Goal: Information Seeking & Learning: Learn about a topic

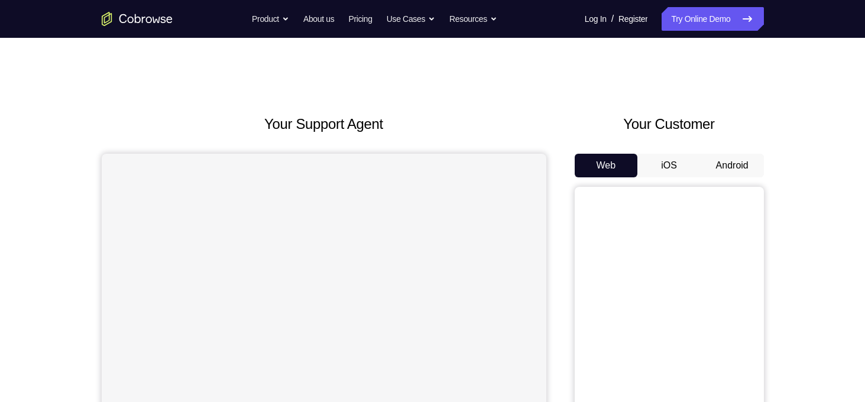
click at [730, 160] on button "Android" at bounding box center [732, 166] width 63 height 24
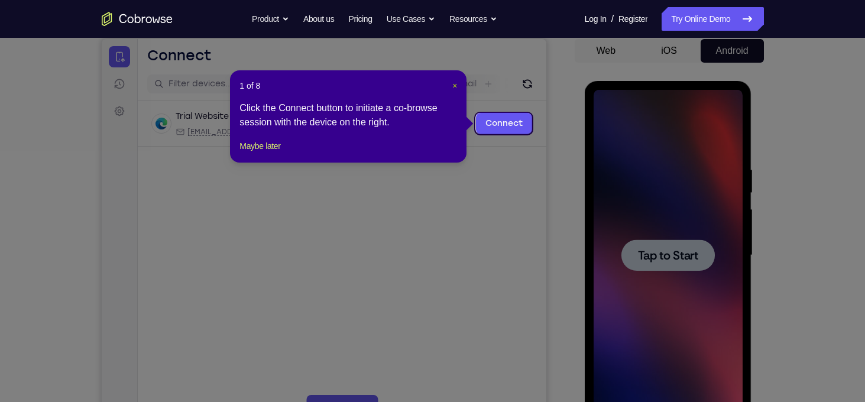
click at [453, 85] on span "×" at bounding box center [455, 85] width 5 height 9
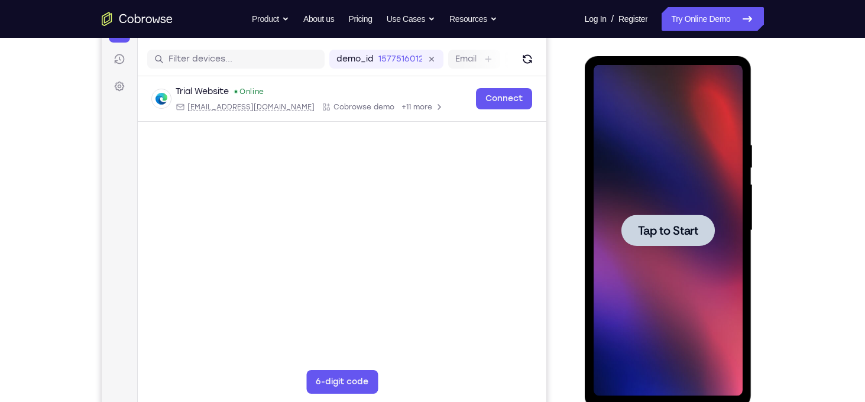
scroll to position [147, 0]
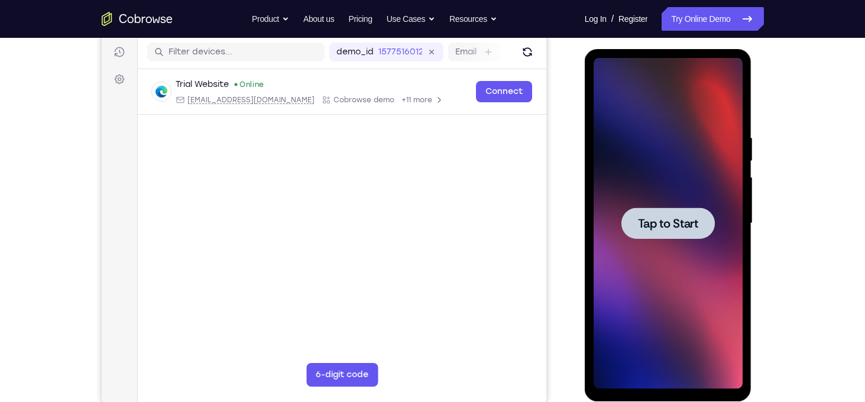
click at [661, 163] on div at bounding box center [668, 223] width 149 height 331
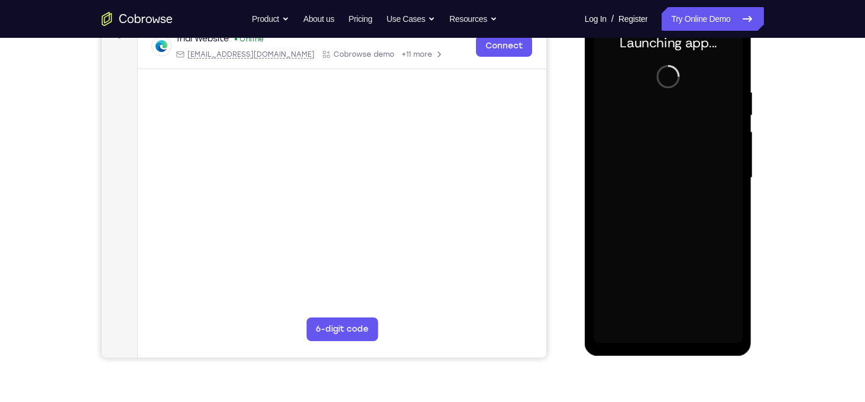
scroll to position [196, 0]
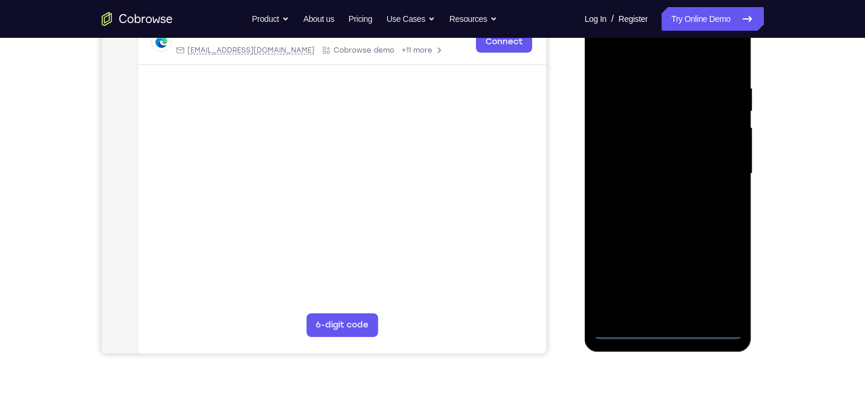
click at [670, 328] on div at bounding box center [668, 173] width 149 height 331
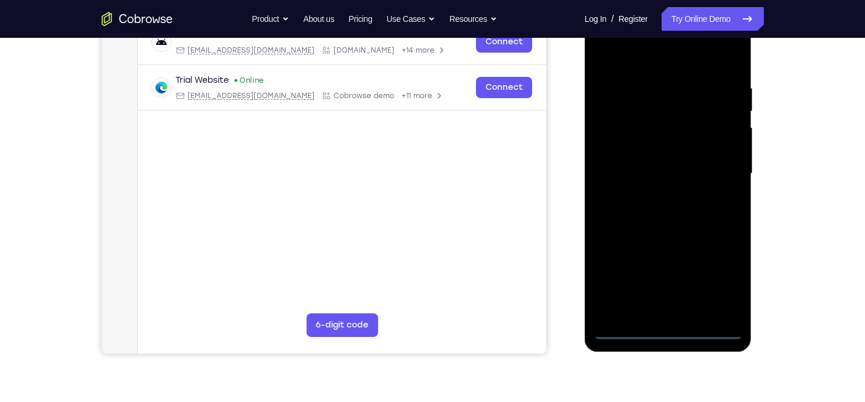
click at [722, 279] on div at bounding box center [668, 173] width 149 height 331
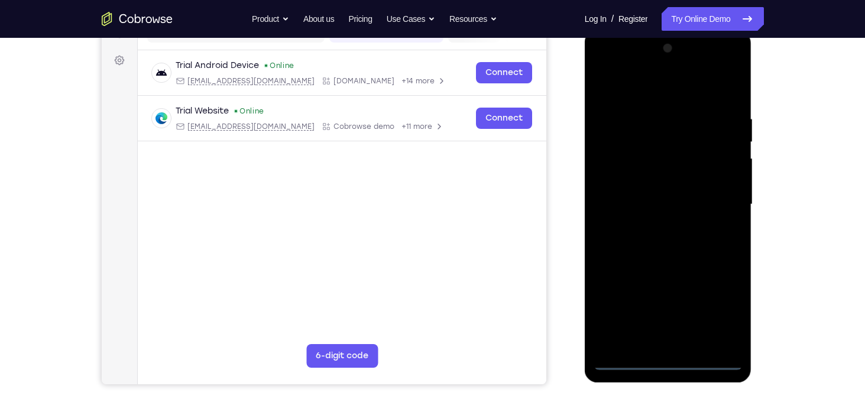
scroll to position [166, 0]
click at [626, 69] on div at bounding box center [668, 203] width 149 height 331
click at [722, 206] on div at bounding box center [668, 203] width 149 height 331
click at [684, 341] on div at bounding box center [668, 203] width 149 height 331
click at [682, 187] on div at bounding box center [668, 203] width 149 height 331
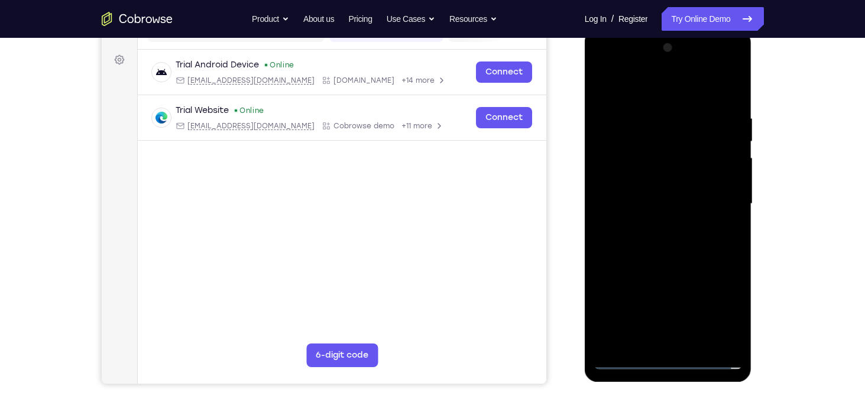
click at [693, 172] on div at bounding box center [668, 203] width 149 height 331
click at [687, 202] on div at bounding box center [668, 203] width 149 height 331
click at [696, 241] on div at bounding box center [668, 203] width 149 height 331
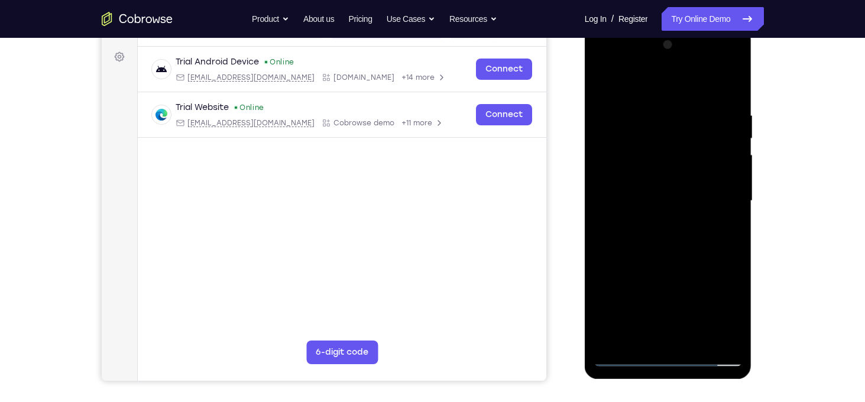
scroll to position [170, 0]
click at [676, 255] on div at bounding box center [668, 200] width 149 height 331
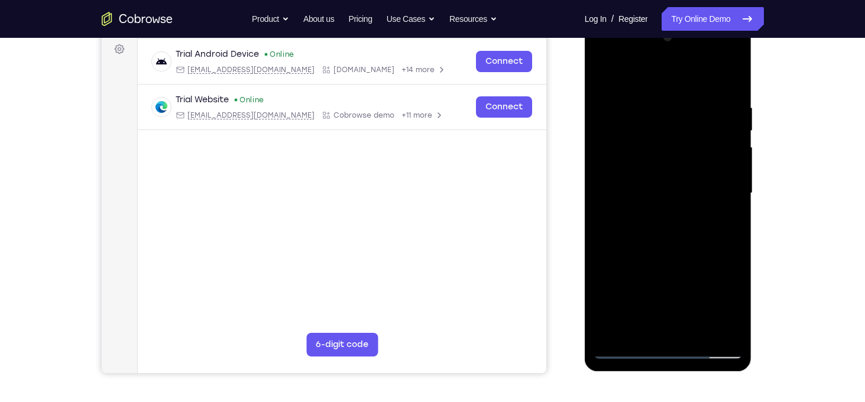
scroll to position [177, 0]
click at [733, 216] on div at bounding box center [668, 192] width 149 height 331
click at [737, 193] on div at bounding box center [668, 192] width 149 height 331
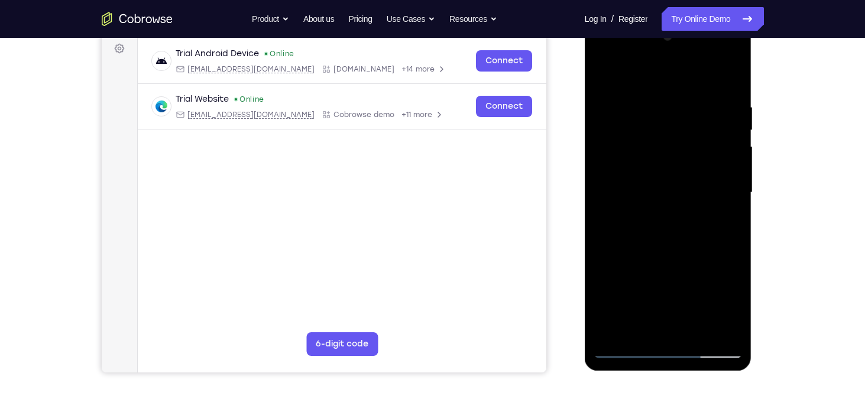
click at [737, 193] on div at bounding box center [668, 192] width 149 height 331
click at [737, 198] on div at bounding box center [668, 192] width 149 height 331
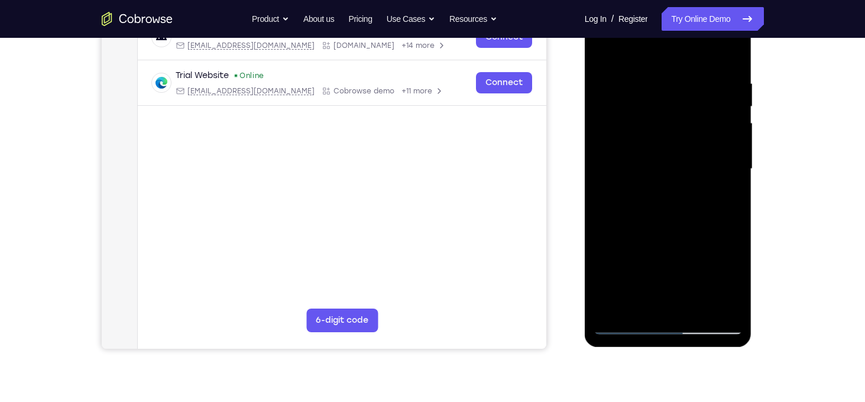
click at [613, 308] on div at bounding box center [668, 169] width 149 height 331
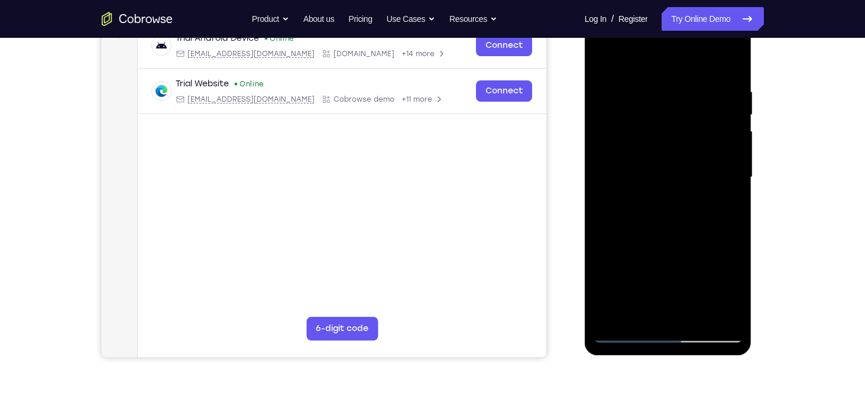
scroll to position [192, 0]
click at [735, 185] on div at bounding box center [668, 177] width 149 height 331
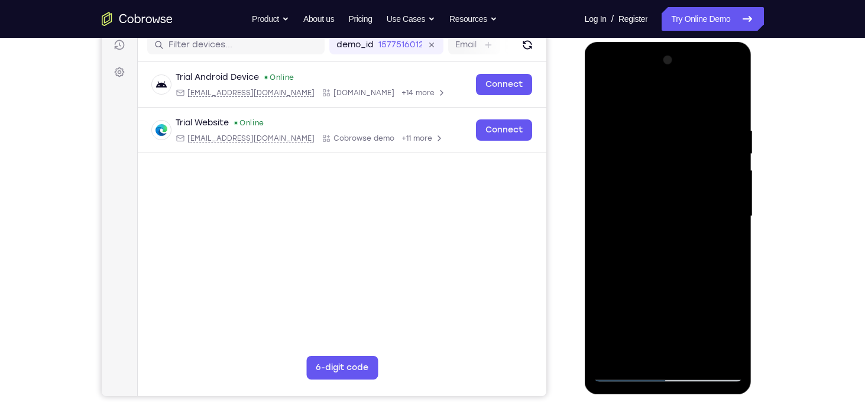
scroll to position [154, 0]
click at [657, 126] on div at bounding box center [668, 216] width 149 height 331
click at [735, 224] on div at bounding box center [668, 216] width 149 height 331
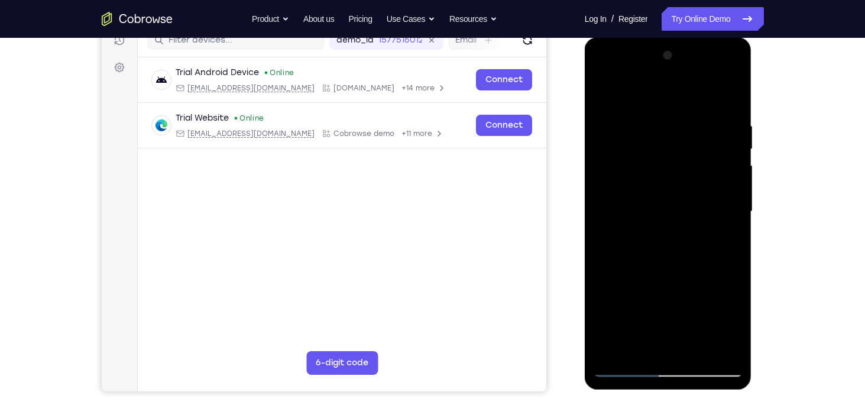
scroll to position [163, 0]
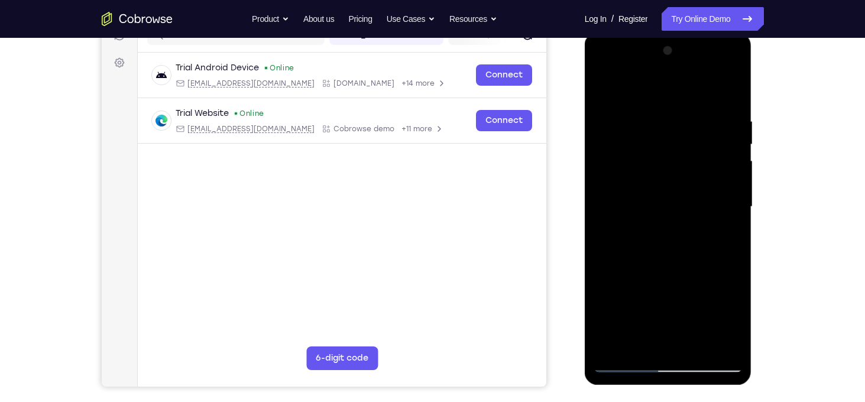
click at [737, 218] on div at bounding box center [668, 206] width 149 height 331
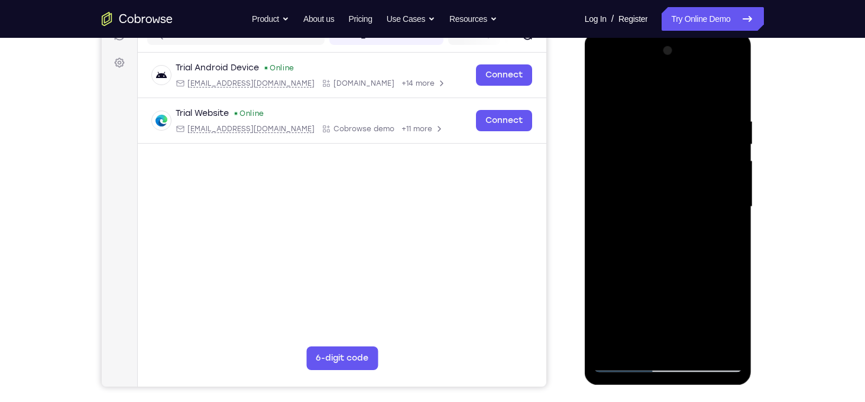
click at [737, 218] on div at bounding box center [668, 206] width 149 height 331
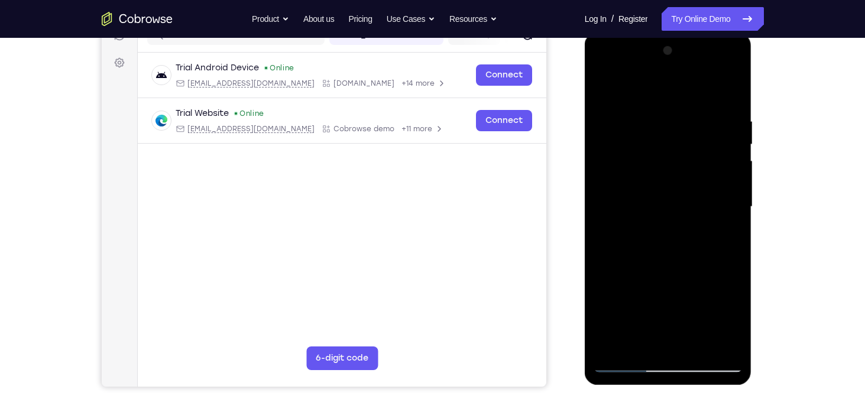
click at [737, 218] on div at bounding box center [668, 206] width 149 height 331
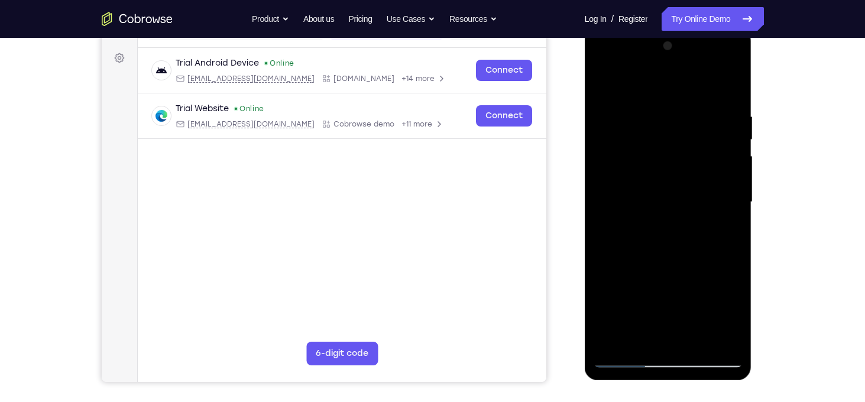
scroll to position [168, 0]
click at [598, 213] on div at bounding box center [668, 202] width 149 height 331
click at [604, 220] on div at bounding box center [668, 202] width 149 height 331
click at [600, 218] on div at bounding box center [668, 202] width 149 height 331
click at [601, 224] on div at bounding box center [668, 202] width 149 height 331
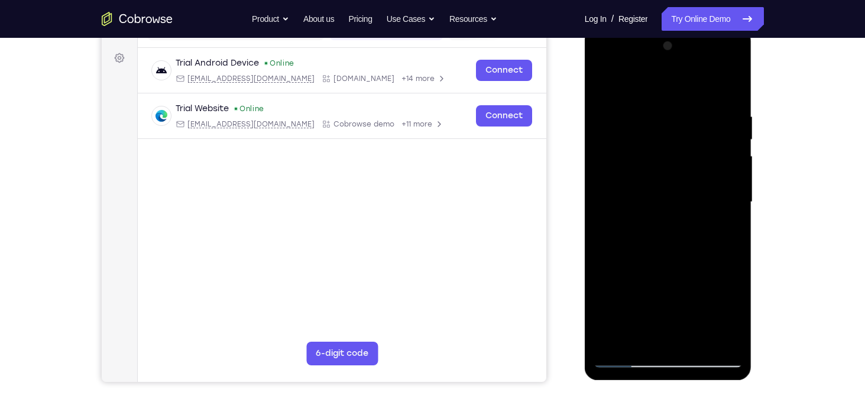
click at [730, 231] on div at bounding box center [668, 202] width 149 height 331
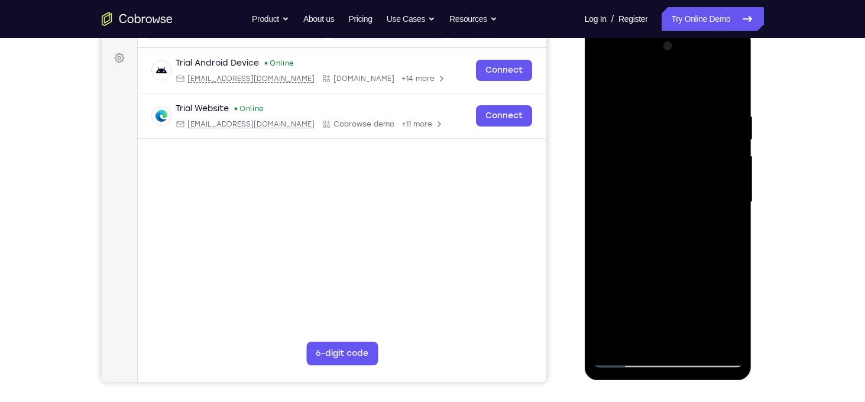
click at [729, 209] on div at bounding box center [668, 202] width 149 height 331
click at [733, 211] on div at bounding box center [668, 202] width 149 height 331
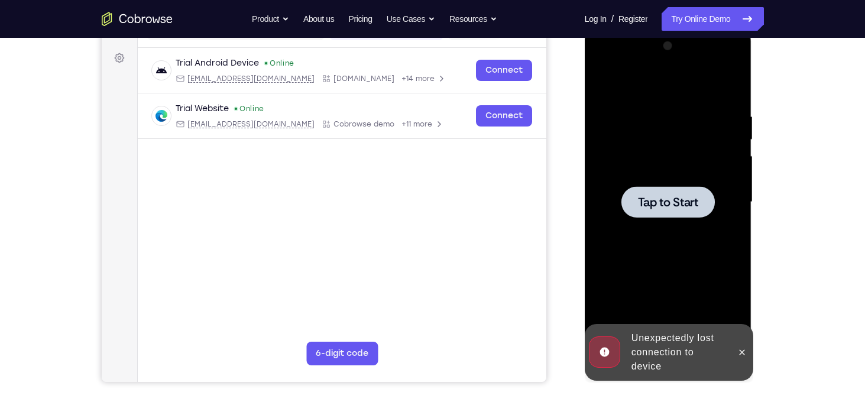
click at [682, 233] on div at bounding box center [668, 202] width 149 height 331
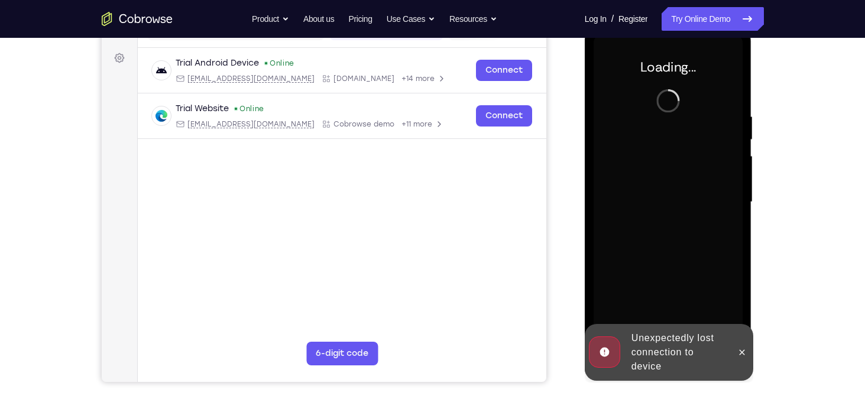
scroll to position [162, 0]
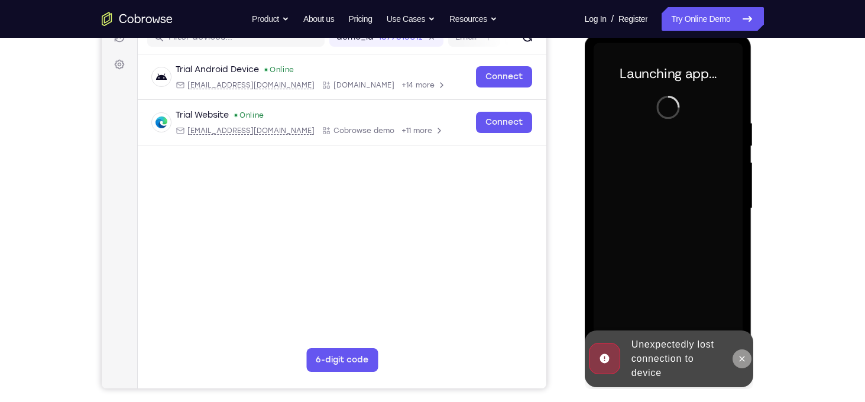
click at [741, 353] on button at bounding box center [742, 359] width 19 height 19
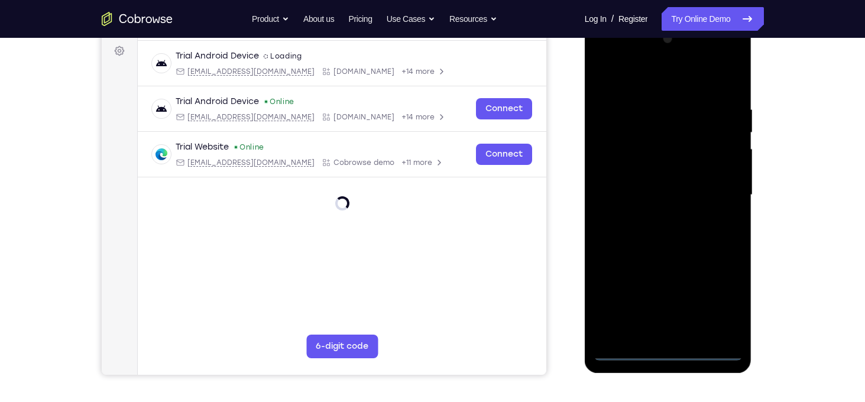
scroll to position [177, 0]
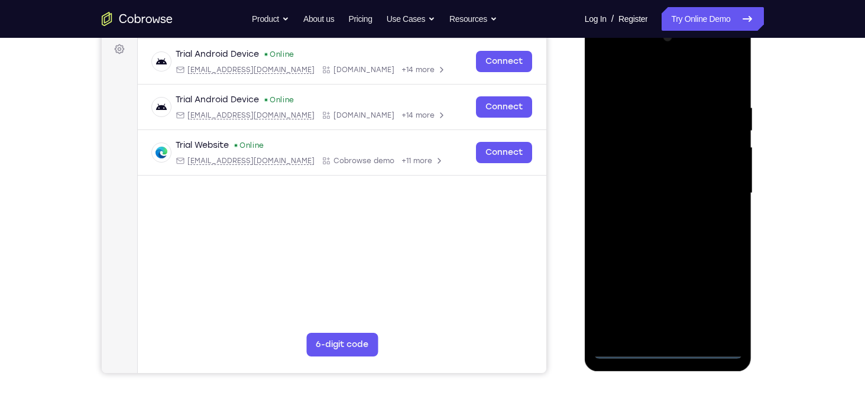
click at [668, 346] on div at bounding box center [668, 193] width 149 height 331
click at [722, 308] on div at bounding box center [668, 193] width 149 height 331
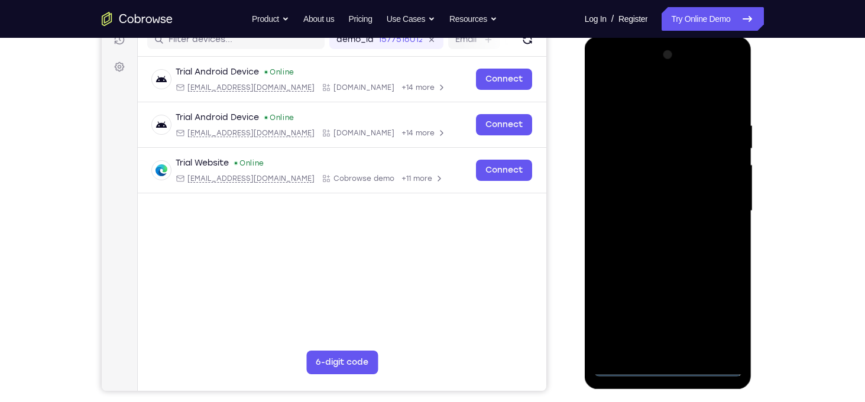
scroll to position [159, 0]
click at [628, 75] on div at bounding box center [668, 211] width 149 height 331
click at [719, 204] on div at bounding box center [668, 211] width 149 height 331
click at [653, 233] on div at bounding box center [668, 211] width 149 height 331
click at [665, 200] on div at bounding box center [668, 211] width 149 height 331
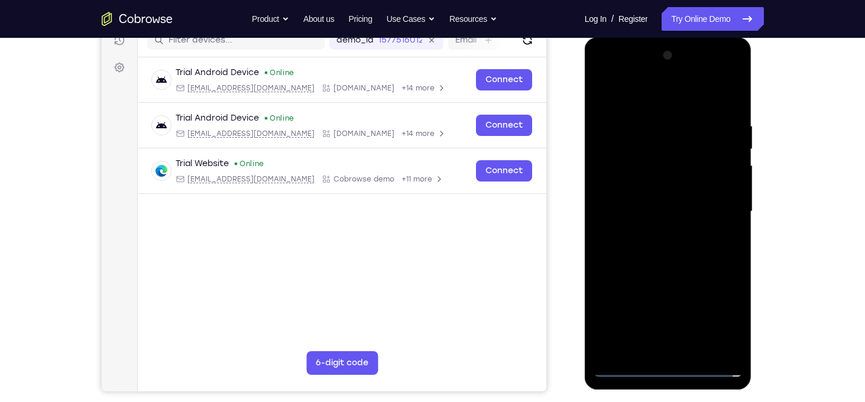
click at [611, 164] on div at bounding box center [668, 211] width 149 height 331
click at [625, 188] on div at bounding box center [668, 211] width 149 height 331
click at [638, 211] on div at bounding box center [668, 211] width 149 height 331
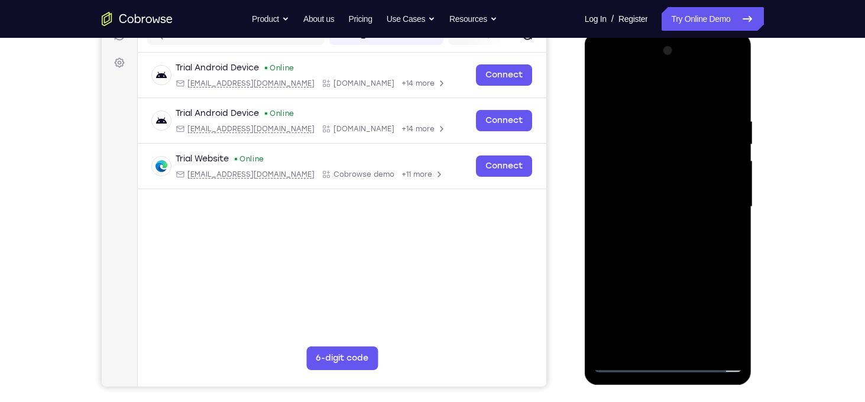
scroll to position [166, 0]
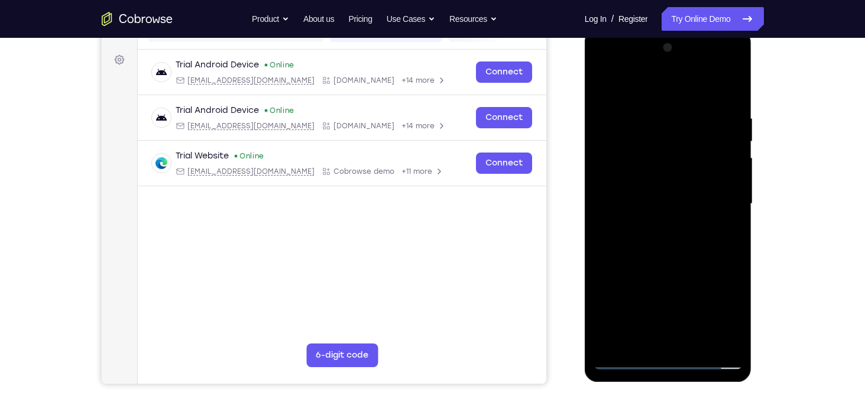
click at [671, 259] on div at bounding box center [668, 203] width 149 height 331
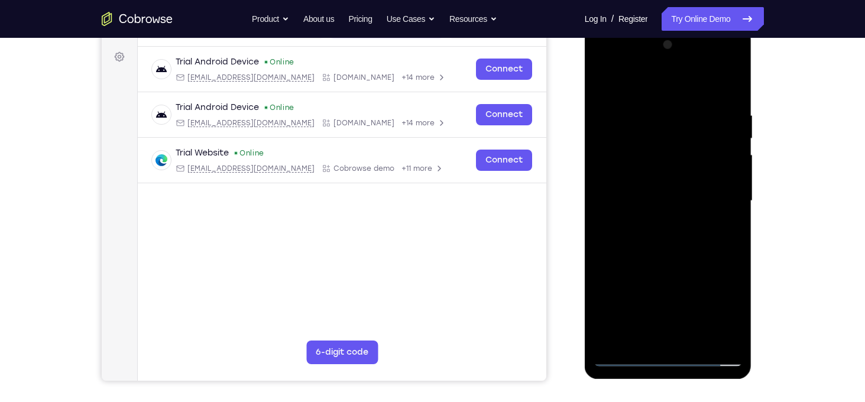
scroll to position [170, 0]
click at [738, 253] on div at bounding box center [668, 200] width 149 height 331
click at [735, 210] on div at bounding box center [668, 200] width 149 height 331
click at [655, 114] on div at bounding box center [668, 200] width 149 height 331
click at [731, 212] on div at bounding box center [668, 200] width 149 height 331
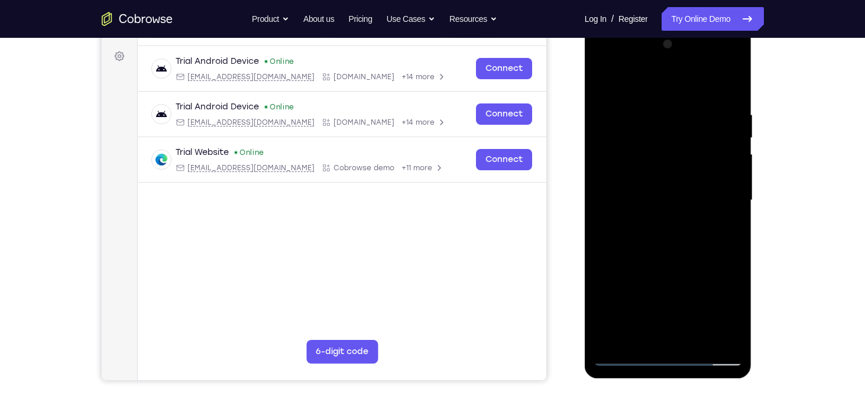
click at [731, 212] on div at bounding box center [668, 200] width 149 height 331
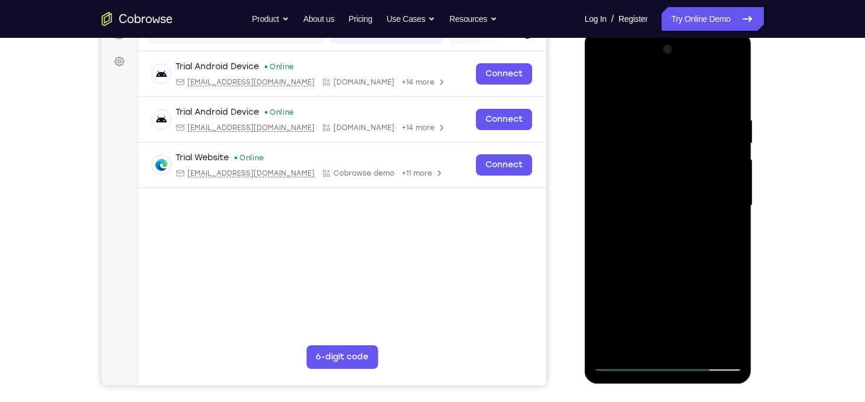
scroll to position [163, 0]
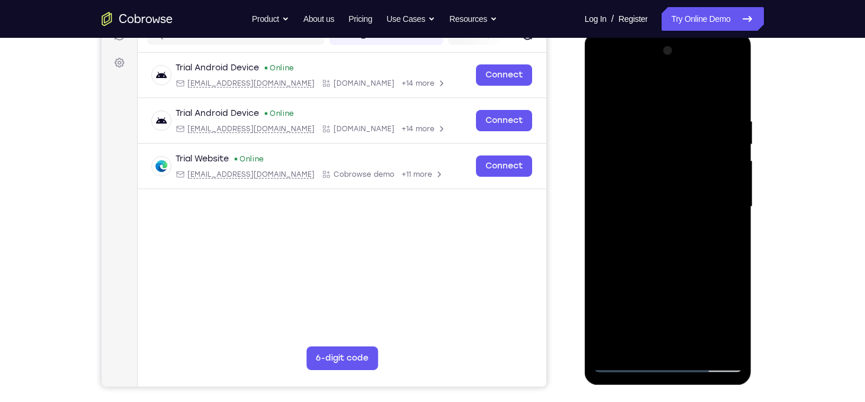
click at [731, 212] on div at bounding box center [668, 206] width 149 height 331
click at [599, 185] on div at bounding box center [668, 206] width 149 height 331
click at [739, 198] on div at bounding box center [668, 206] width 149 height 331
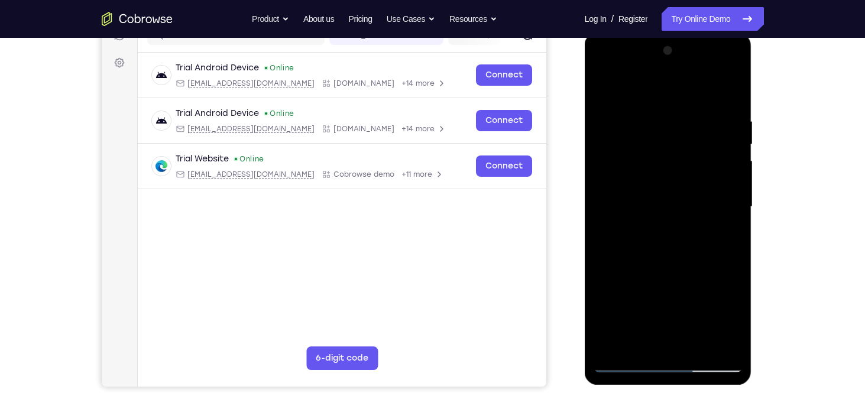
click at [739, 198] on div at bounding box center [668, 206] width 149 height 331
click at [598, 217] on div at bounding box center [668, 206] width 149 height 331
click at [737, 222] on div at bounding box center [668, 206] width 149 height 331
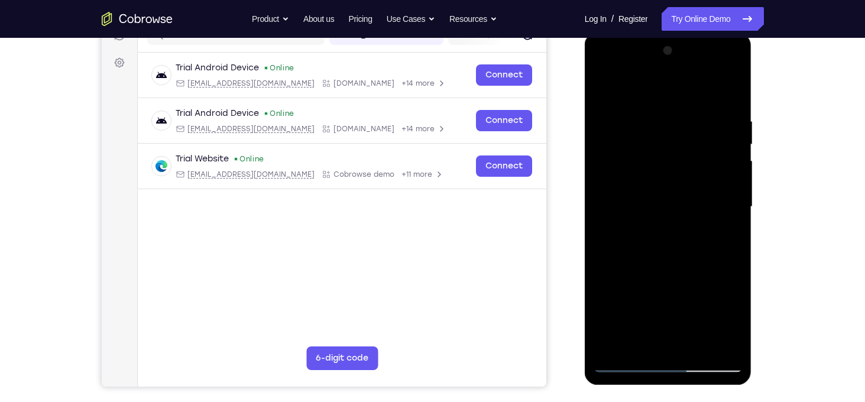
click at [737, 222] on div at bounding box center [668, 206] width 149 height 331
click at [739, 219] on div at bounding box center [668, 206] width 149 height 331
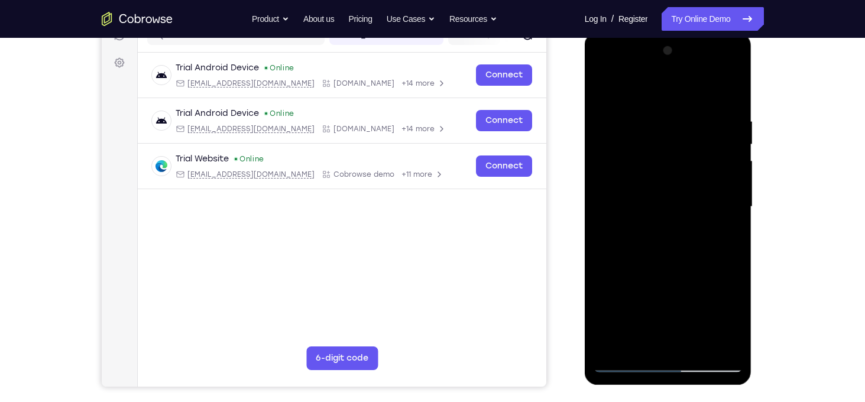
click at [739, 219] on div at bounding box center [668, 206] width 149 height 331
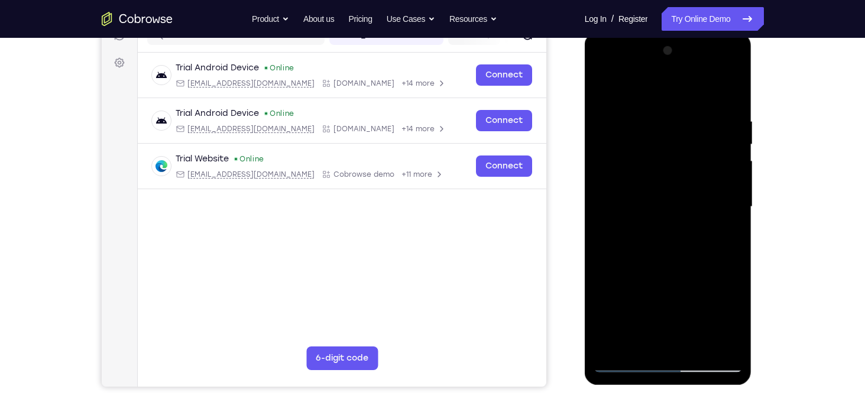
click at [739, 219] on div at bounding box center [668, 206] width 149 height 331
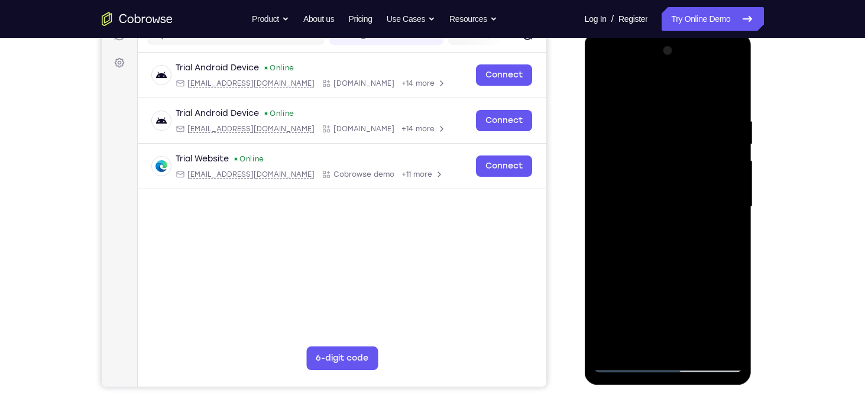
click at [739, 219] on div at bounding box center [668, 206] width 149 height 331
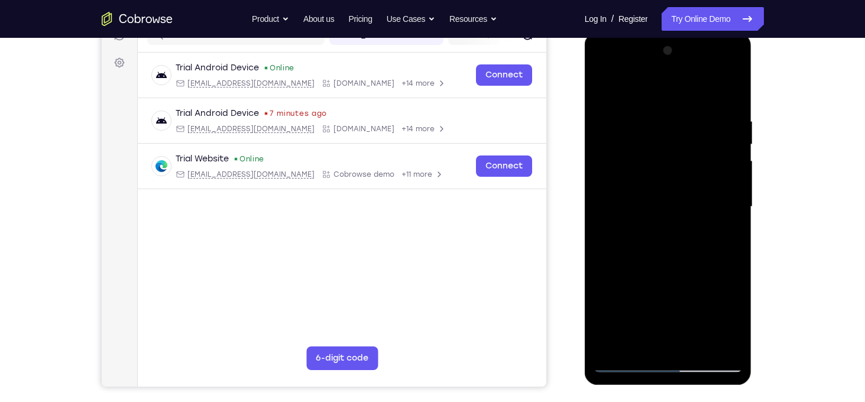
click at [739, 219] on div at bounding box center [668, 206] width 149 height 331
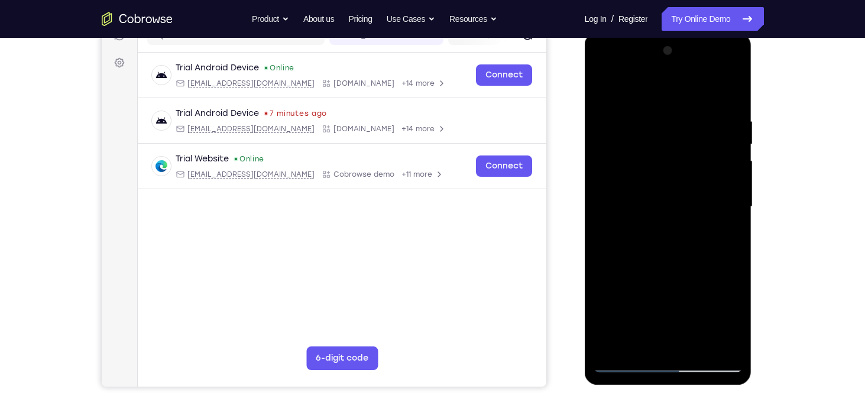
click at [739, 219] on div at bounding box center [668, 206] width 149 height 331
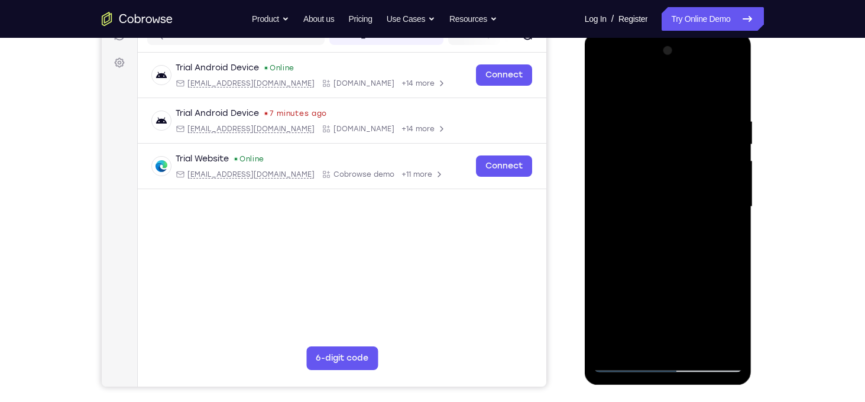
click at [739, 219] on div at bounding box center [668, 206] width 149 height 331
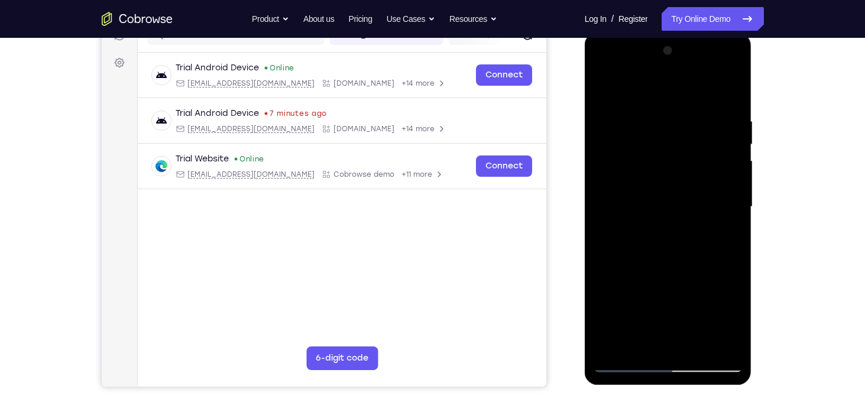
click at [739, 219] on div at bounding box center [668, 206] width 149 height 331
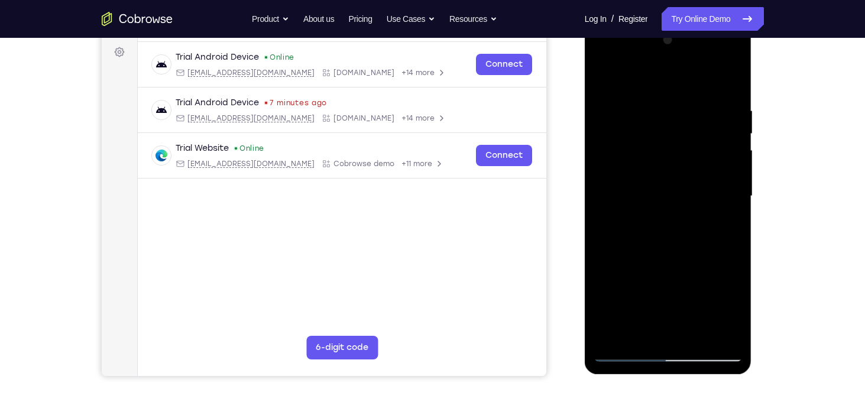
scroll to position [175, 0]
click at [739, 219] on div at bounding box center [668, 195] width 149 height 331
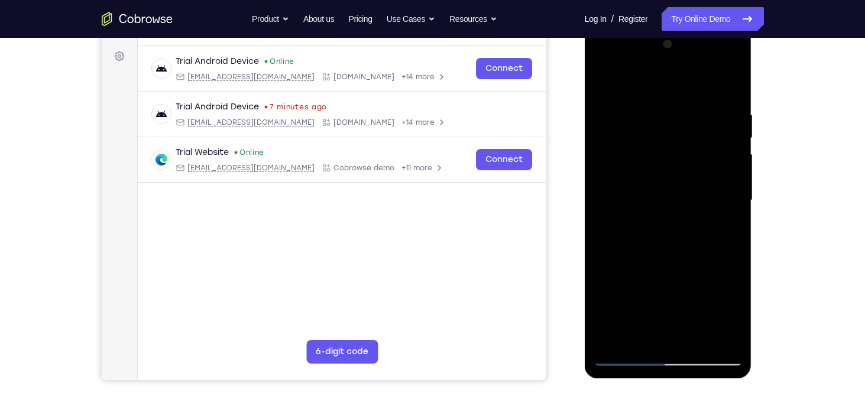
click at [739, 219] on div at bounding box center [668, 200] width 149 height 331
click at [730, 89] on div at bounding box center [668, 200] width 149 height 331
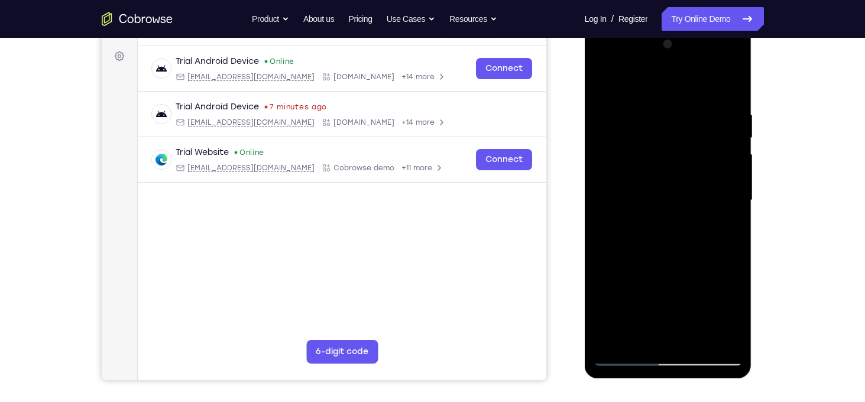
click at [696, 337] on div at bounding box center [668, 200] width 149 height 331
click at [670, 263] on div at bounding box center [668, 200] width 149 height 331
click at [679, 183] on div at bounding box center [668, 200] width 149 height 331
click at [723, 230] on div at bounding box center [668, 200] width 149 height 331
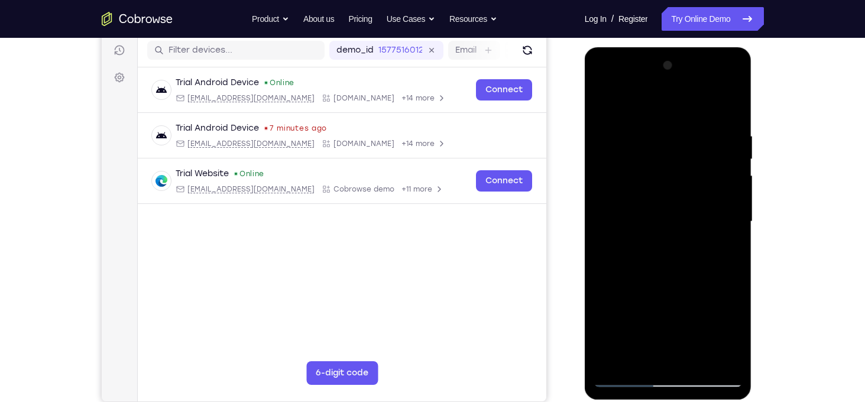
scroll to position [148, 0]
click at [606, 105] on div at bounding box center [668, 222] width 149 height 331
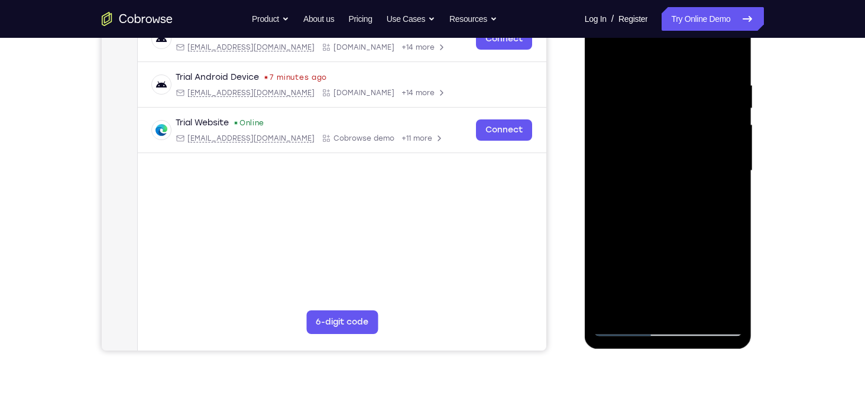
scroll to position [199, 0]
click at [625, 326] on div at bounding box center [668, 171] width 149 height 331
click at [629, 328] on div at bounding box center [668, 171] width 149 height 331
click at [612, 311] on div at bounding box center [668, 171] width 149 height 331
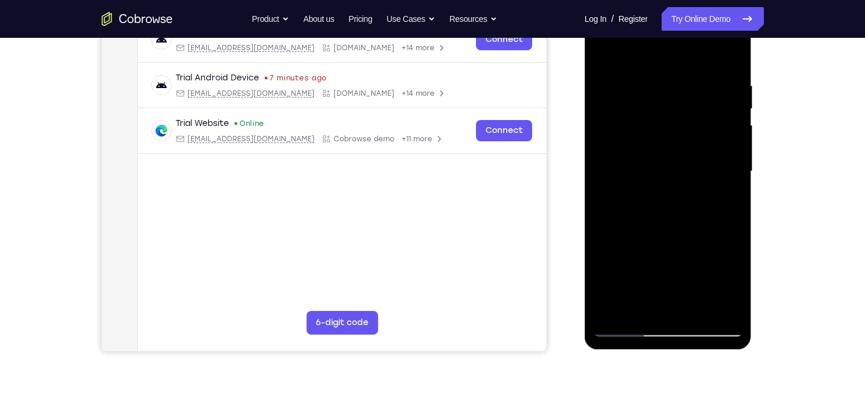
click at [613, 311] on div at bounding box center [668, 171] width 149 height 331
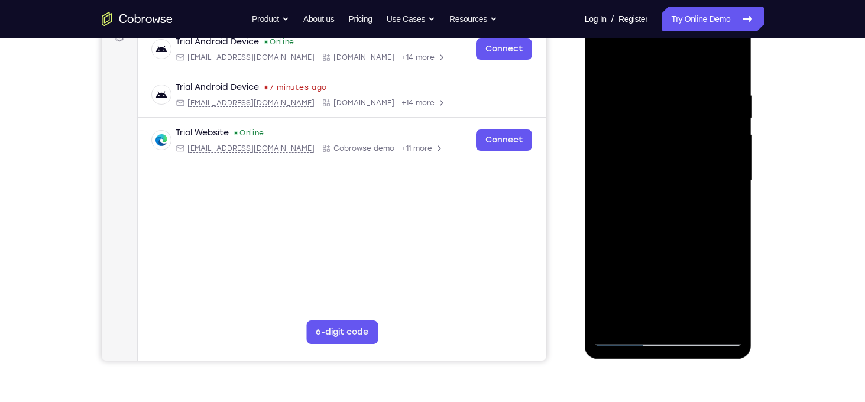
scroll to position [189, 0]
click at [616, 319] on div at bounding box center [668, 180] width 149 height 331
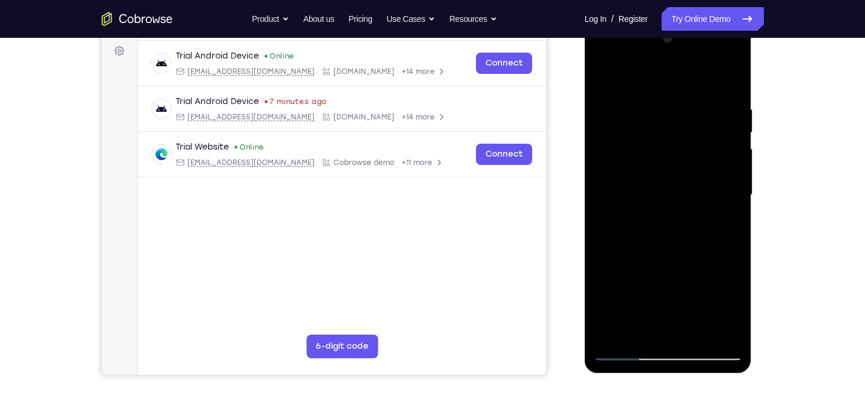
scroll to position [175, 0]
click at [612, 333] on div at bounding box center [668, 195] width 149 height 331
click at [700, 331] on div at bounding box center [668, 195] width 149 height 331
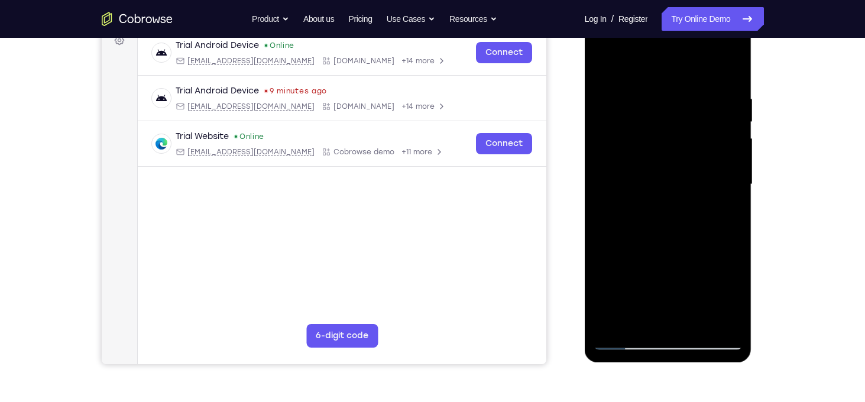
scroll to position [188, 0]
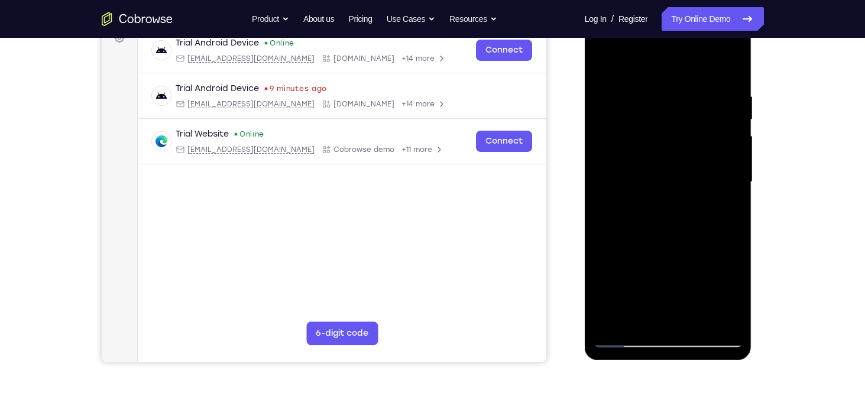
click at [628, 335] on div at bounding box center [668, 182] width 149 height 331
click at [725, 322] on div at bounding box center [668, 182] width 149 height 331
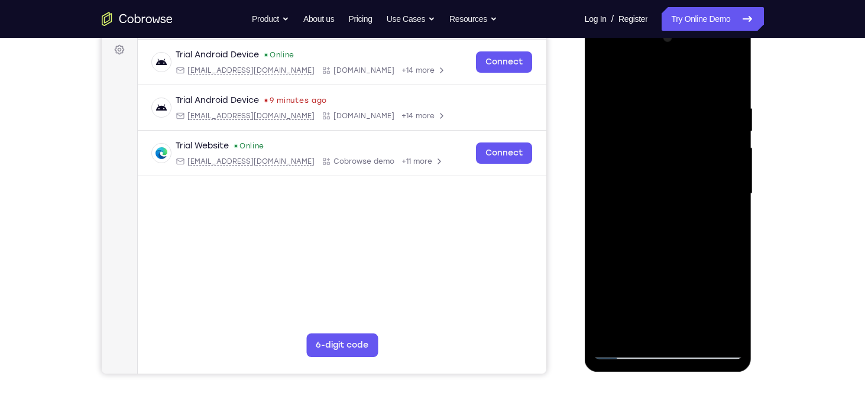
scroll to position [180, 0]
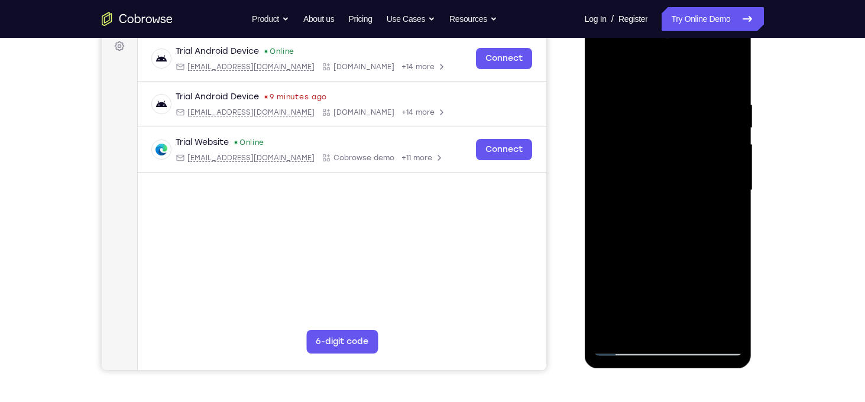
click at [611, 330] on div at bounding box center [668, 190] width 149 height 331
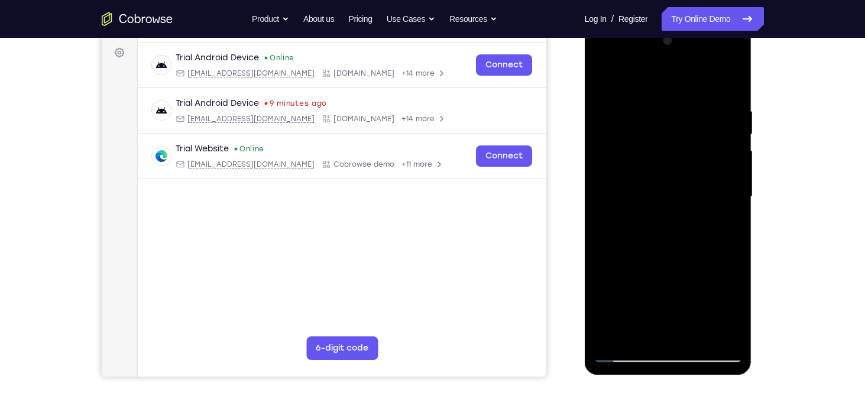
scroll to position [173, 0]
click at [735, 246] on div at bounding box center [668, 197] width 149 height 331
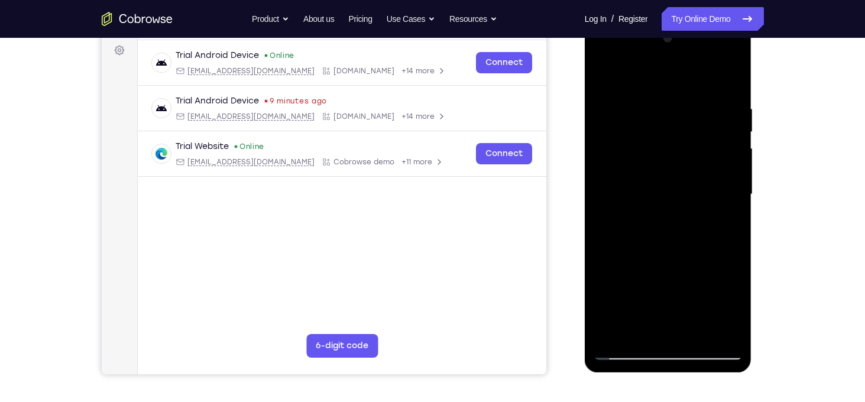
scroll to position [177, 0]
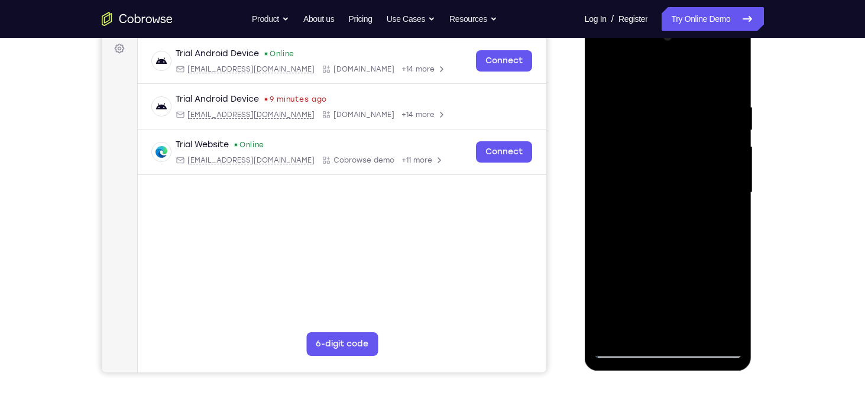
click at [613, 329] on div at bounding box center [668, 192] width 149 height 331
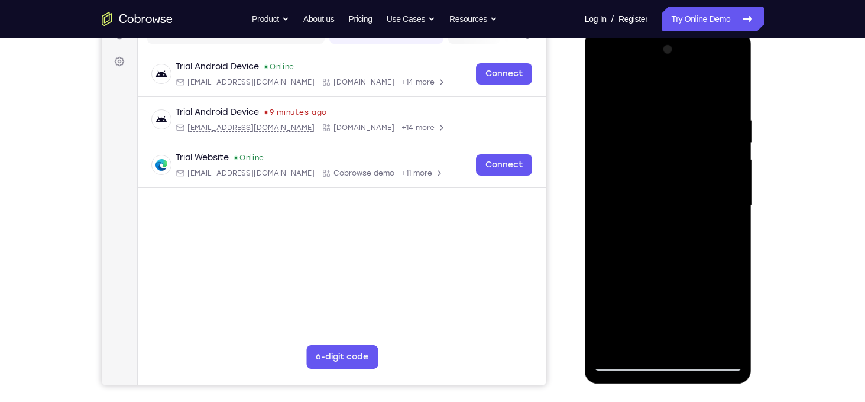
scroll to position [165, 0]
click at [735, 261] on div at bounding box center [668, 205] width 149 height 331
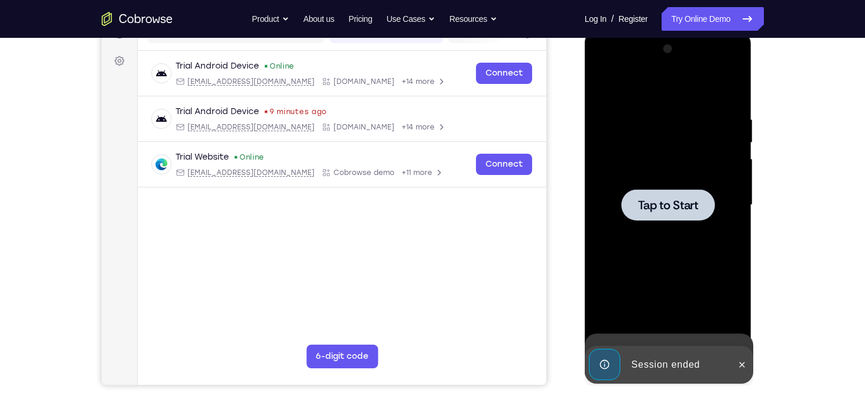
scroll to position [172, 0]
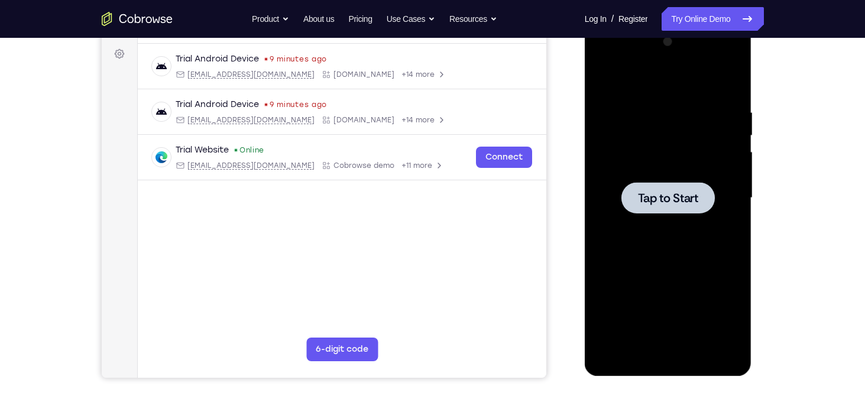
click at [679, 206] on div at bounding box center [668, 197] width 93 height 31
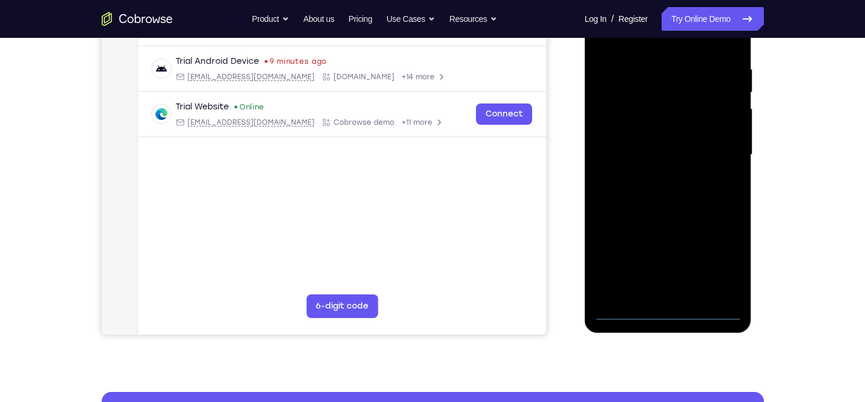
scroll to position [206, 0]
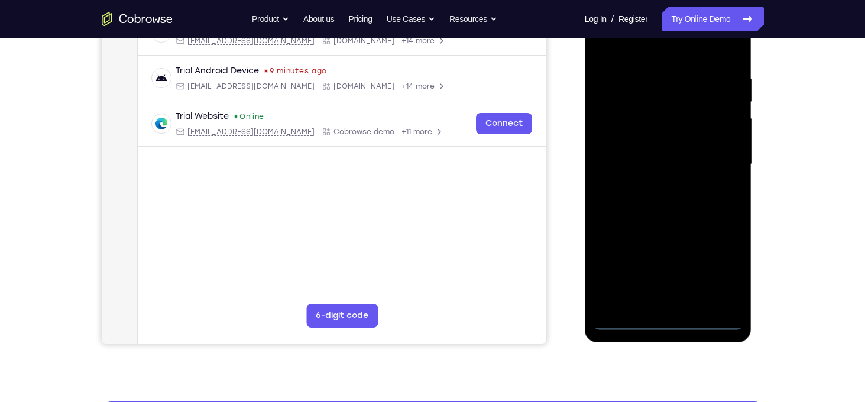
click at [668, 319] on div at bounding box center [668, 164] width 149 height 331
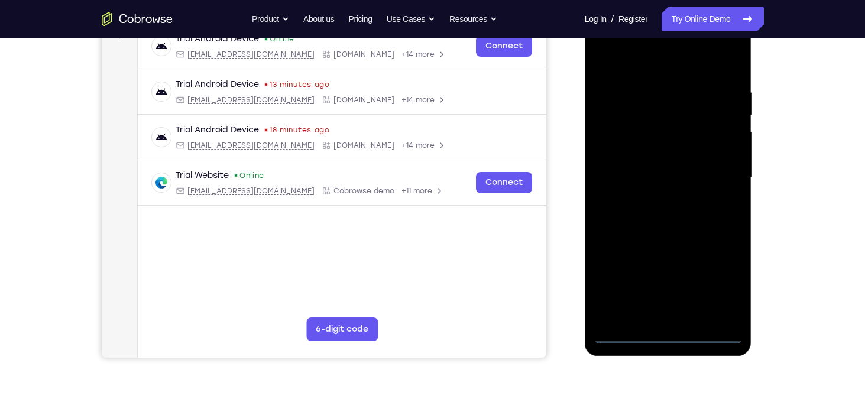
scroll to position [192, 0]
click at [715, 292] on div at bounding box center [668, 178] width 149 height 331
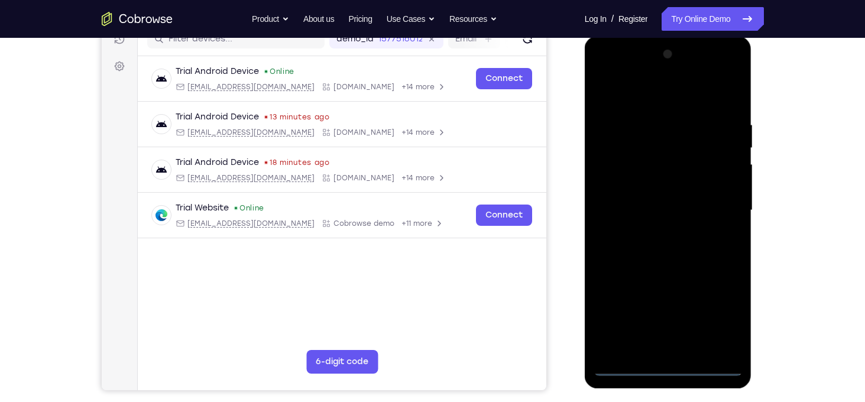
scroll to position [157, 0]
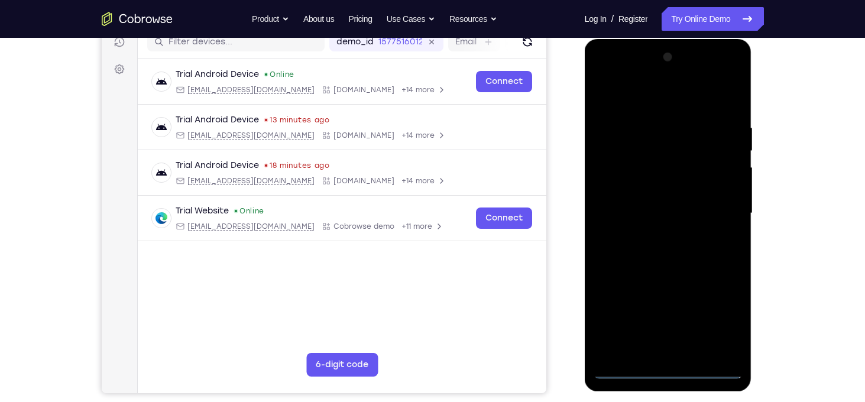
click at [613, 76] on div at bounding box center [668, 213] width 149 height 331
click at [719, 212] on div at bounding box center [668, 213] width 149 height 331
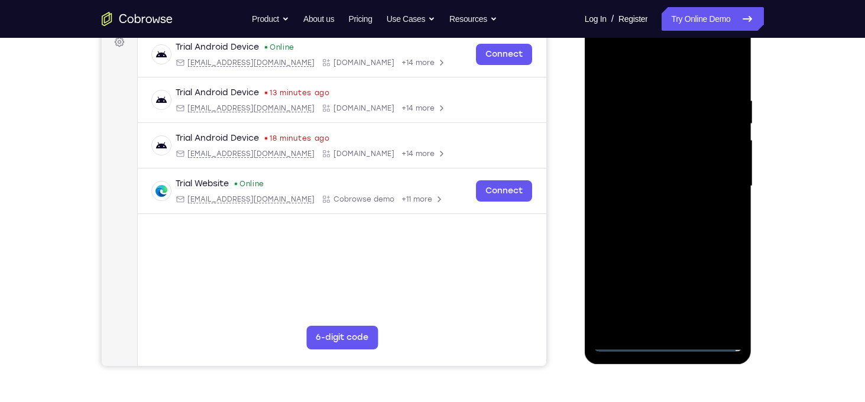
click at [657, 327] on div at bounding box center [668, 186] width 149 height 331
click at [666, 170] on div at bounding box center [668, 186] width 149 height 331
click at [667, 164] on div at bounding box center [668, 186] width 149 height 331
click at [663, 187] on div at bounding box center [668, 186] width 149 height 331
click at [671, 224] on div at bounding box center [668, 186] width 149 height 331
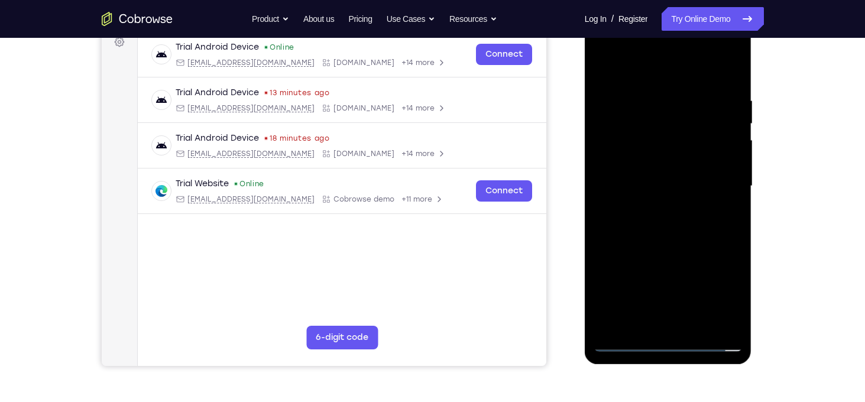
click at [671, 224] on div at bounding box center [668, 186] width 149 height 331
click at [676, 240] on div at bounding box center [668, 186] width 149 height 331
click at [731, 324] on div at bounding box center [668, 186] width 149 height 331
click at [657, 91] on div at bounding box center [668, 186] width 149 height 331
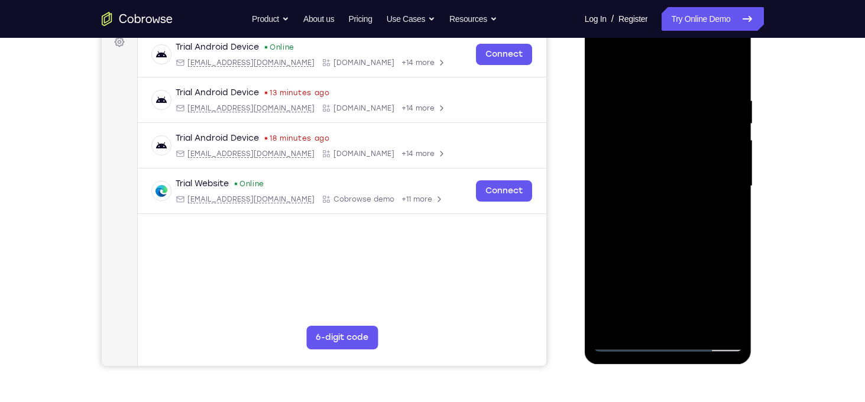
click at [732, 169] on div at bounding box center [668, 186] width 149 height 331
click at [729, 70] on div at bounding box center [668, 186] width 149 height 331
click at [684, 100] on div at bounding box center [668, 186] width 149 height 331
click at [725, 165] on div at bounding box center [668, 186] width 149 height 331
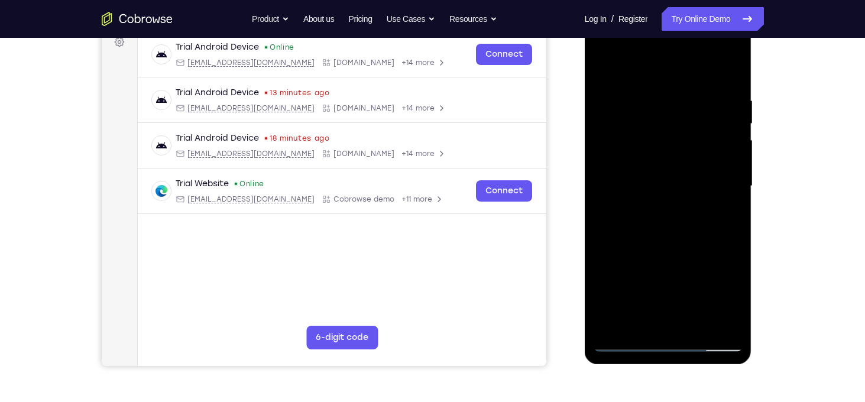
click at [725, 165] on div at bounding box center [668, 186] width 149 height 331
click at [737, 163] on div at bounding box center [668, 186] width 149 height 331
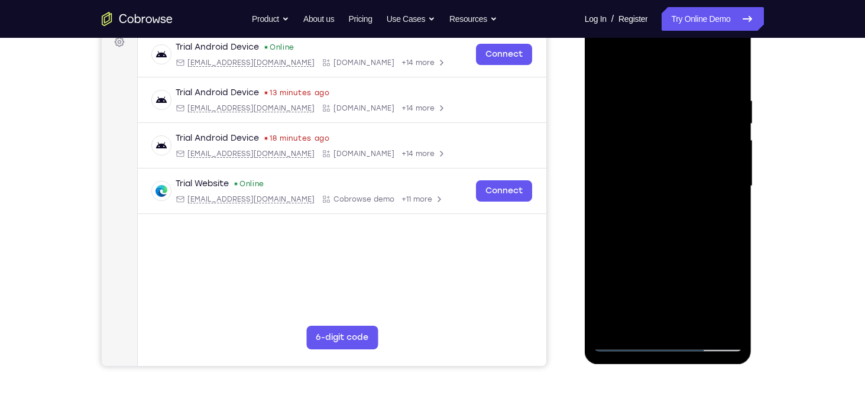
click at [737, 163] on div at bounding box center [668, 186] width 149 height 331
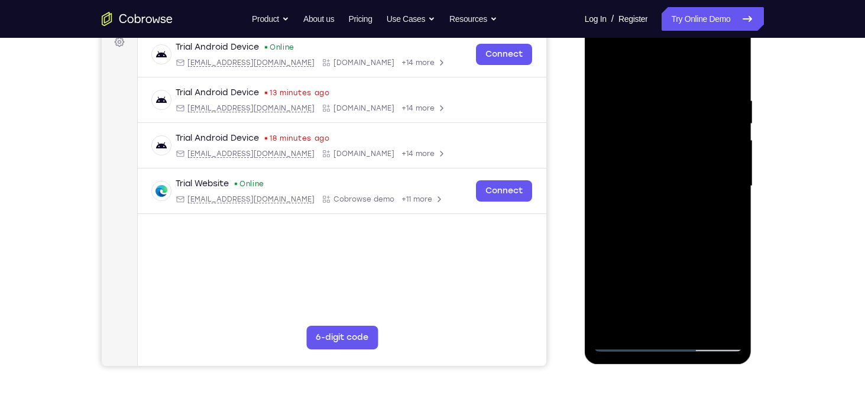
click at [600, 175] on div at bounding box center [668, 186] width 149 height 331
click at [735, 177] on div at bounding box center [668, 186] width 149 height 331
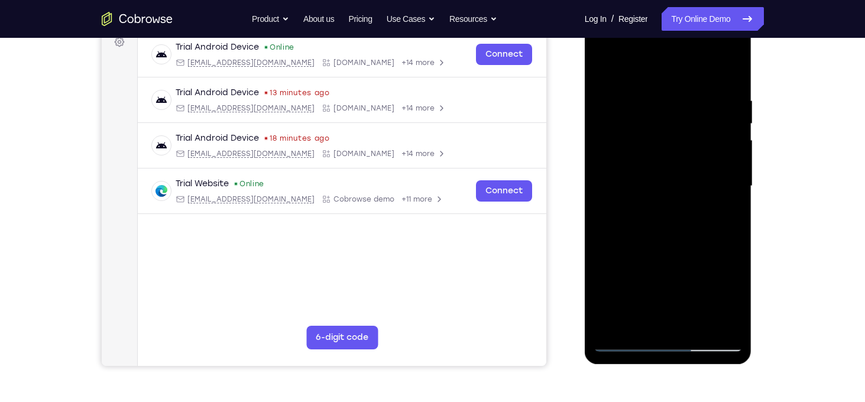
click at [735, 177] on div at bounding box center [668, 186] width 149 height 331
click at [738, 153] on div at bounding box center [668, 186] width 149 height 331
click at [729, 72] on div at bounding box center [668, 186] width 149 height 331
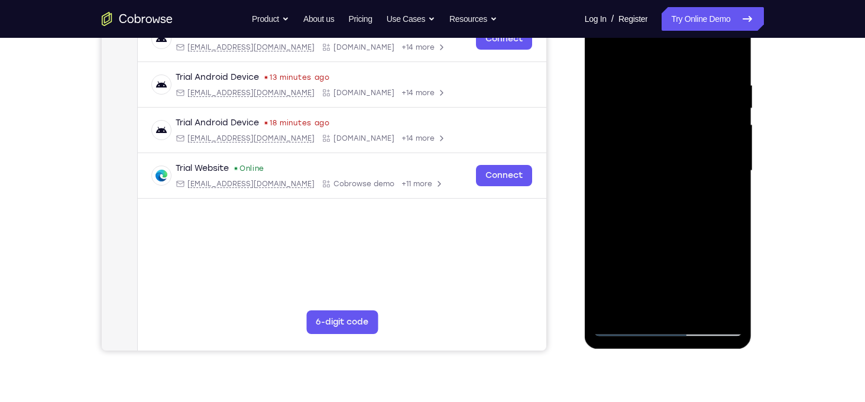
scroll to position [200, 0]
click at [700, 305] on div at bounding box center [668, 170] width 149 height 331
click at [671, 235] on div at bounding box center [668, 170] width 149 height 331
click at [674, 183] on div at bounding box center [668, 170] width 149 height 331
click at [673, 179] on div at bounding box center [668, 170] width 149 height 331
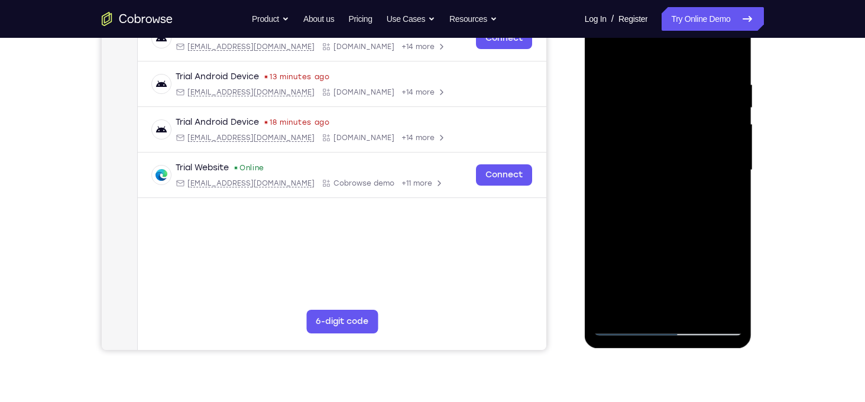
click at [680, 283] on div at bounding box center [668, 170] width 149 height 331
click at [627, 204] on div at bounding box center [668, 170] width 149 height 331
click at [724, 198] on div at bounding box center [668, 170] width 149 height 331
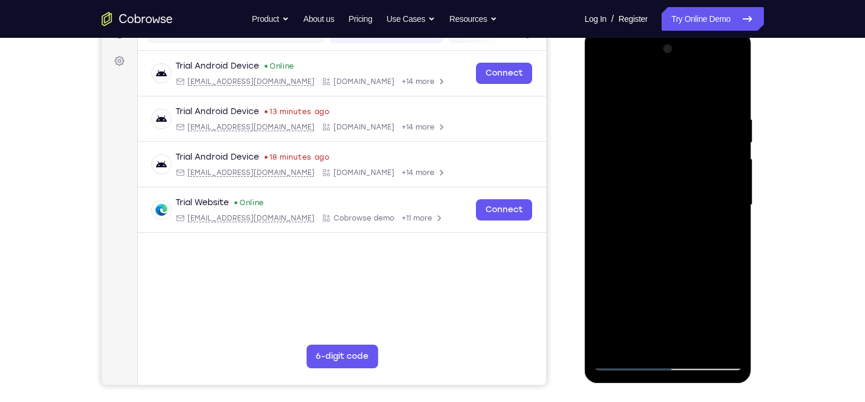
scroll to position [157, 0]
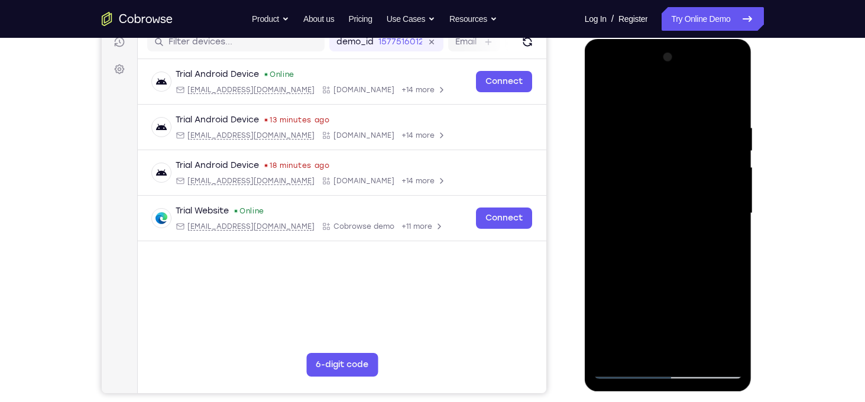
click at [603, 101] on div at bounding box center [668, 213] width 149 height 331
click at [639, 227] on div at bounding box center [668, 213] width 149 height 331
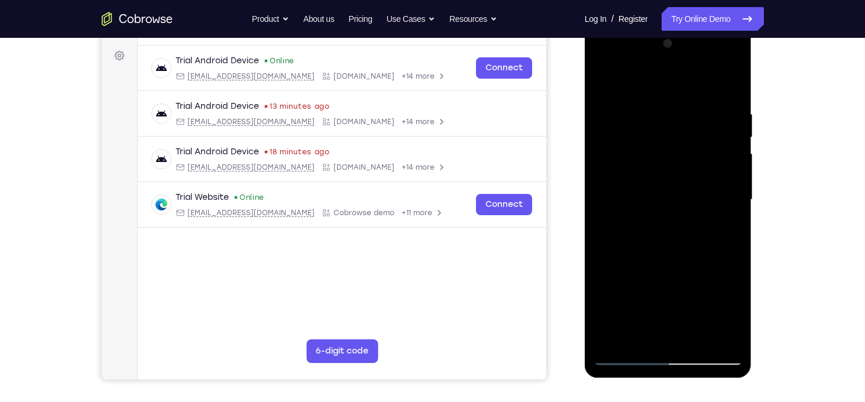
scroll to position [171, 0]
click at [606, 83] on div at bounding box center [668, 199] width 149 height 331
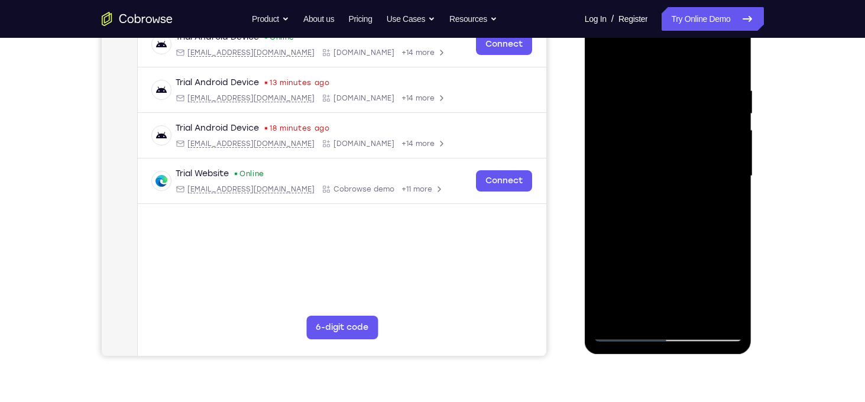
click at [614, 315] on div at bounding box center [668, 176] width 149 height 331
click at [696, 315] on div at bounding box center [668, 176] width 149 height 331
click at [664, 189] on div at bounding box center [668, 176] width 149 height 331
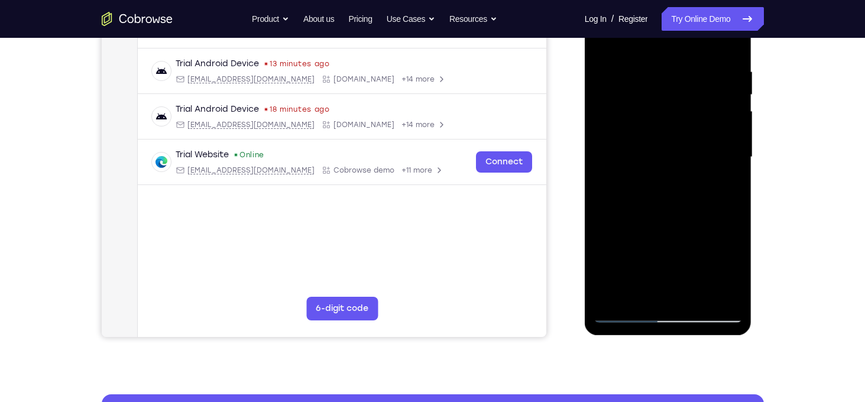
click at [724, 187] on div at bounding box center [668, 157] width 149 height 331
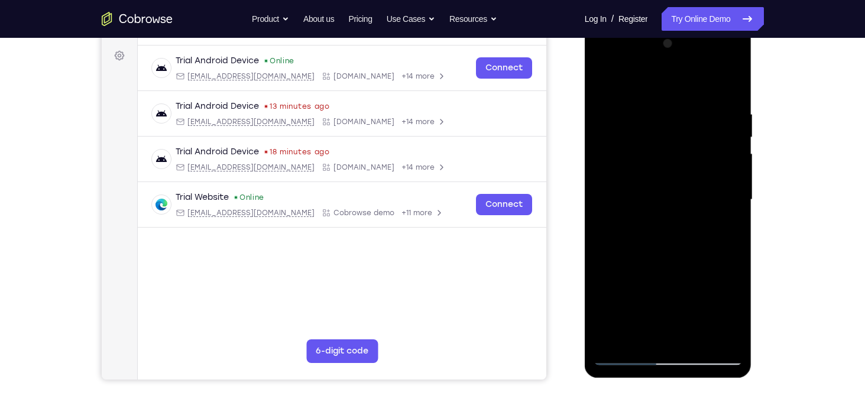
scroll to position [170, 0]
click at [608, 82] on div at bounding box center [668, 199] width 149 height 331
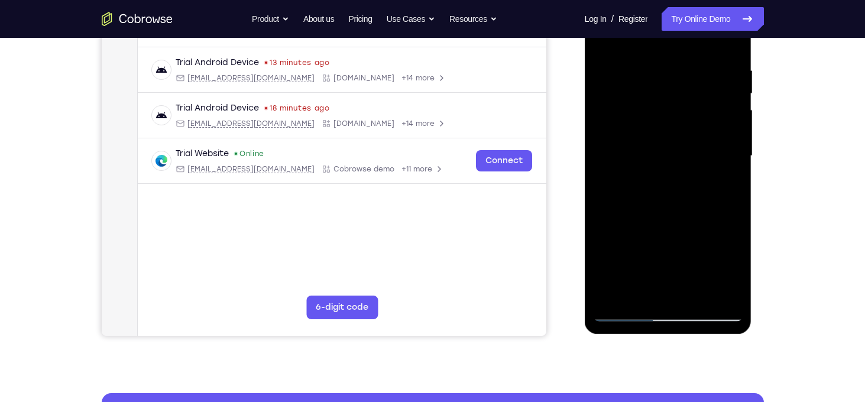
scroll to position [215, 0]
click at [728, 67] on div at bounding box center [668, 155] width 149 height 331
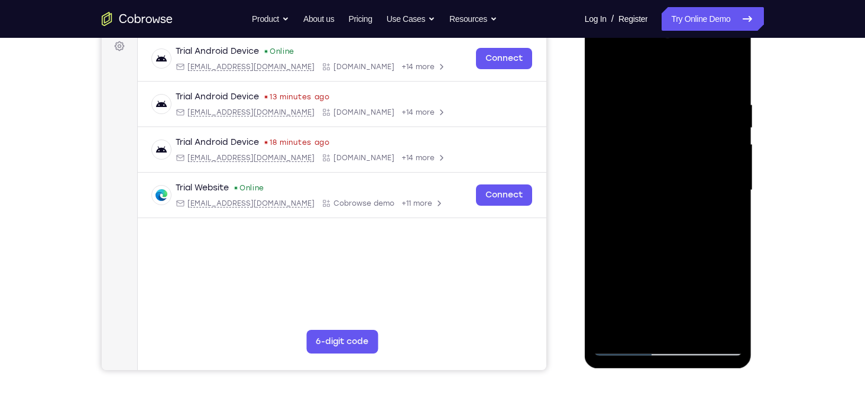
scroll to position [179, 0]
click at [732, 79] on div at bounding box center [668, 190] width 149 height 331
click at [638, 327] on div at bounding box center [668, 190] width 149 height 331
click at [612, 328] on div at bounding box center [668, 190] width 149 height 331
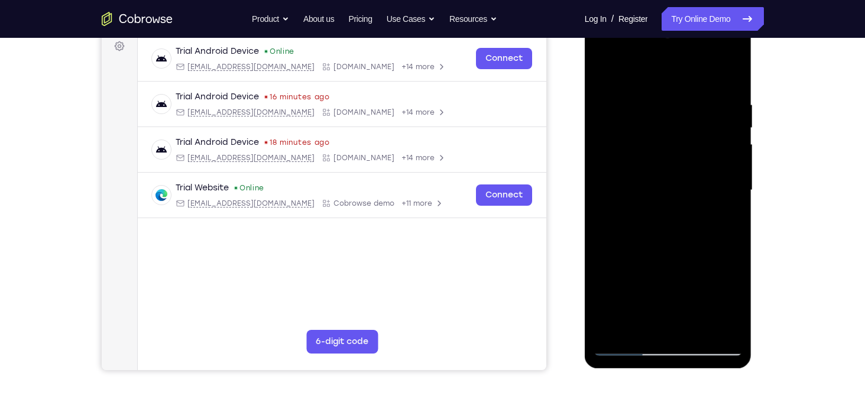
click at [612, 328] on div at bounding box center [668, 190] width 149 height 331
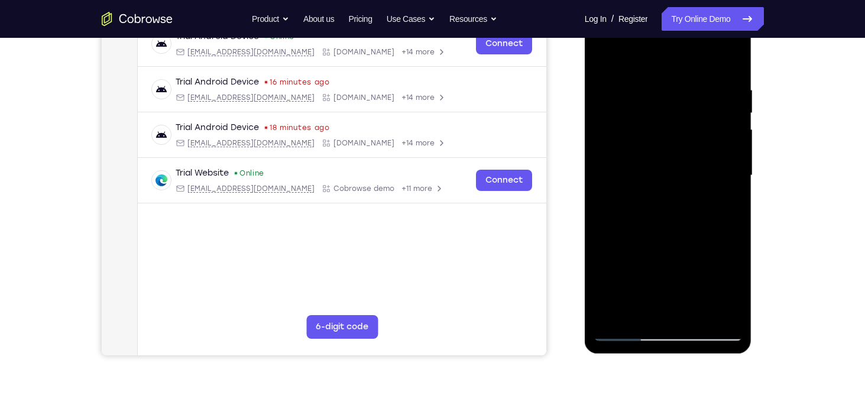
scroll to position [201, 0]
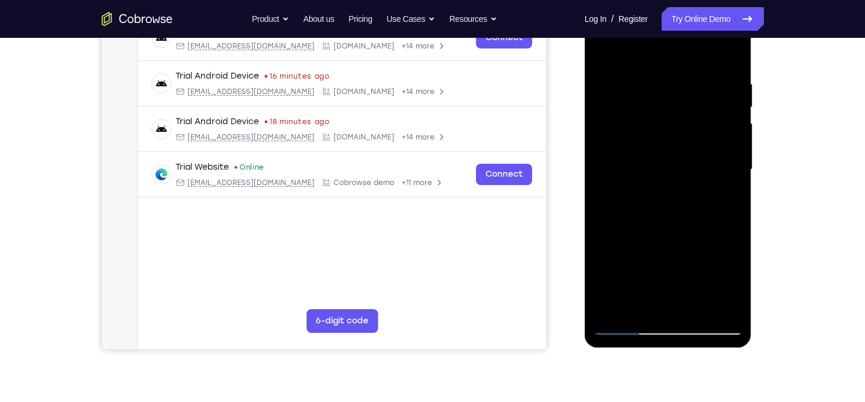
click at [734, 164] on div at bounding box center [668, 169] width 149 height 331
click at [737, 154] on div at bounding box center [668, 169] width 149 height 331
click at [736, 157] on div at bounding box center [668, 169] width 149 height 331
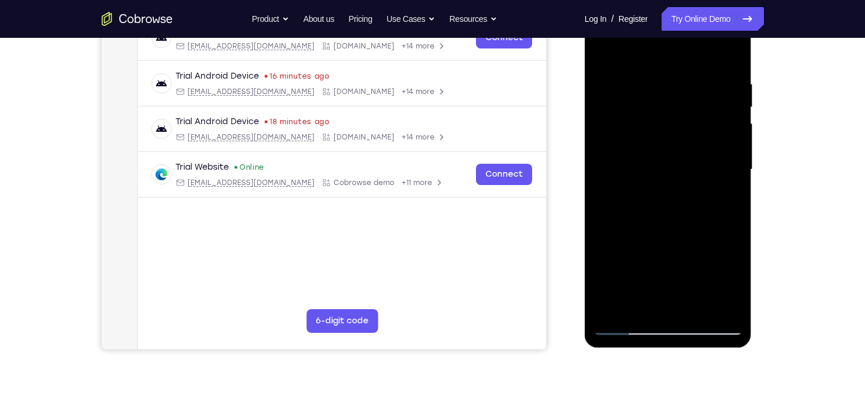
click at [735, 179] on div at bounding box center [668, 169] width 149 height 331
click at [600, 195] on div at bounding box center [668, 169] width 149 height 331
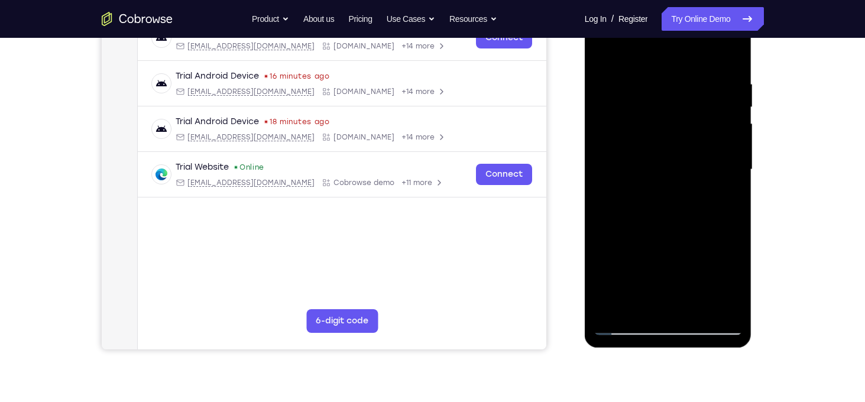
click at [602, 169] on div at bounding box center [668, 169] width 149 height 331
click at [602, 182] on div at bounding box center [668, 169] width 149 height 331
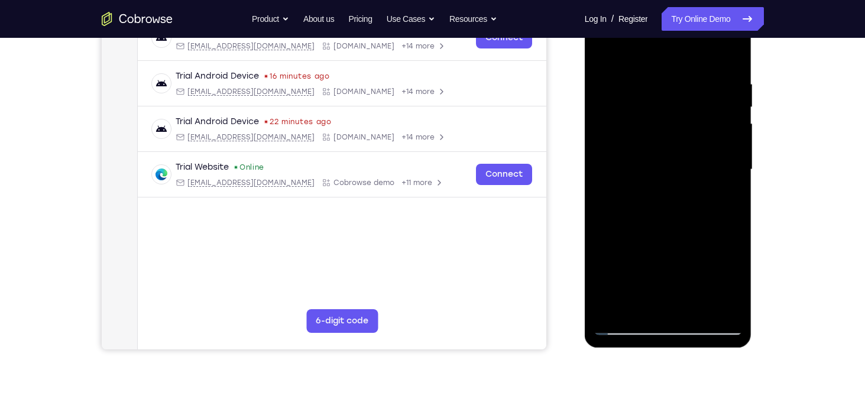
click at [602, 182] on div at bounding box center [668, 169] width 149 height 331
click at [732, 184] on div at bounding box center [668, 169] width 149 height 331
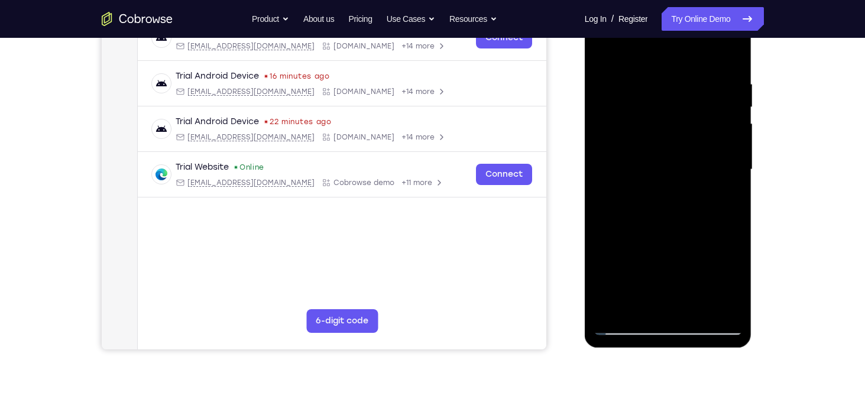
click at [732, 184] on div at bounding box center [668, 169] width 149 height 331
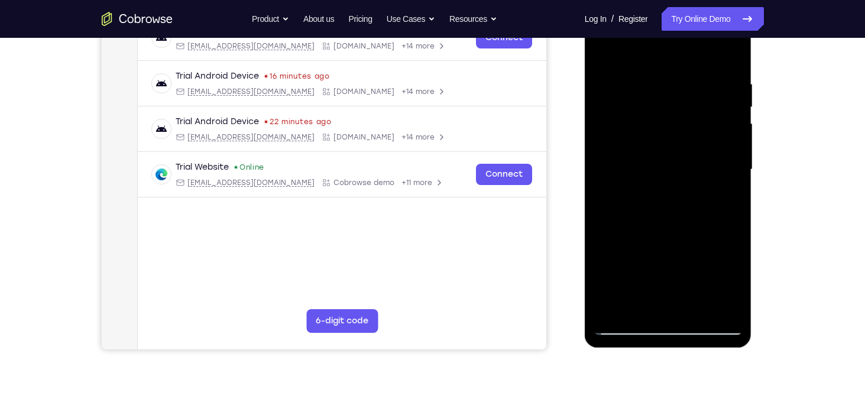
click at [732, 184] on div at bounding box center [668, 169] width 149 height 331
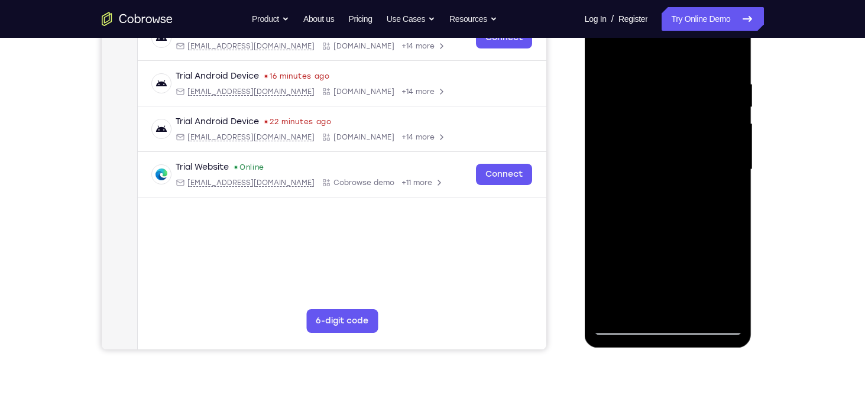
click at [735, 162] on div at bounding box center [668, 169] width 149 height 331
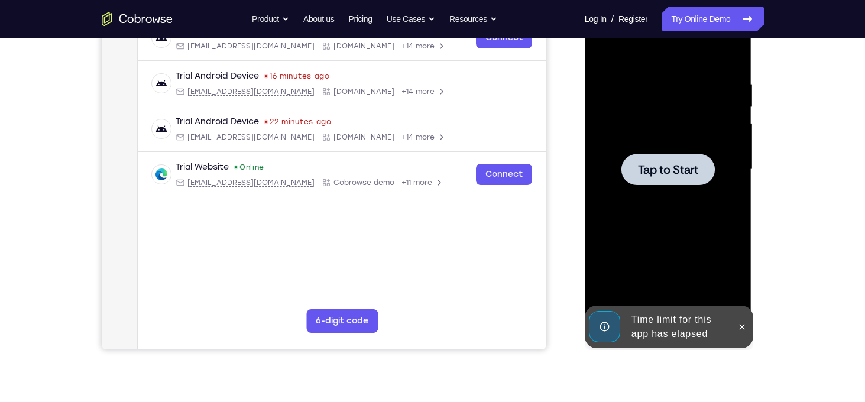
click at [664, 208] on div at bounding box center [668, 169] width 149 height 331
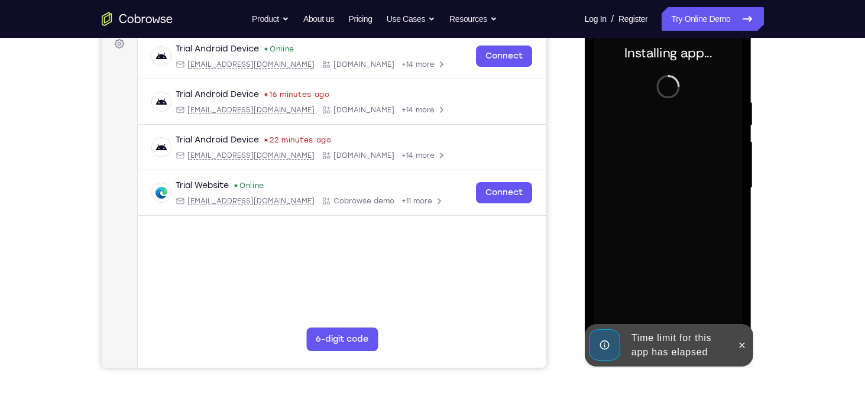
scroll to position [180, 0]
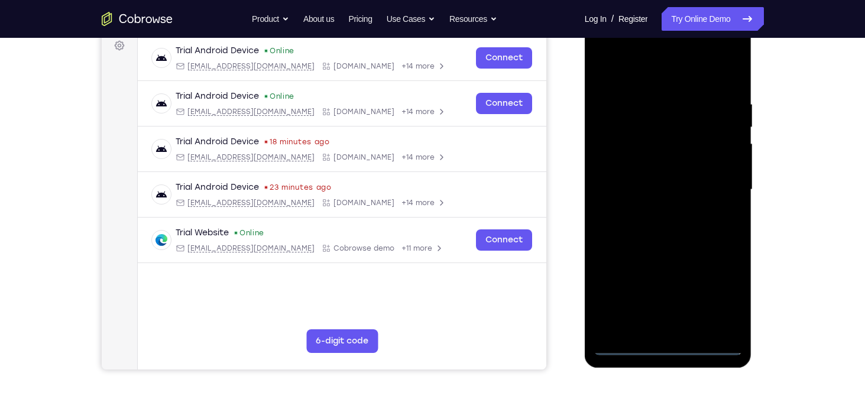
click at [675, 348] on div at bounding box center [668, 189] width 149 height 331
click at [718, 305] on div at bounding box center [668, 189] width 149 height 331
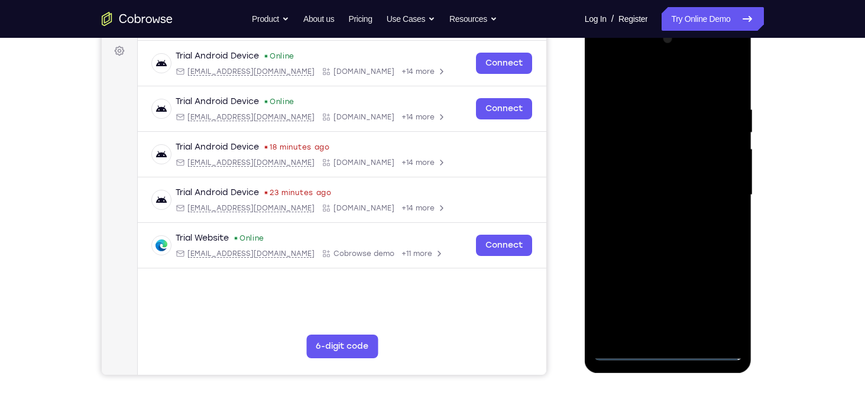
scroll to position [173, 0]
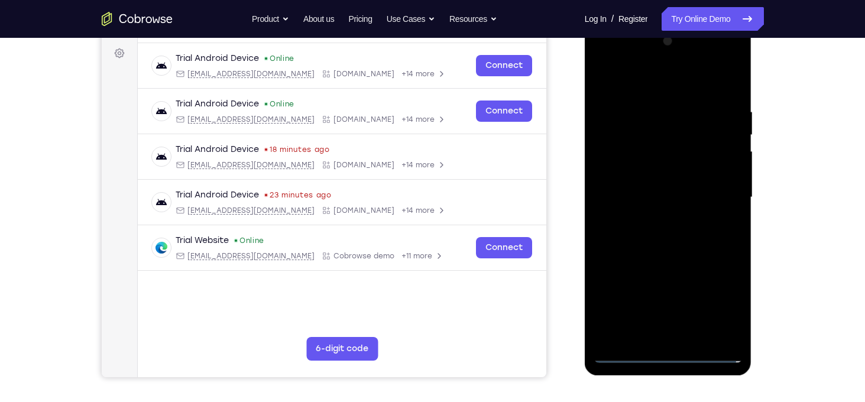
click at [627, 59] on div at bounding box center [668, 197] width 149 height 331
click at [720, 195] on div at bounding box center [668, 197] width 149 height 331
click at [657, 219] on div at bounding box center [668, 197] width 149 height 331
click at [687, 188] on div at bounding box center [668, 197] width 149 height 331
click at [691, 178] on div at bounding box center [668, 197] width 149 height 331
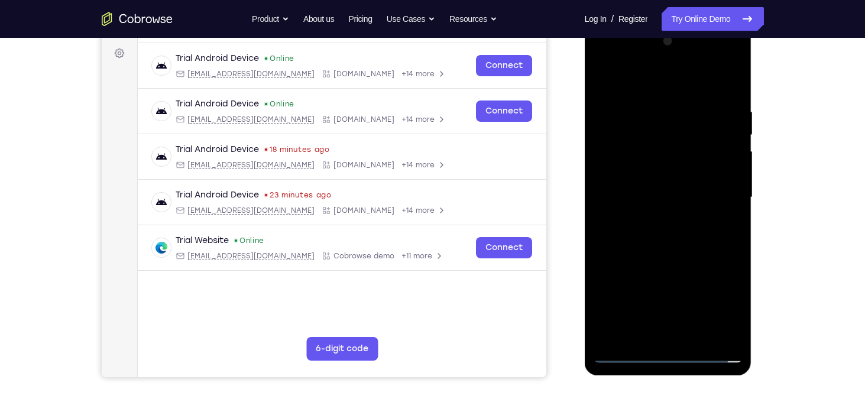
click at [684, 195] on div at bounding box center [668, 197] width 149 height 331
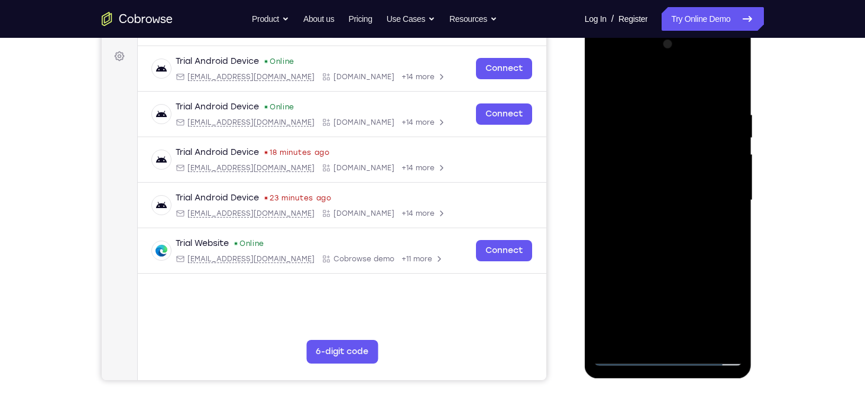
click at [677, 256] on div at bounding box center [668, 200] width 149 height 331
click at [735, 254] on div at bounding box center [668, 200] width 149 height 331
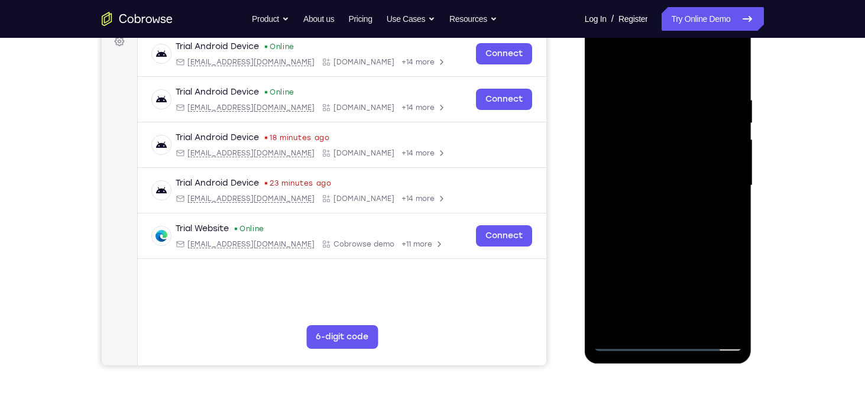
scroll to position [185, 0]
click at [603, 235] on div at bounding box center [668, 185] width 149 height 331
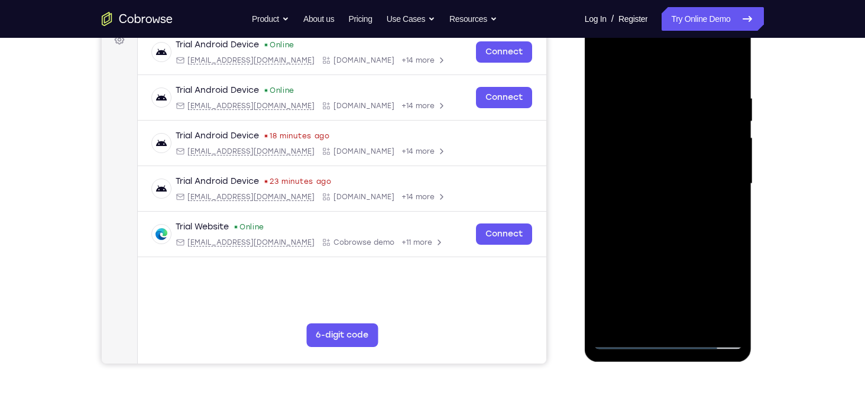
scroll to position [189, 0]
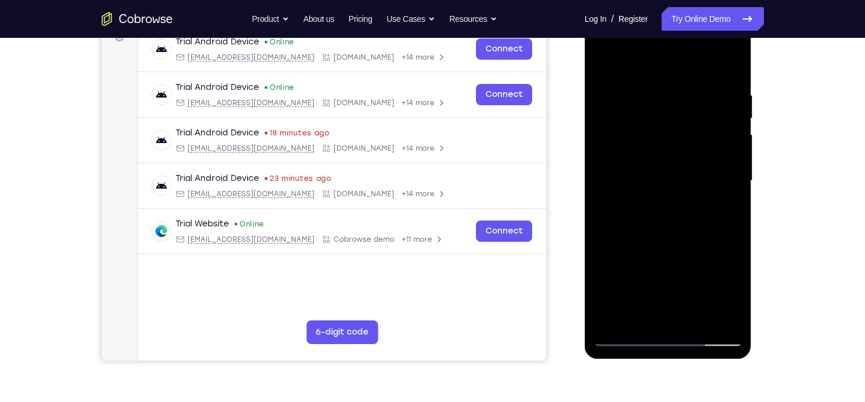
click at [697, 319] on div at bounding box center [668, 180] width 149 height 331
click at [674, 240] on div at bounding box center [668, 180] width 149 height 331
click at [673, 166] on div at bounding box center [668, 180] width 149 height 331
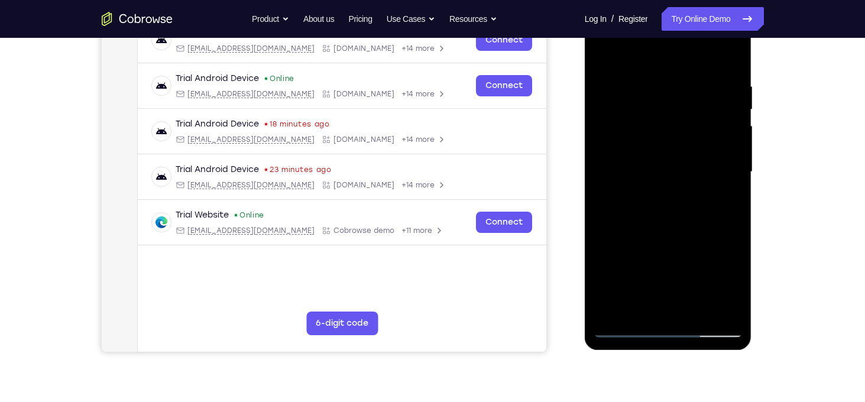
scroll to position [199, 0]
click at [729, 282] on div at bounding box center [668, 171] width 149 height 331
click at [728, 202] on div at bounding box center [668, 171] width 149 height 331
click at [722, 202] on div at bounding box center [668, 171] width 149 height 331
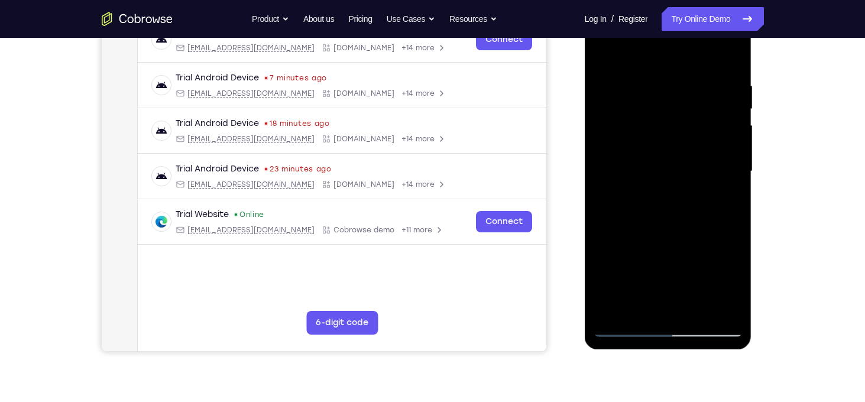
click at [658, 179] on div at bounding box center [668, 171] width 149 height 331
click at [663, 269] on div at bounding box center [668, 171] width 149 height 331
click at [638, 306] on div at bounding box center [668, 171] width 149 height 331
click at [700, 241] on div at bounding box center [668, 171] width 149 height 331
click at [728, 190] on div at bounding box center [668, 171] width 149 height 331
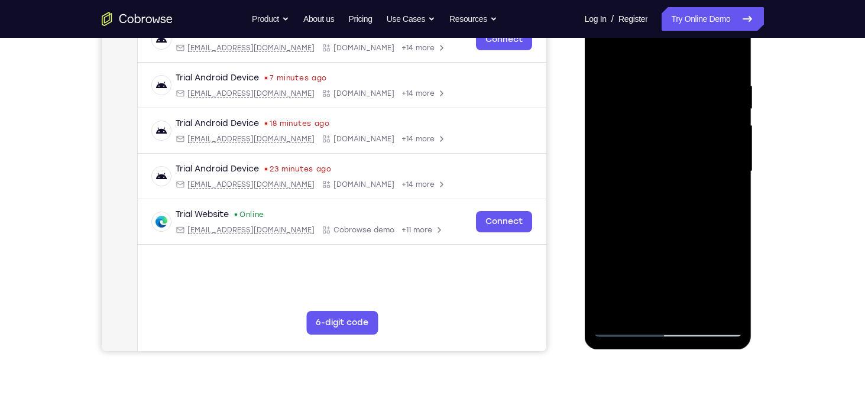
click at [658, 137] on div at bounding box center [668, 171] width 149 height 331
click at [666, 234] on div at bounding box center [668, 171] width 149 height 331
click at [663, 236] on div at bounding box center [668, 171] width 149 height 331
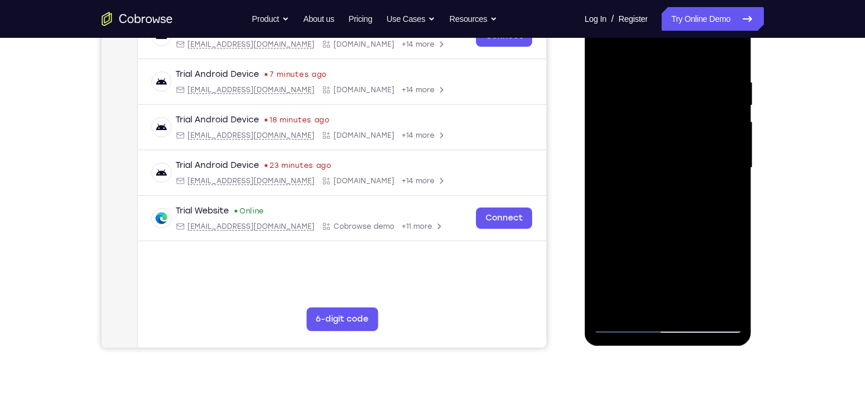
scroll to position [203, 0]
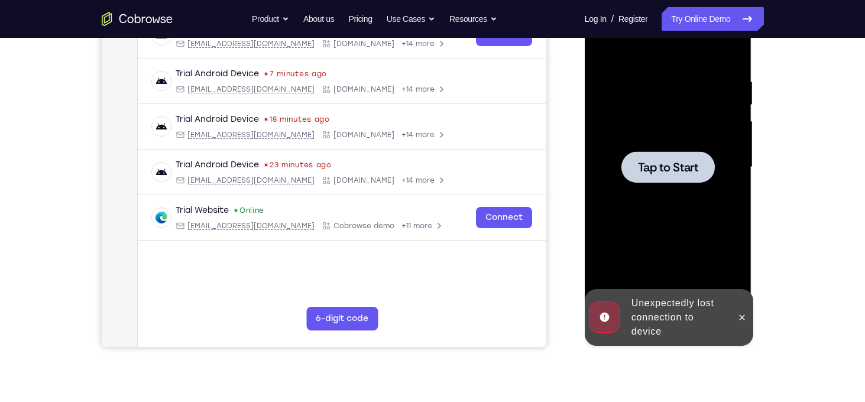
click at [662, 232] on div at bounding box center [668, 167] width 149 height 331
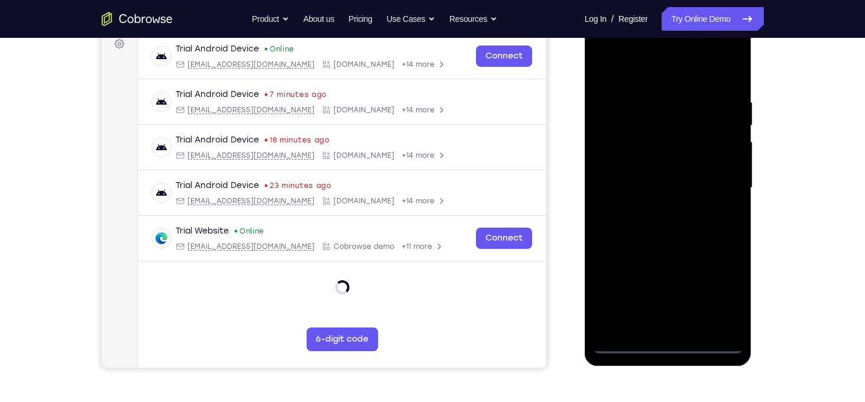
scroll to position [185, 0]
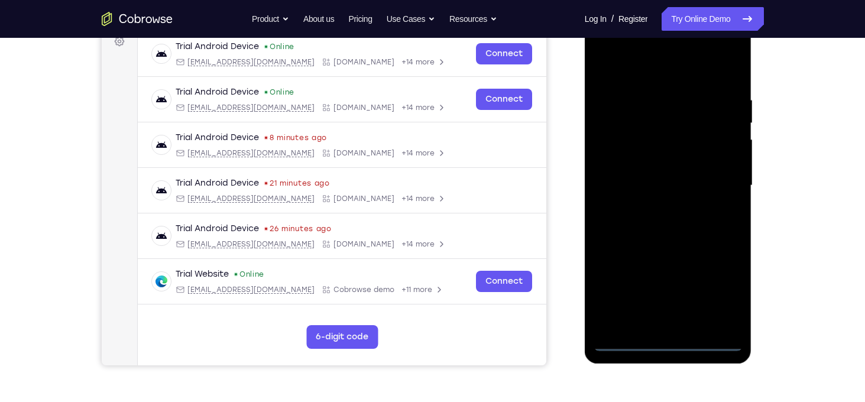
click at [670, 340] on div at bounding box center [668, 185] width 149 height 331
click at [720, 280] on div at bounding box center [668, 185] width 149 height 331
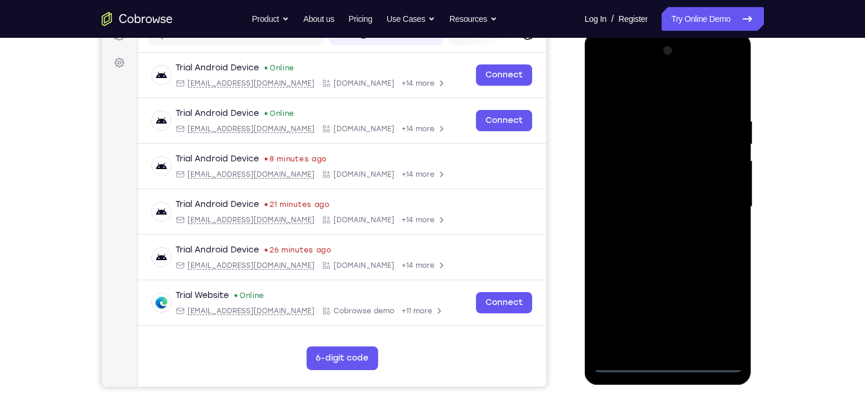
scroll to position [162, 0]
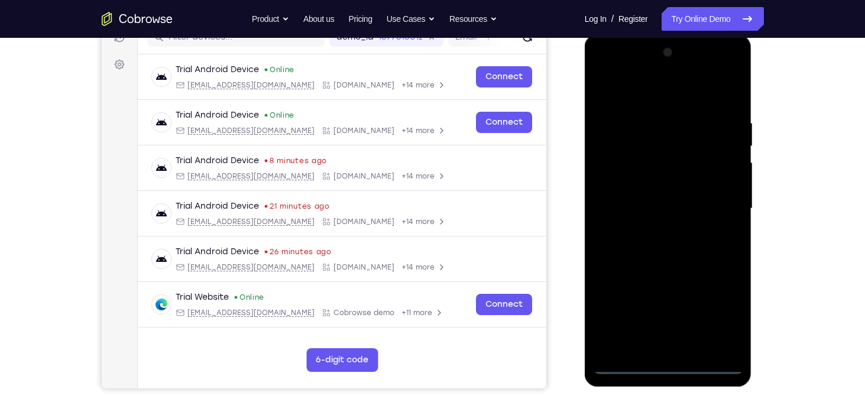
click at [616, 73] on div at bounding box center [668, 208] width 149 height 331
click at [719, 211] on div at bounding box center [668, 208] width 149 height 331
click at [656, 229] on div at bounding box center [668, 208] width 149 height 331
click at [677, 201] on div at bounding box center [668, 208] width 149 height 331
click at [680, 188] on div at bounding box center [668, 208] width 149 height 331
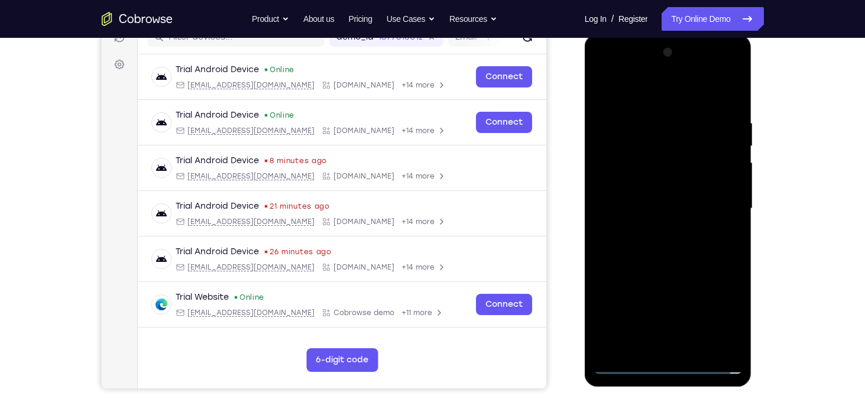
click at [675, 208] on div at bounding box center [668, 208] width 149 height 331
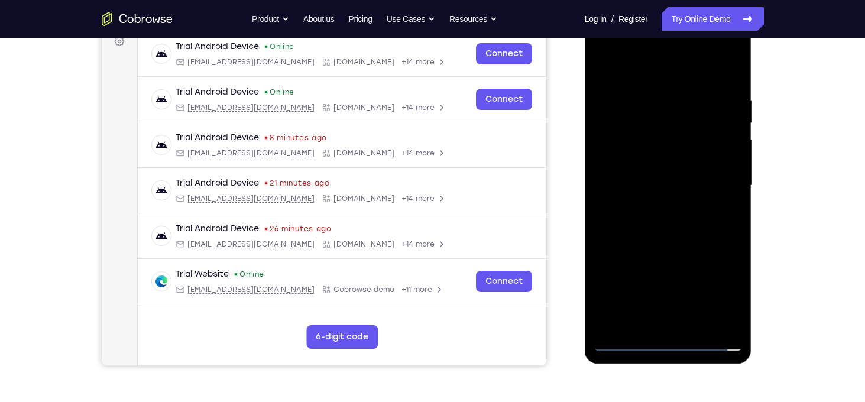
scroll to position [185, 0]
click at [695, 322] on div at bounding box center [668, 185] width 149 height 331
click at [671, 240] on div at bounding box center [668, 185] width 149 height 331
click at [697, 324] on div at bounding box center [668, 185] width 149 height 331
click at [674, 242] on div at bounding box center [668, 185] width 149 height 331
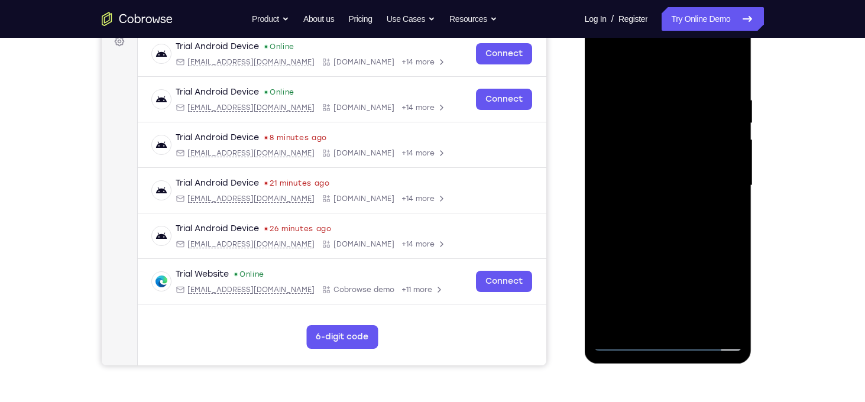
click at [691, 209] on div at bounding box center [668, 185] width 149 height 331
click at [688, 167] on div at bounding box center [668, 185] width 149 height 331
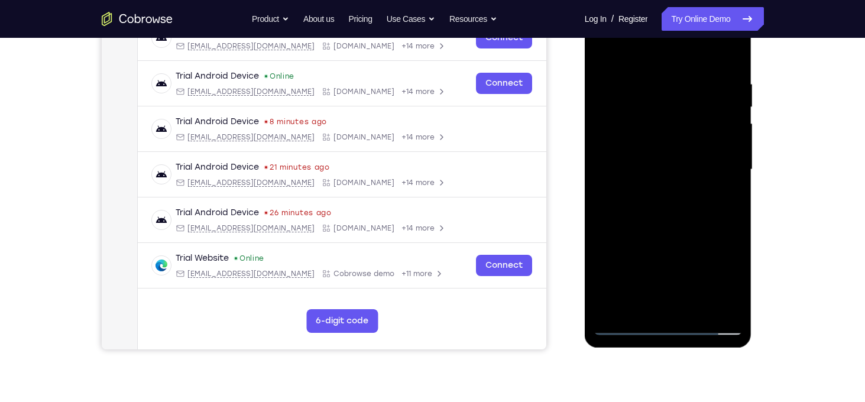
scroll to position [204, 0]
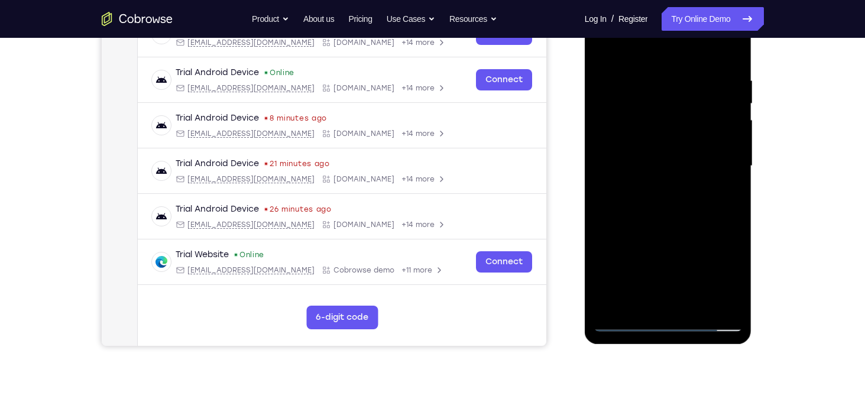
click at [640, 301] on div at bounding box center [668, 166] width 149 height 331
click at [724, 195] on div at bounding box center [668, 166] width 149 height 331
click at [725, 196] on div at bounding box center [668, 166] width 149 height 331
click at [732, 193] on div at bounding box center [668, 166] width 149 height 331
click at [638, 297] on div at bounding box center [668, 166] width 149 height 331
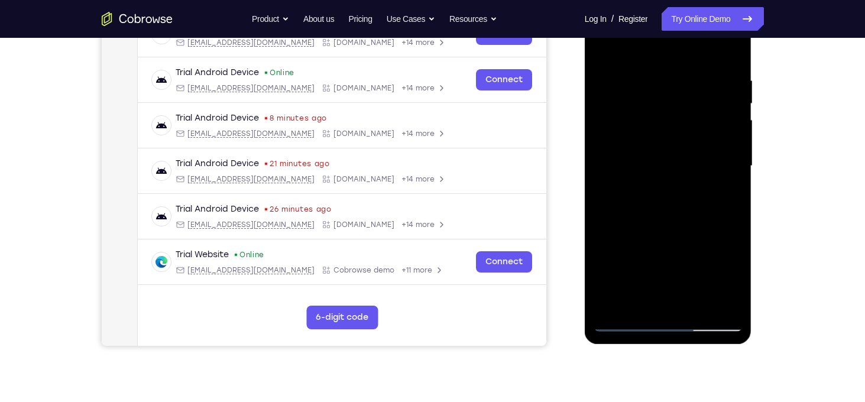
click at [699, 234] on div at bounding box center [668, 166] width 149 height 331
click at [726, 186] on div at bounding box center [668, 166] width 149 height 331
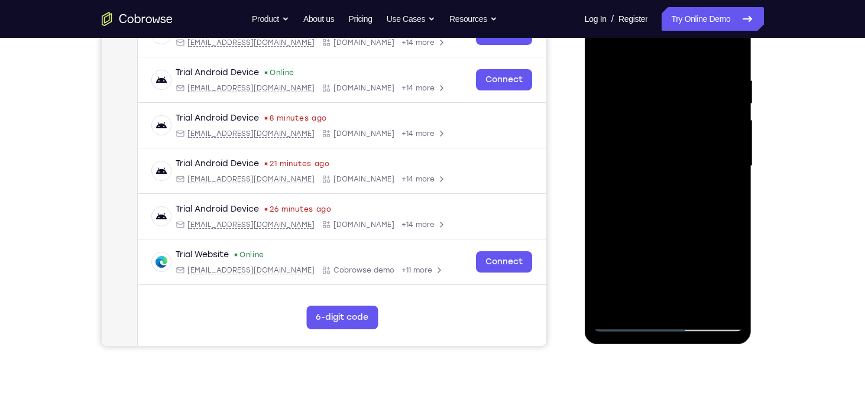
click at [681, 175] on div at bounding box center [668, 166] width 149 height 331
click at [678, 263] on div at bounding box center [668, 166] width 149 height 331
click at [685, 263] on div at bounding box center [668, 166] width 149 height 331
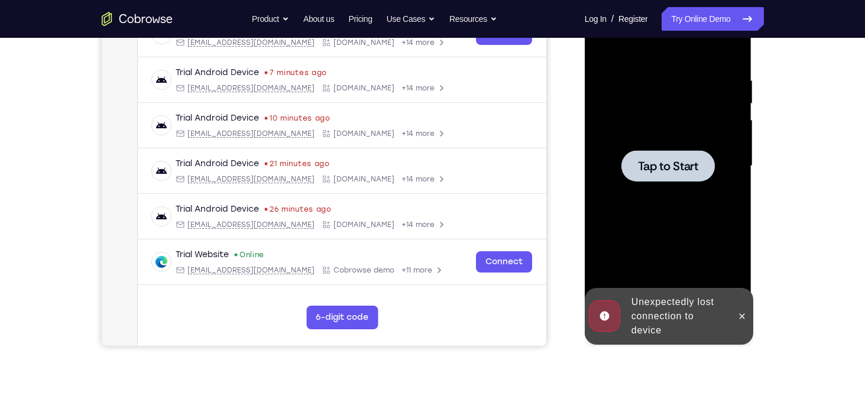
click at [690, 215] on div at bounding box center [668, 166] width 149 height 331
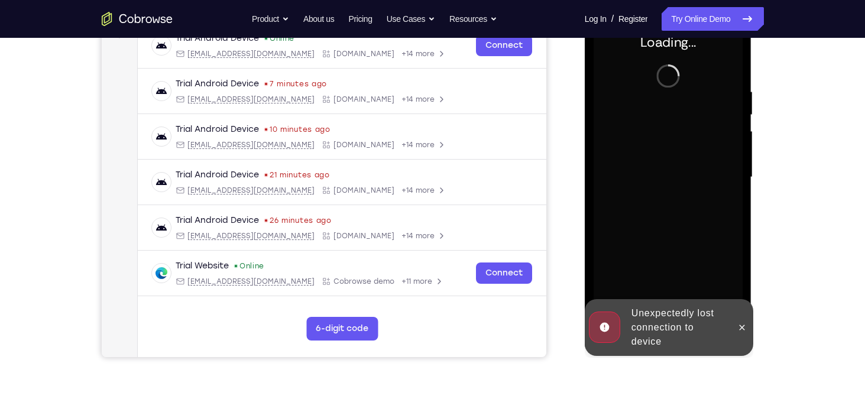
scroll to position [192, 0]
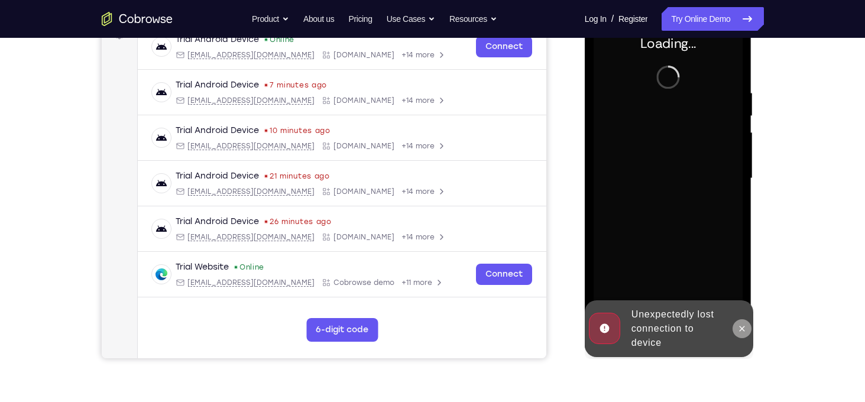
click at [740, 331] on icon at bounding box center [742, 328] width 9 height 9
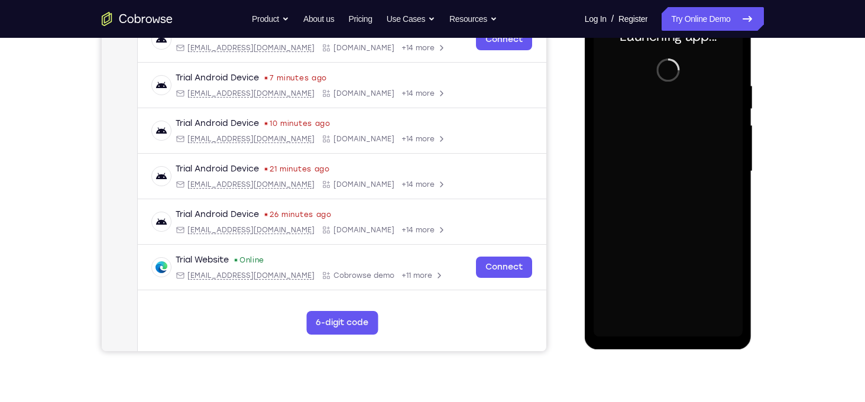
scroll to position [199, 0]
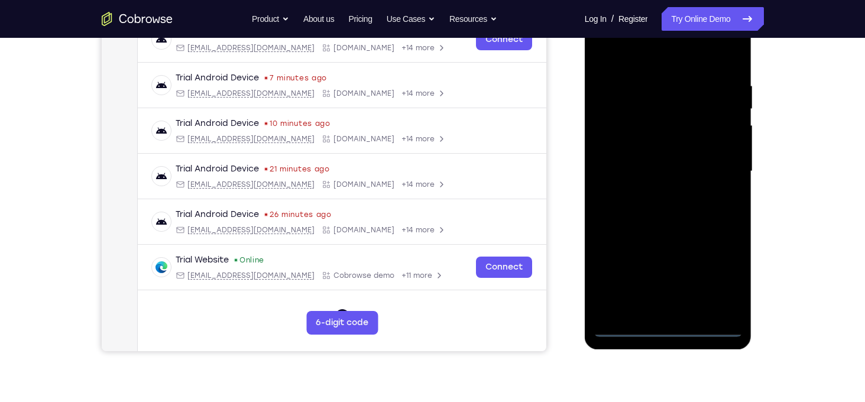
click at [671, 326] on div at bounding box center [668, 171] width 149 height 331
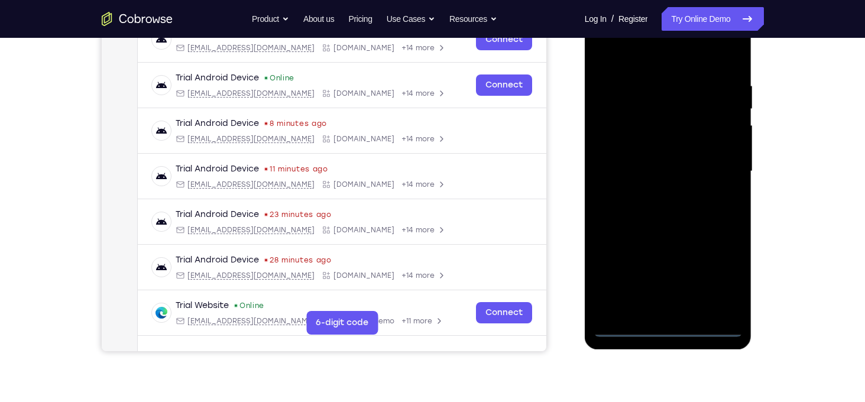
click at [722, 272] on div at bounding box center [668, 171] width 149 height 331
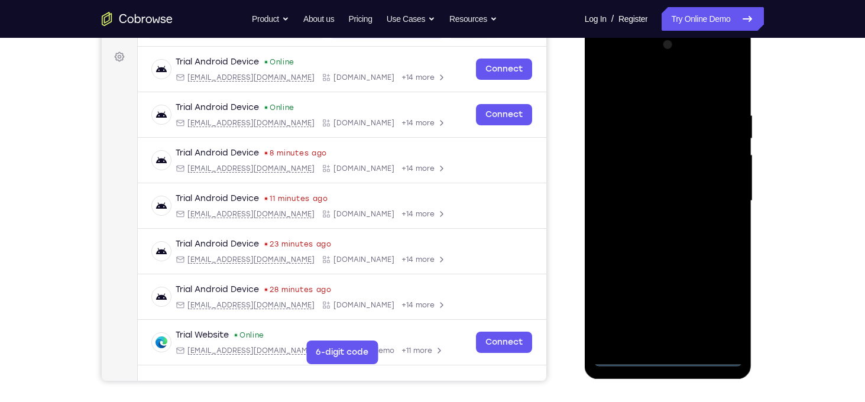
scroll to position [169, 0]
click at [628, 63] on div at bounding box center [668, 201] width 149 height 331
click at [724, 190] on div at bounding box center [668, 201] width 149 height 331
click at [652, 224] on div at bounding box center [668, 201] width 149 height 331
click at [677, 196] on div at bounding box center [668, 201] width 149 height 331
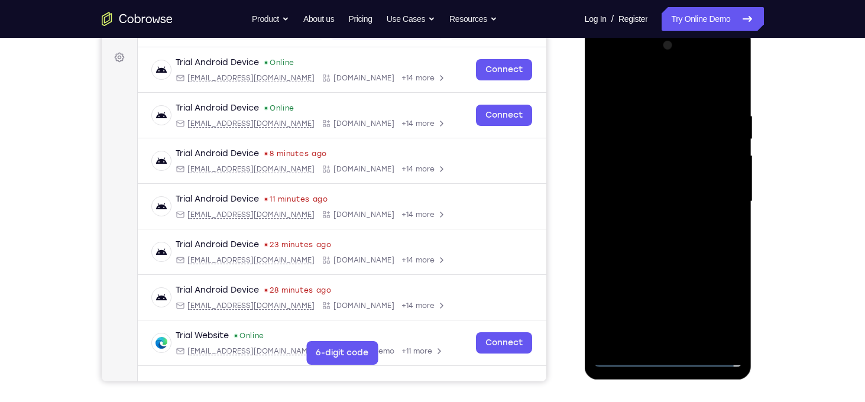
click at [683, 183] on div at bounding box center [668, 201] width 149 height 331
click at [676, 200] on div at bounding box center [668, 201] width 149 height 331
click at [672, 238] on div at bounding box center [668, 201] width 149 height 331
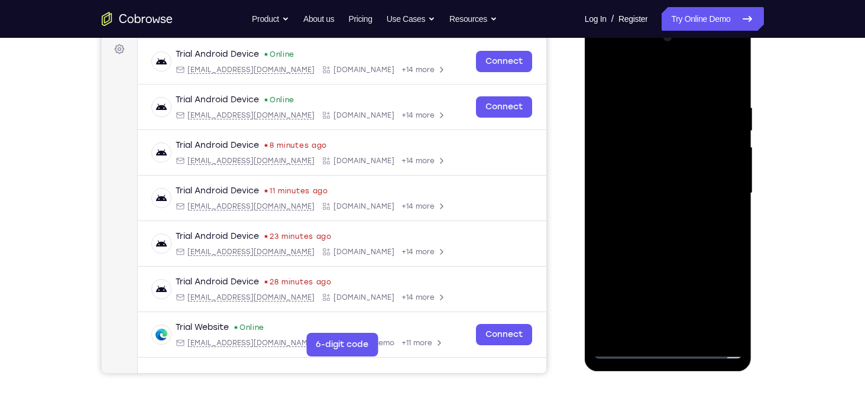
scroll to position [177, 0]
click at [698, 252] on div at bounding box center [668, 192] width 149 height 331
click at [698, 332] on div at bounding box center [668, 192] width 149 height 331
click at [670, 251] on div at bounding box center [668, 192] width 149 height 331
click at [667, 175] on div at bounding box center [668, 192] width 149 height 331
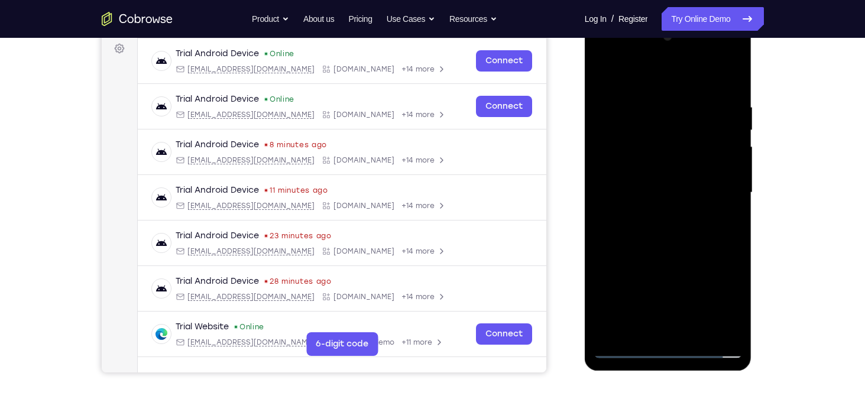
scroll to position [193, 0]
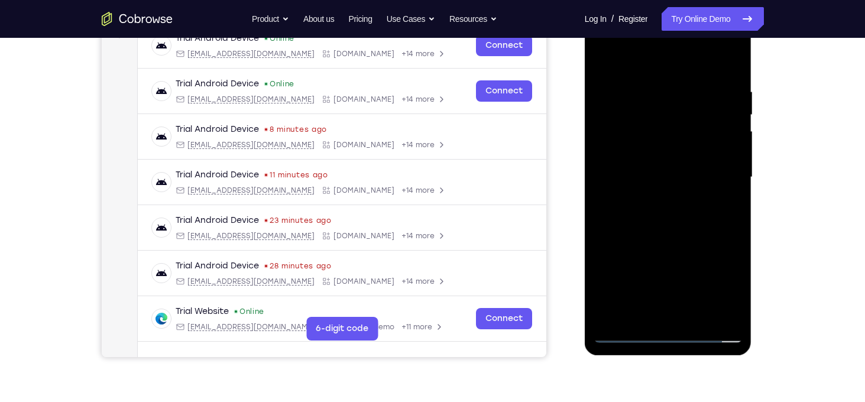
click at [631, 309] on div at bounding box center [668, 177] width 149 height 331
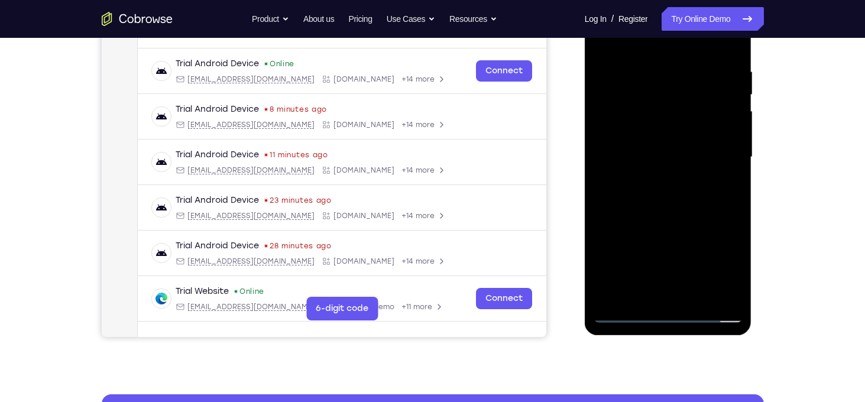
scroll to position [220, 0]
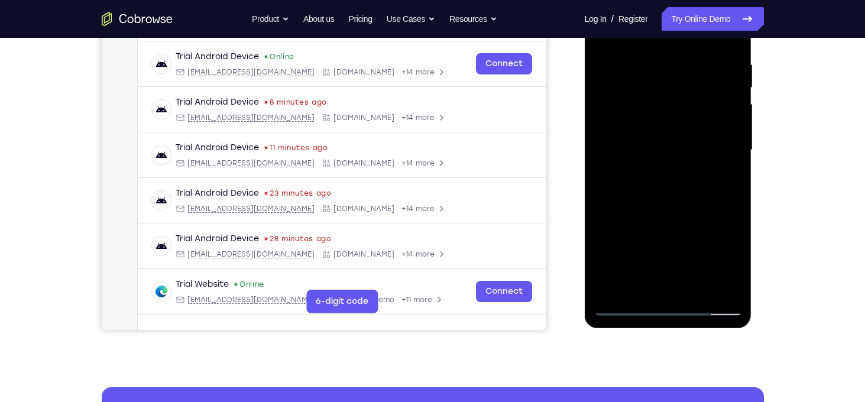
click at [640, 280] on div at bounding box center [668, 150] width 149 height 331
click at [700, 217] on div at bounding box center [668, 150] width 149 height 331
click at [724, 171] on div at bounding box center [668, 150] width 149 height 331
click at [722, 178] on div at bounding box center [668, 150] width 149 height 331
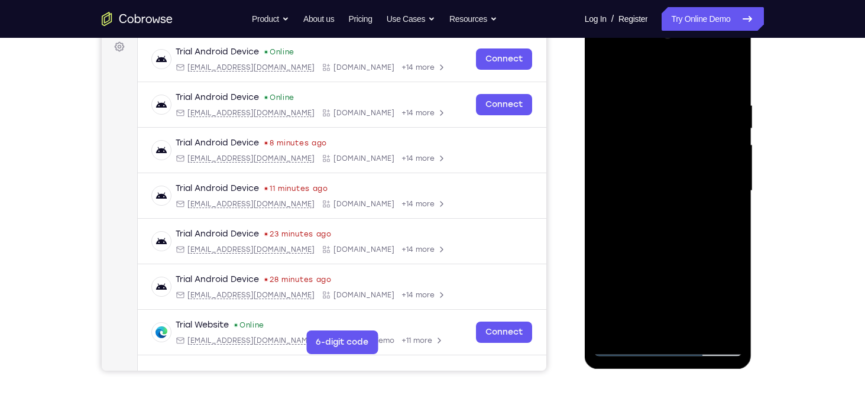
scroll to position [178, 0]
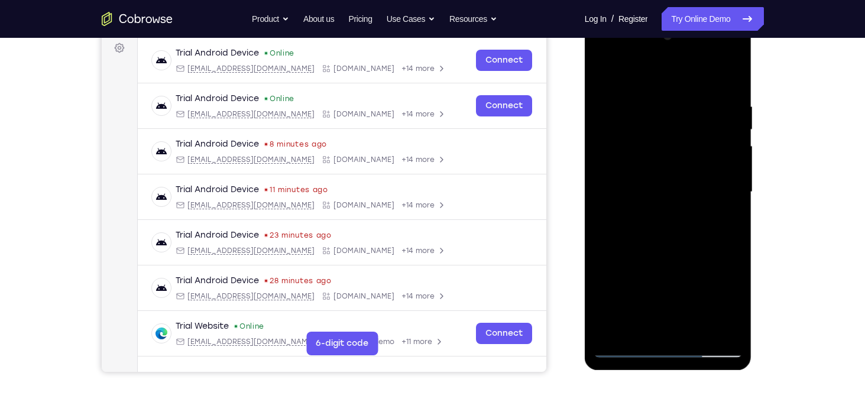
click at [678, 121] on div at bounding box center [668, 192] width 149 height 331
click at [682, 227] on div at bounding box center [668, 192] width 149 height 331
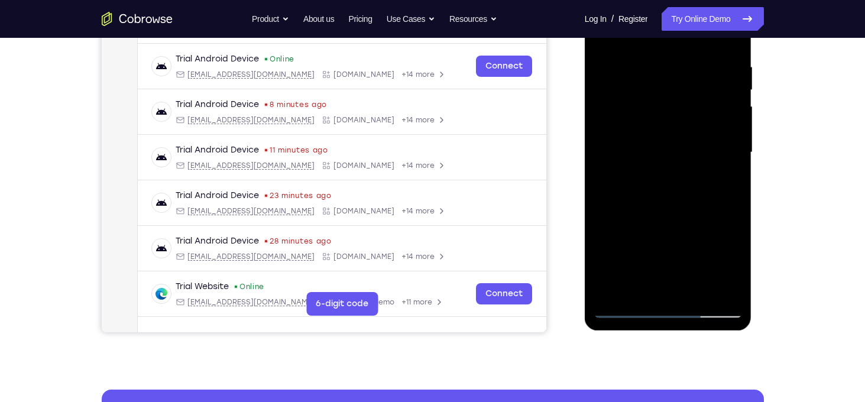
scroll to position [219, 0]
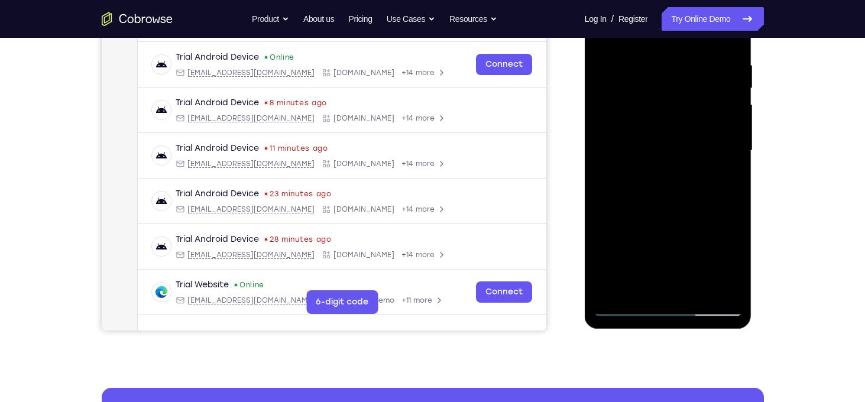
click at [640, 285] on div at bounding box center [668, 150] width 149 height 331
click at [606, 219] on div at bounding box center [668, 150] width 149 height 331
click at [726, 170] on div at bounding box center [668, 150] width 149 height 331
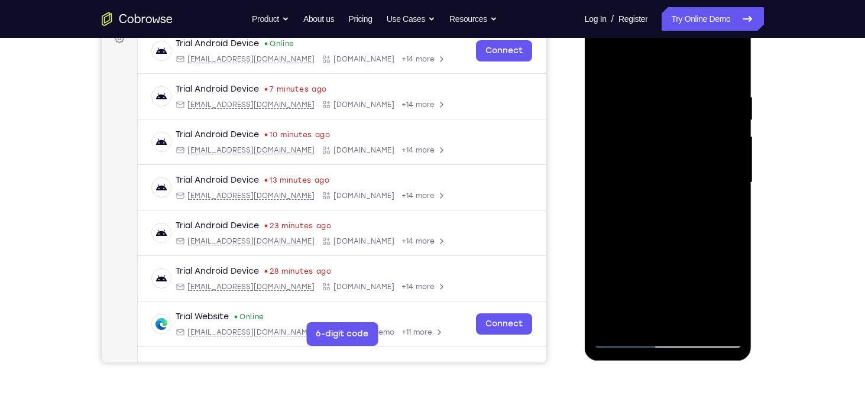
scroll to position [193, 0]
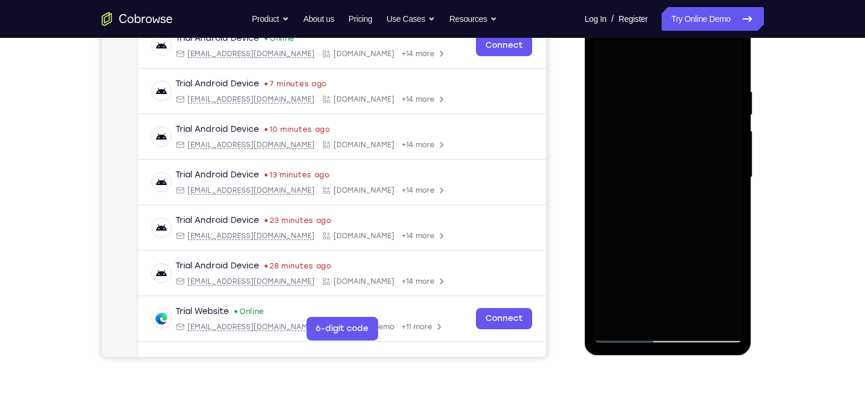
click at [657, 208] on div at bounding box center [668, 177] width 149 height 331
click at [724, 208] on div at bounding box center [668, 177] width 149 height 331
click at [674, 154] on div at bounding box center [668, 177] width 149 height 331
click at [677, 258] on div at bounding box center [668, 177] width 149 height 331
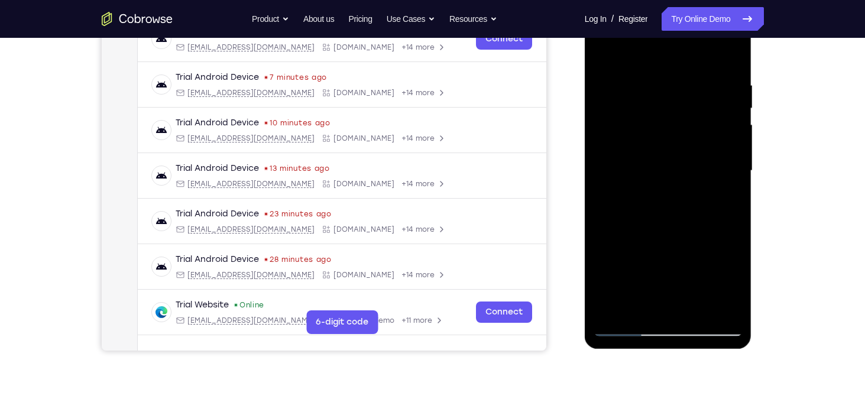
click at [724, 199] on div at bounding box center [668, 170] width 149 height 331
click at [648, 123] on div at bounding box center [668, 170] width 149 height 331
click at [651, 227] on div at bounding box center [668, 170] width 149 height 331
click at [731, 285] on div at bounding box center [668, 170] width 149 height 331
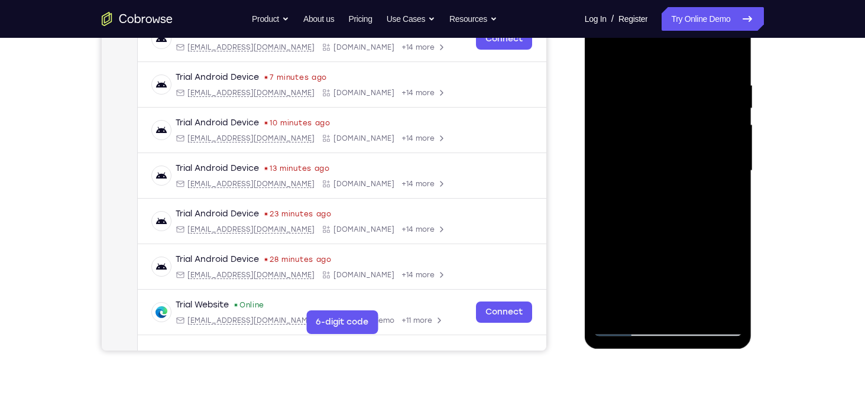
click at [731, 285] on div at bounding box center [668, 170] width 149 height 331
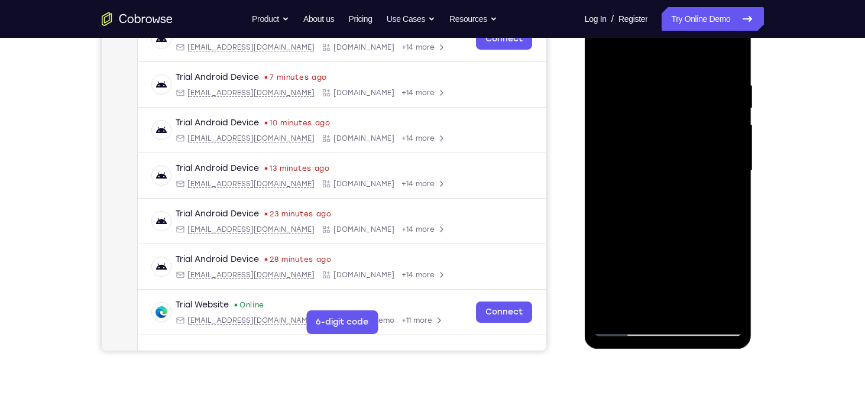
click at [733, 286] on div at bounding box center [668, 170] width 149 height 331
click at [727, 199] on div at bounding box center [668, 170] width 149 height 331
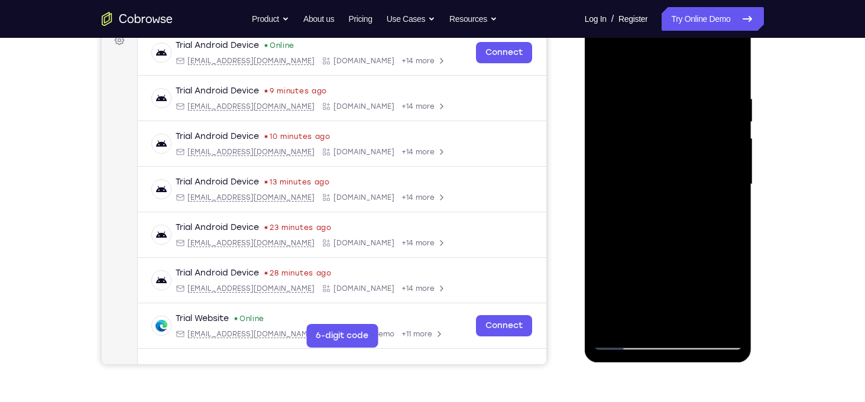
scroll to position [185, 0]
click at [662, 194] on div at bounding box center [668, 185] width 149 height 331
click at [663, 295] on div at bounding box center [668, 185] width 149 height 331
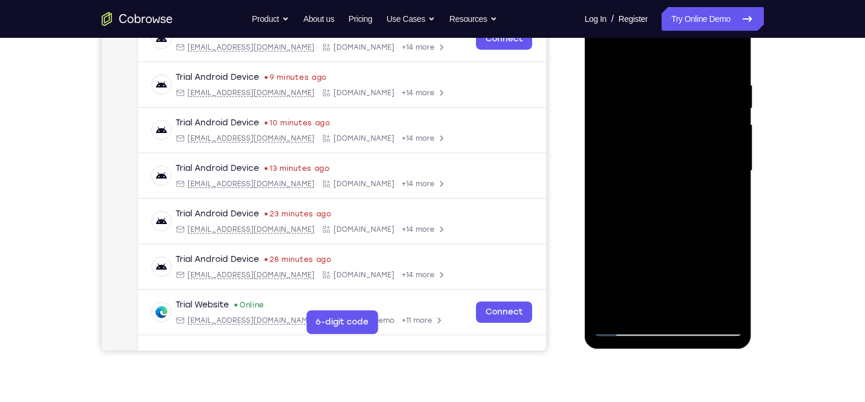
scroll to position [201, 0]
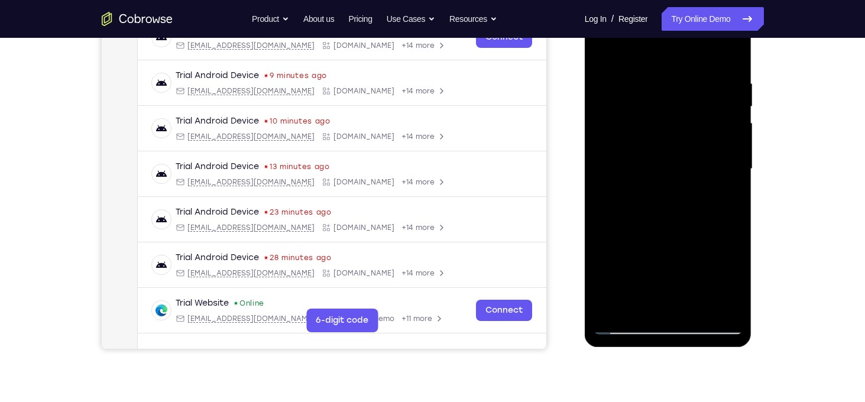
click at [729, 200] on div at bounding box center [668, 169] width 149 height 331
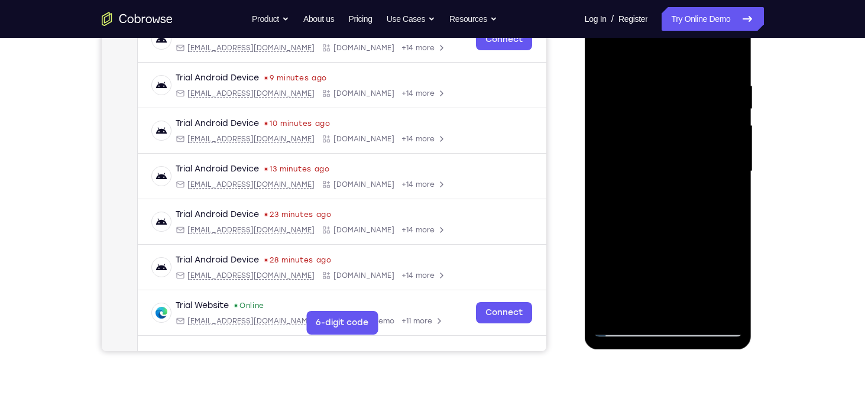
scroll to position [199, 0]
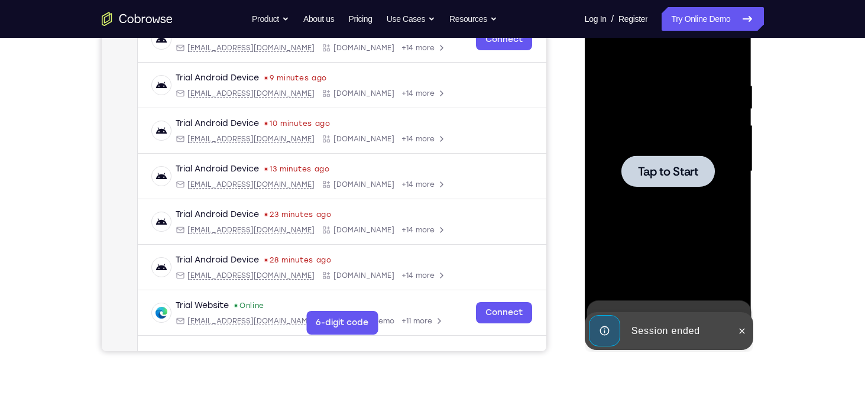
click at [671, 189] on div at bounding box center [668, 171] width 149 height 331
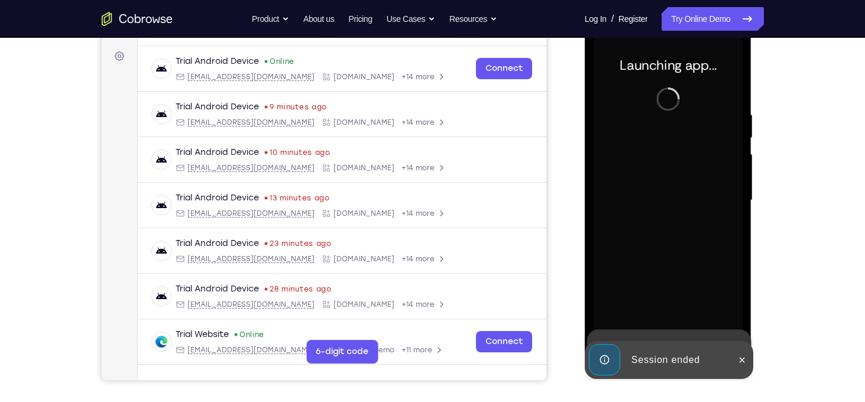
scroll to position [169, 0]
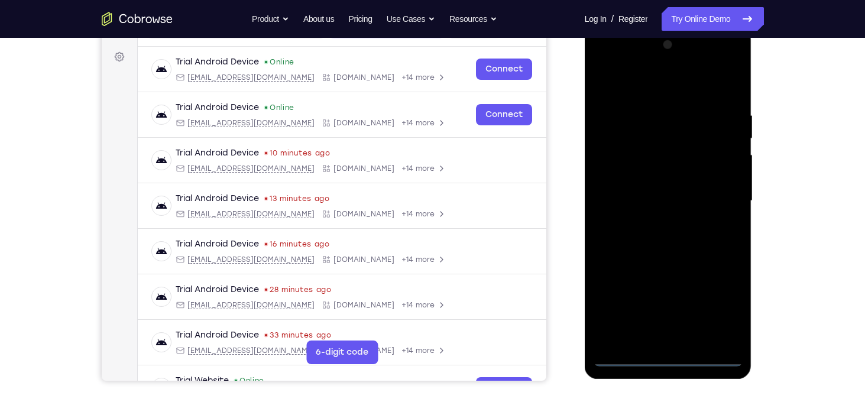
click at [667, 353] on div at bounding box center [668, 200] width 149 height 331
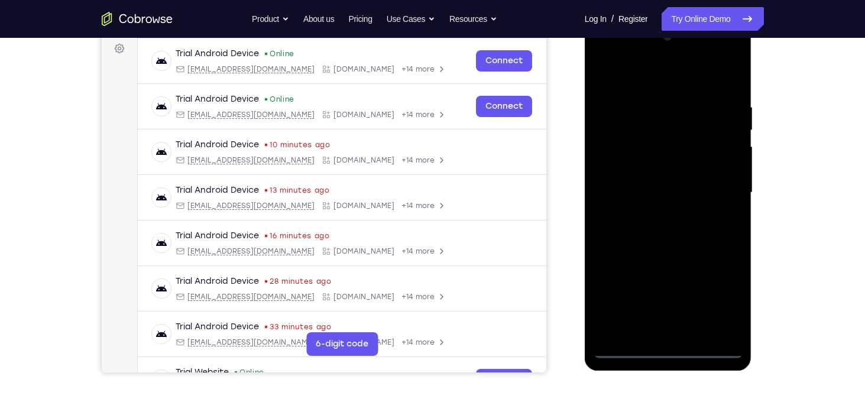
click at [669, 353] on div at bounding box center [668, 192] width 149 height 331
click at [724, 290] on div at bounding box center [668, 192] width 149 height 331
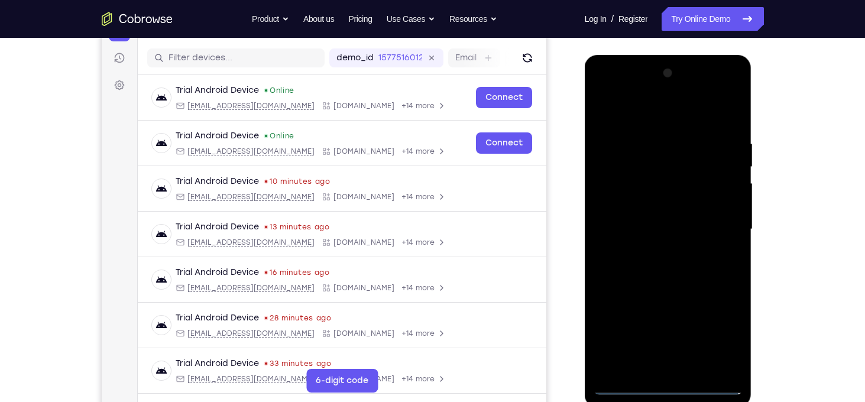
scroll to position [141, 0]
click at [617, 90] on div at bounding box center [668, 228] width 149 height 331
click at [715, 227] on div at bounding box center [668, 228] width 149 height 331
click at [655, 250] on div at bounding box center [668, 228] width 149 height 331
click at [673, 212] on div at bounding box center [668, 228] width 149 height 331
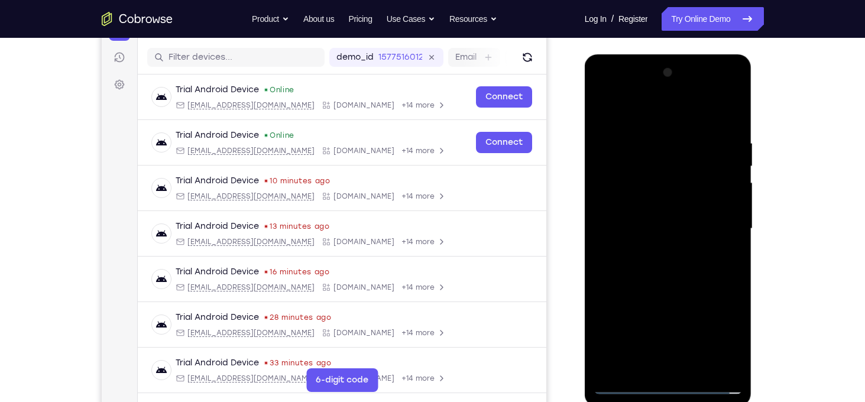
click at [673, 210] on div at bounding box center [668, 228] width 149 height 331
click at [676, 226] on div at bounding box center [668, 228] width 149 height 331
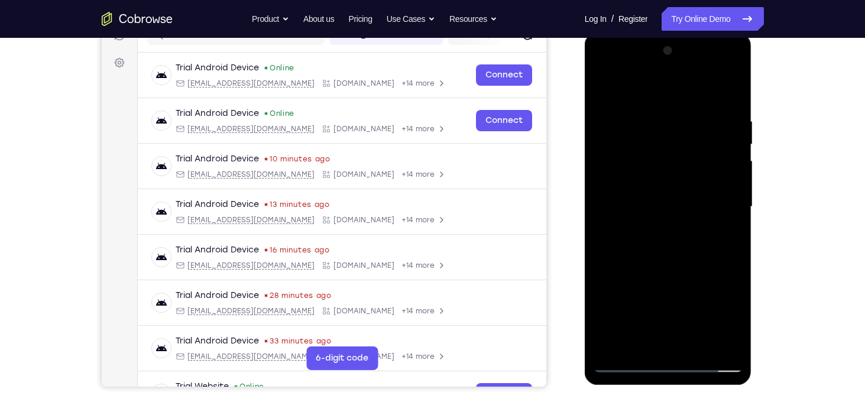
scroll to position [164, 0]
click at [670, 259] on div at bounding box center [668, 206] width 149 height 331
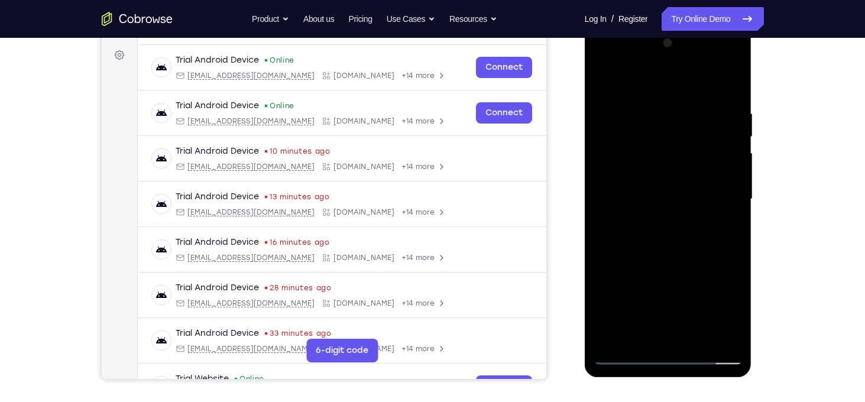
click at [700, 337] on div at bounding box center [668, 199] width 149 height 331
click at [670, 258] on div at bounding box center [668, 199] width 149 height 331
click at [664, 182] on div at bounding box center [668, 199] width 149 height 331
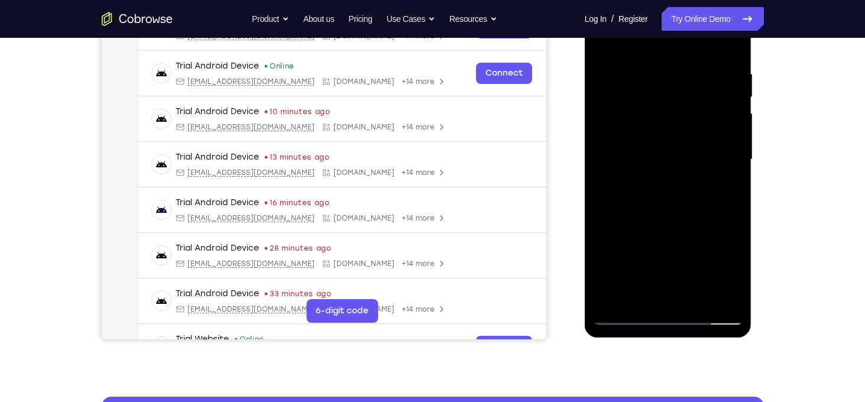
scroll to position [216, 0]
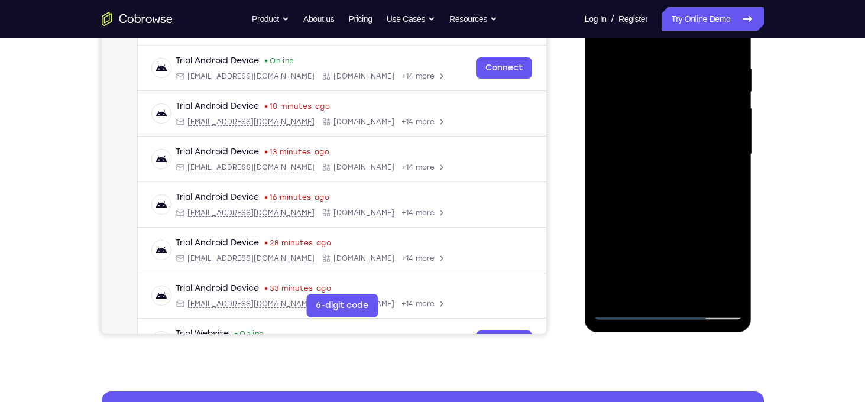
click at [726, 267] on div at bounding box center [668, 154] width 149 height 331
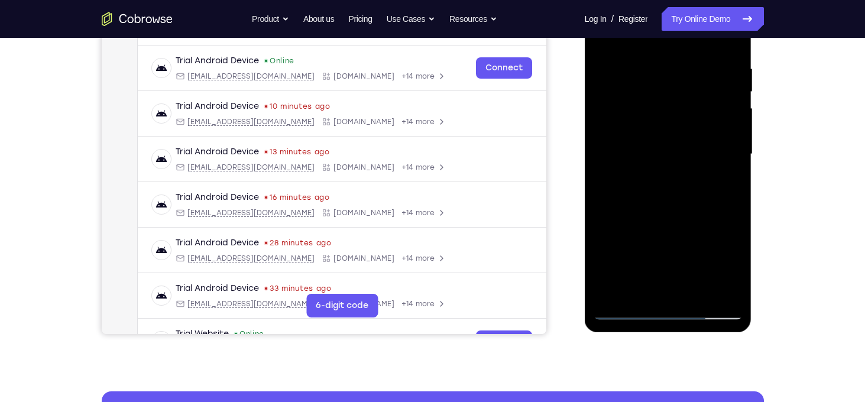
click at [726, 267] on div at bounding box center [668, 154] width 149 height 331
click at [728, 181] on div at bounding box center [668, 154] width 149 height 331
click at [730, 269] on div at bounding box center [668, 154] width 149 height 331
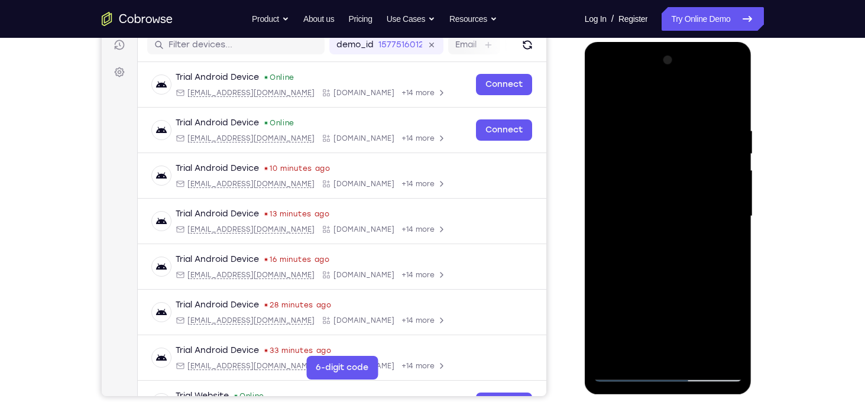
scroll to position [142, 0]
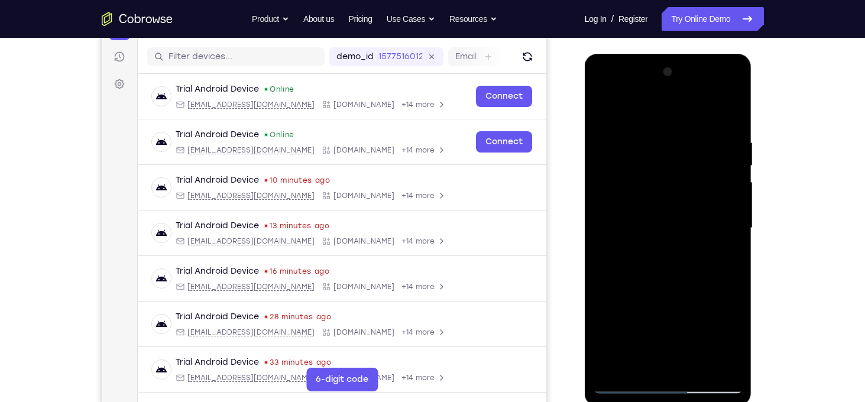
click at [606, 109] on div at bounding box center [668, 228] width 149 height 331
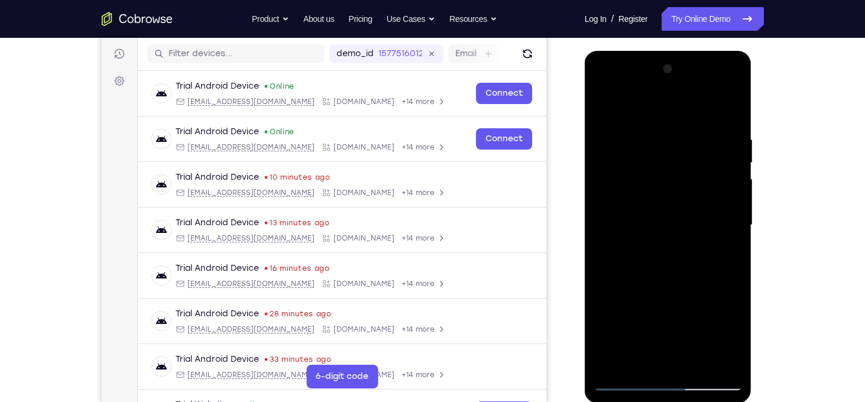
scroll to position [146, 0]
click at [653, 133] on div at bounding box center [668, 224] width 149 height 331
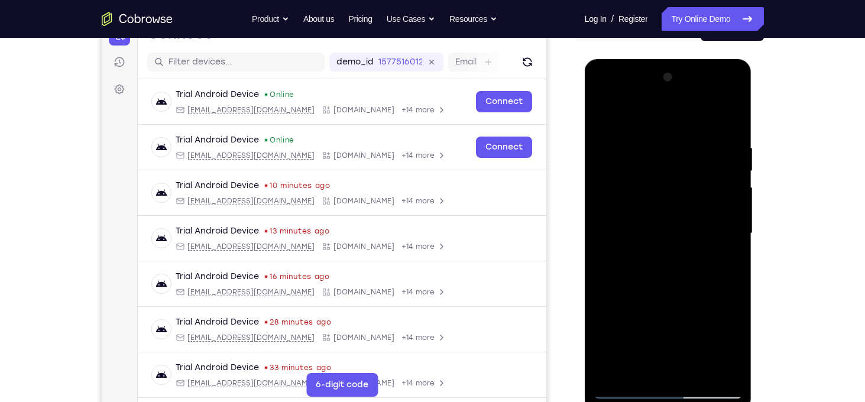
scroll to position [136, 0]
click at [608, 121] on div at bounding box center [668, 234] width 149 height 331
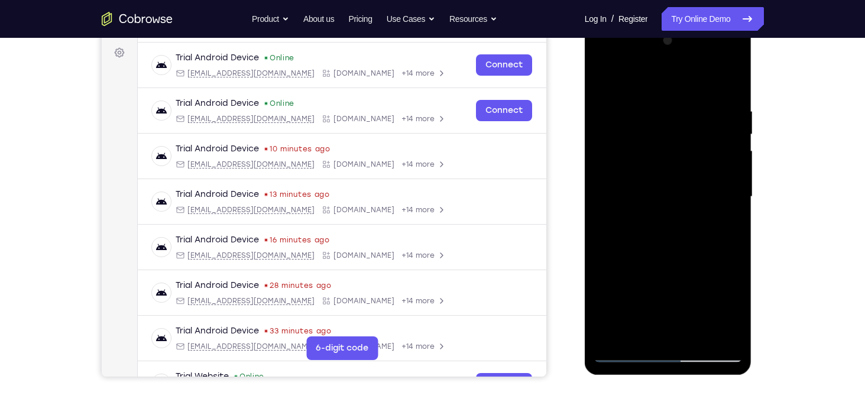
scroll to position [183, 0]
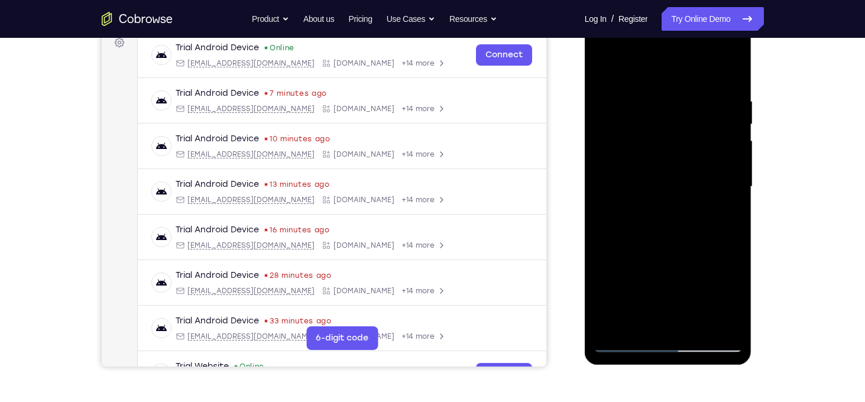
click at [715, 182] on div at bounding box center [668, 186] width 149 height 331
click at [607, 240] on div at bounding box center [668, 186] width 149 height 331
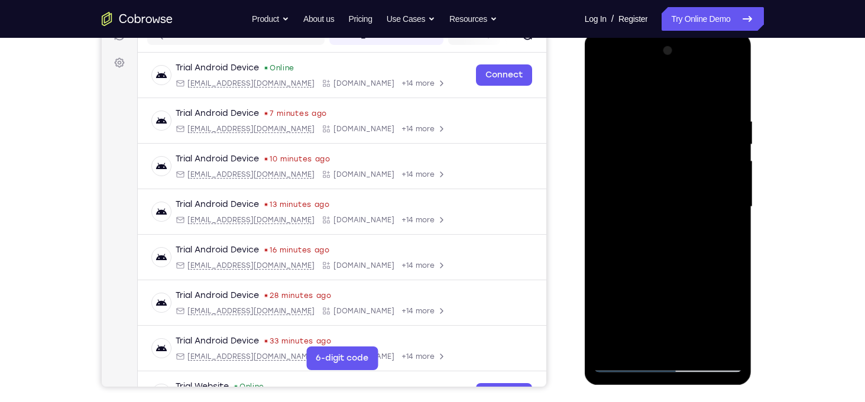
scroll to position [138, 0]
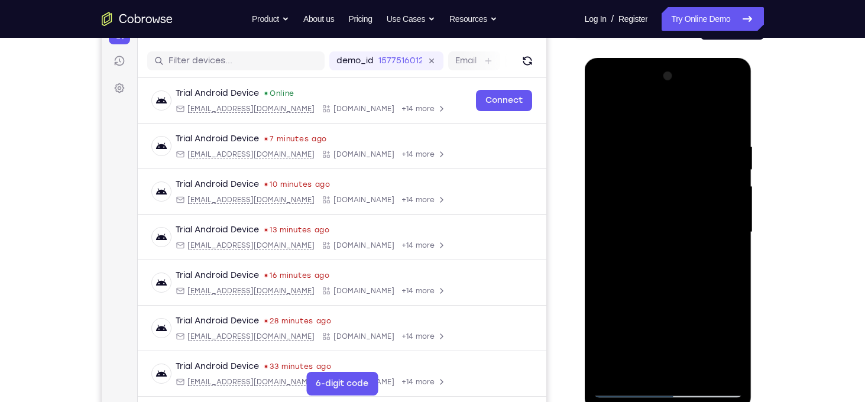
click at [641, 178] on div at bounding box center [668, 232] width 149 height 331
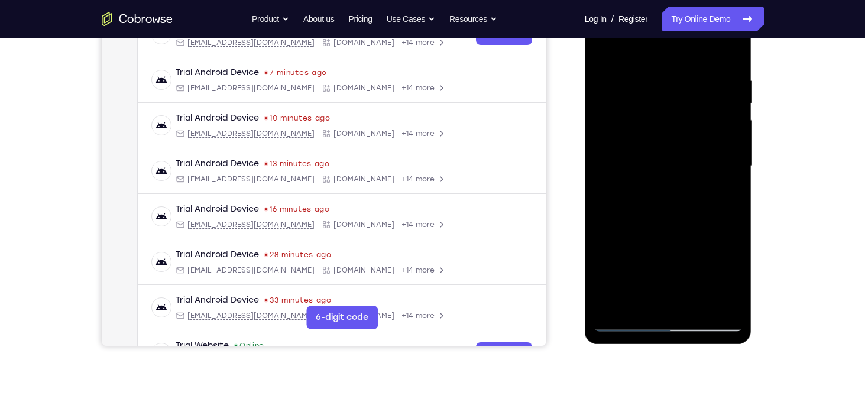
scroll to position [195, 0]
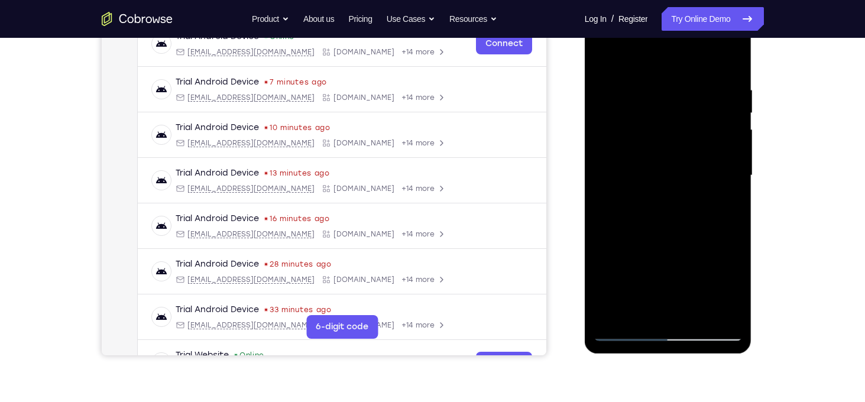
click at [628, 134] on div at bounding box center [668, 175] width 149 height 331
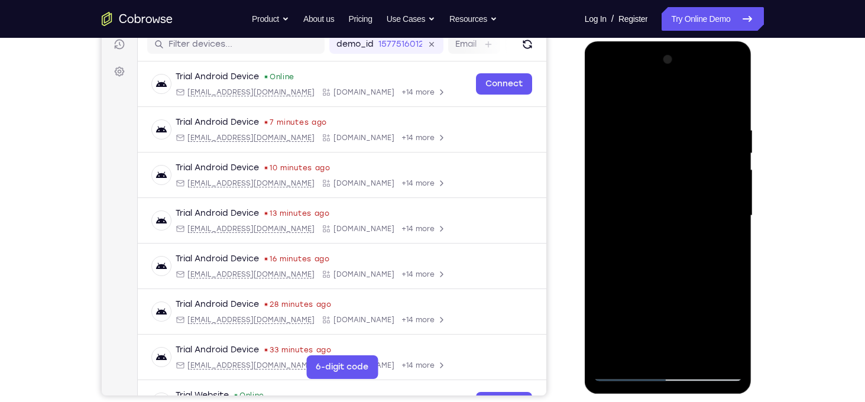
scroll to position [129, 0]
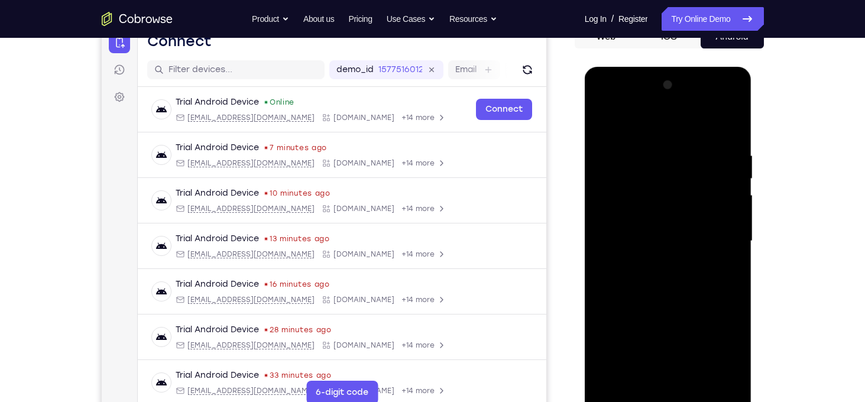
click at [606, 123] on div at bounding box center [668, 241] width 149 height 331
click at [621, 163] on div at bounding box center [668, 241] width 149 height 331
click at [607, 123] on div at bounding box center [668, 241] width 149 height 331
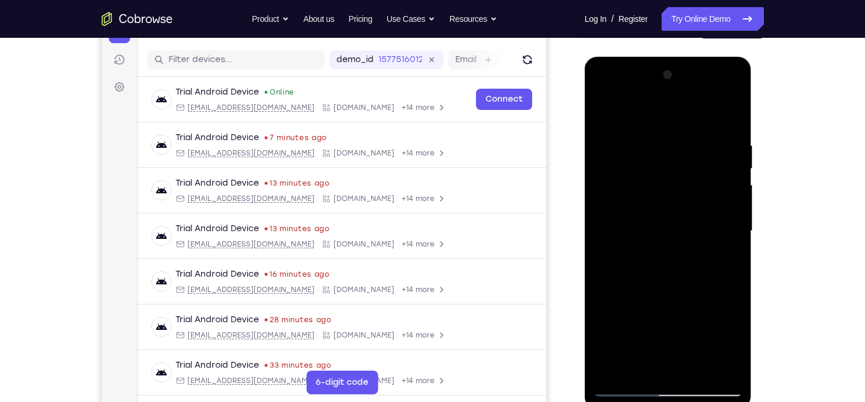
scroll to position [137, 0]
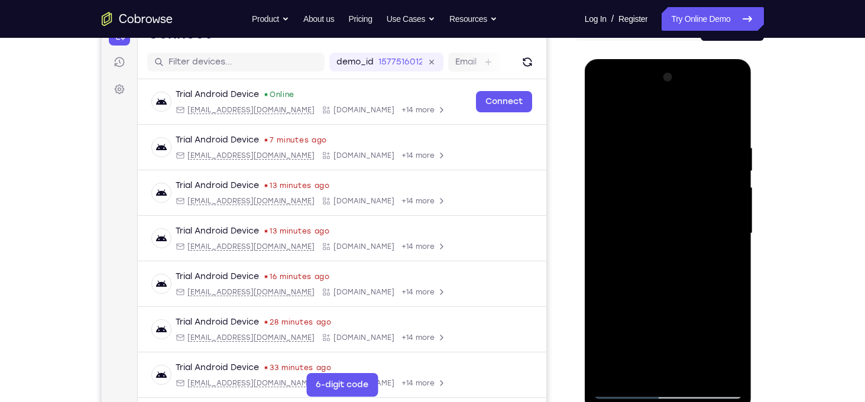
click at [605, 111] on div at bounding box center [668, 233] width 149 height 331
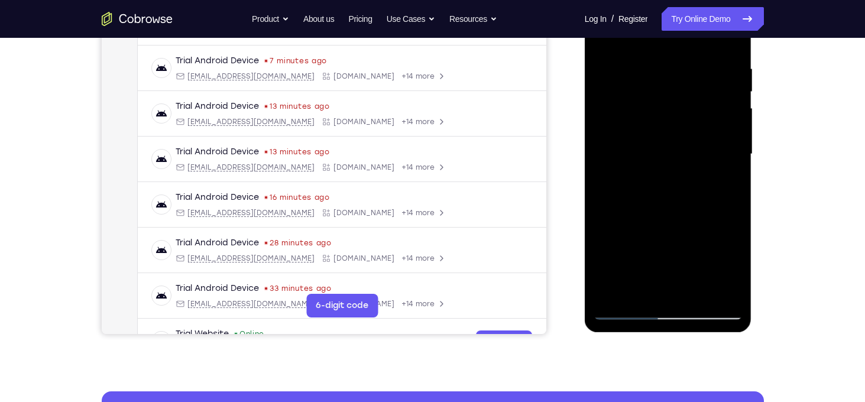
scroll to position [217, 0]
click at [619, 291] on div at bounding box center [668, 153] width 149 height 331
click at [698, 293] on div at bounding box center [668, 153] width 149 height 331
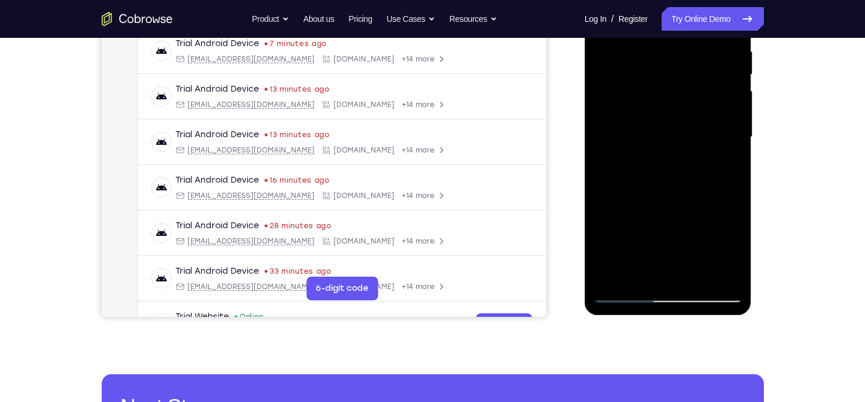
scroll to position [234, 0]
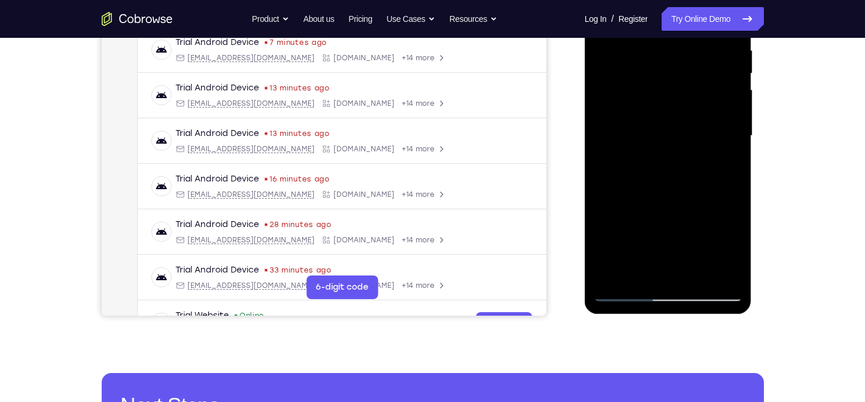
click at [626, 291] on div at bounding box center [668, 135] width 149 height 331
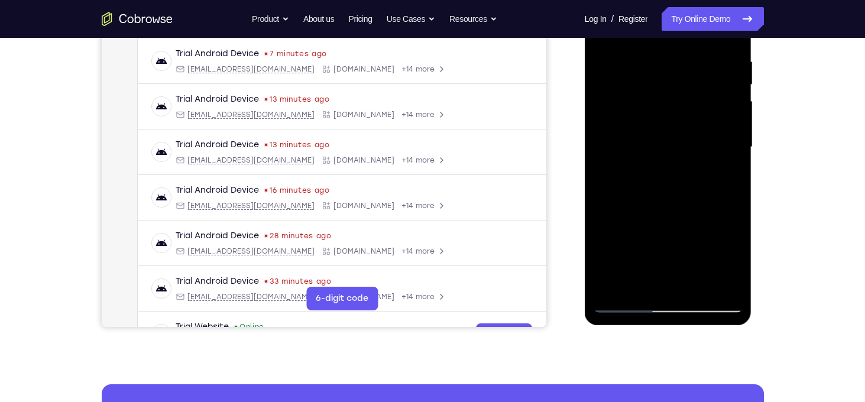
scroll to position [222, 0]
click at [617, 283] on div at bounding box center [668, 147] width 149 height 331
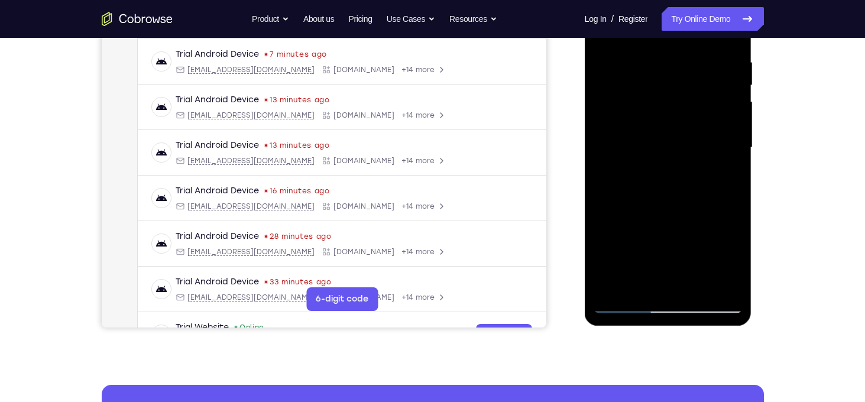
click at [617, 283] on div at bounding box center [668, 147] width 149 height 331
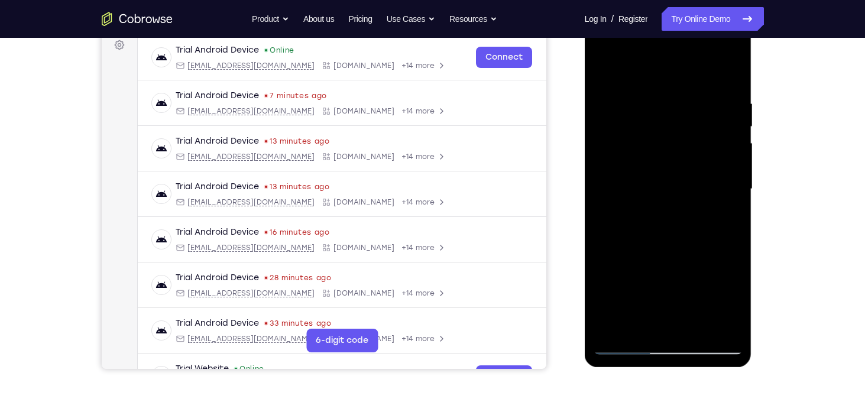
scroll to position [195, 0]
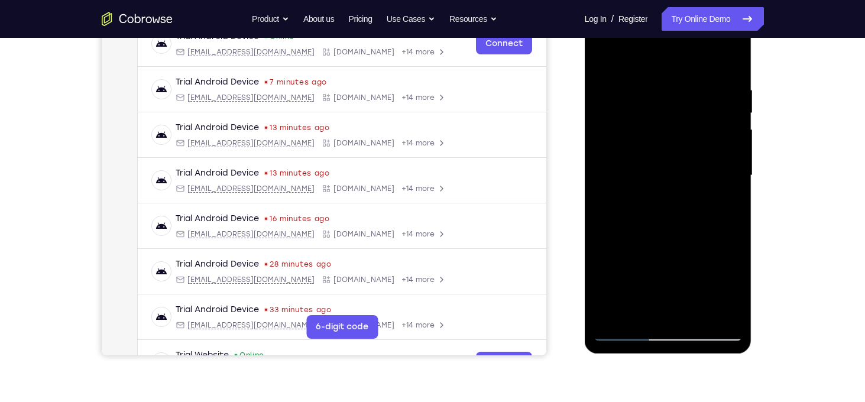
click at [699, 313] on div at bounding box center [668, 175] width 149 height 331
click at [670, 158] on div at bounding box center [668, 175] width 149 height 331
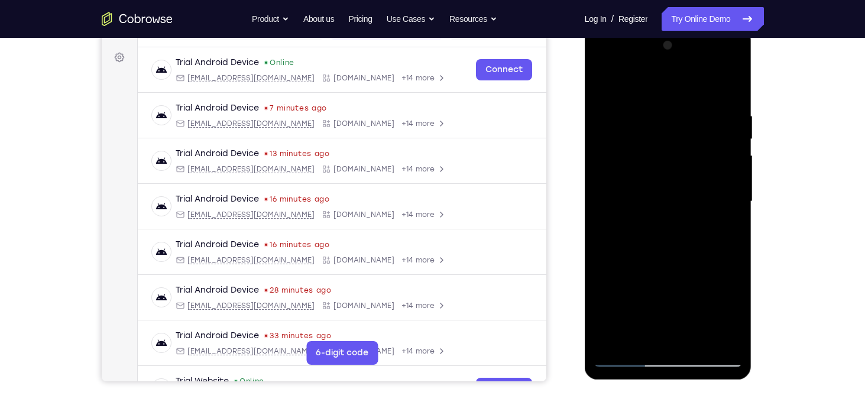
scroll to position [118, 0]
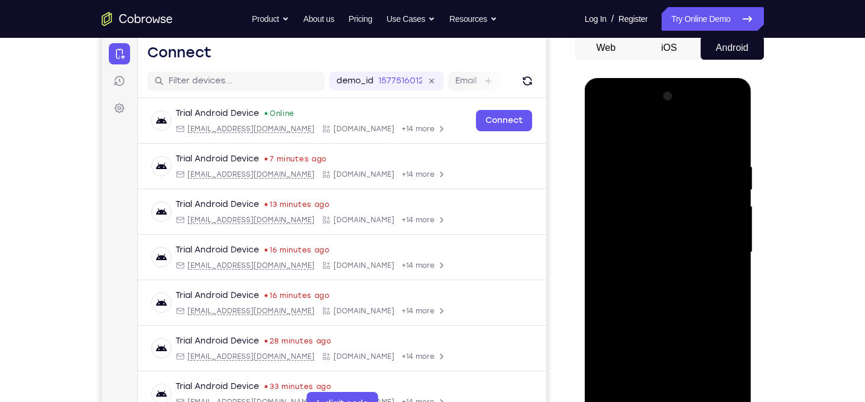
click at [605, 137] on div at bounding box center [668, 252] width 149 height 331
click at [603, 136] on div at bounding box center [668, 252] width 149 height 331
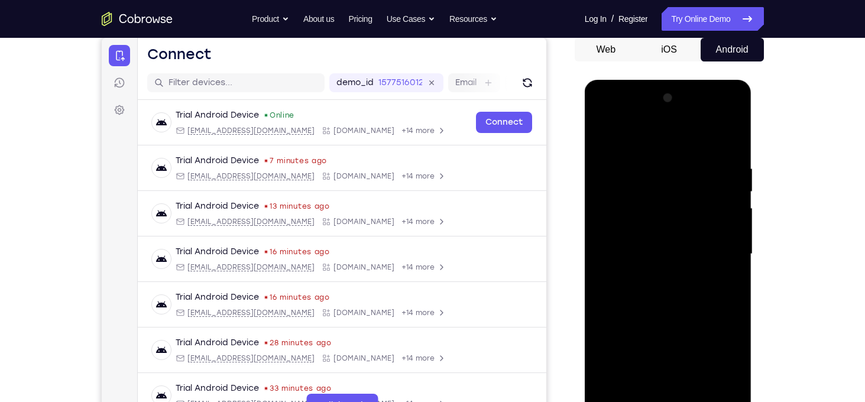
click at [734, 133] on div at bounding box center [668, 254] width 149 height 331
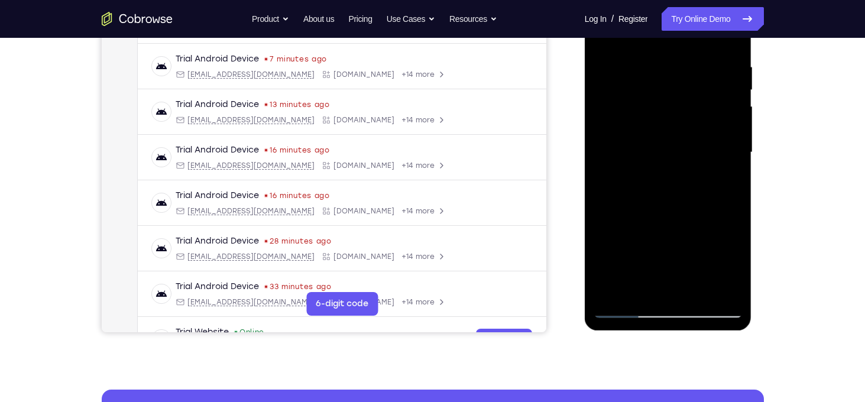
scroll to position [219, 0]
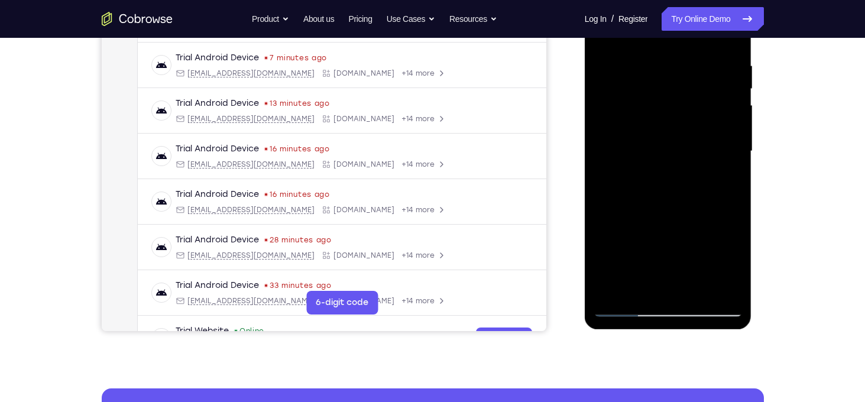
click at [613, 291] on div at bounding box center [668, 151] width 149 height 331
click at [641, 286] on div at bounding box center [668, 151] width 149 height 331
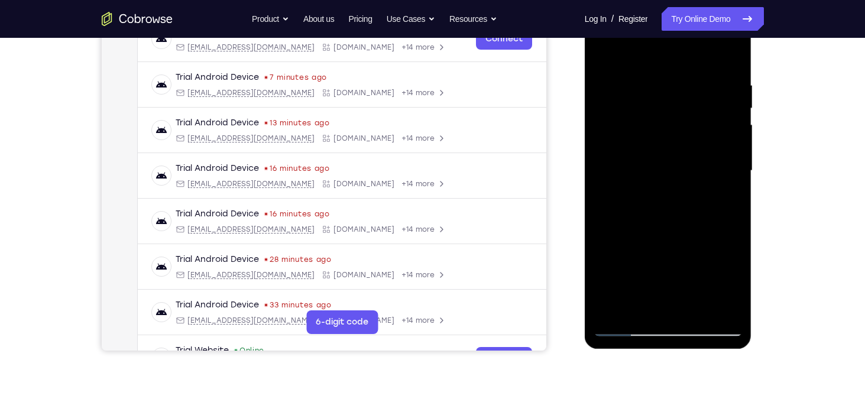
scroll to position [200, 0]
click at [611, 310] on div at bounding box center [668, 170] width 149 height 331
click at [725, 310] on div at bounding box center [668, 170] width 149 height 331
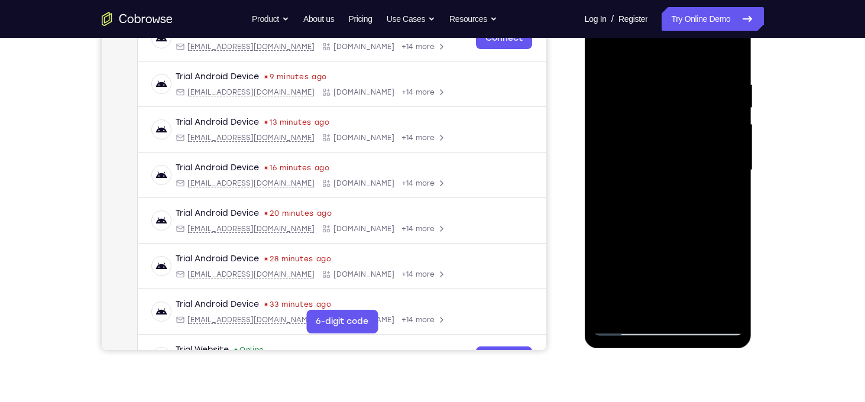
click at [611, 309] on div at bounding box center [668, 170] width 149 height 331
click at [694, 306] on div at bounding box center [668, 170] width 149 height 331
click at [672, 155] on div at bounding box center [668, 170] width 149 height 331
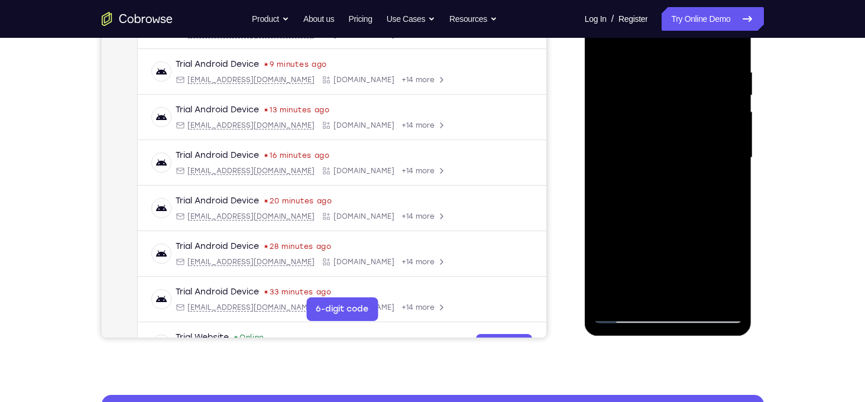
scroll to position [213, 0]
click at [605, 252] on div at bounding box center [668, 157] width 149 height 331
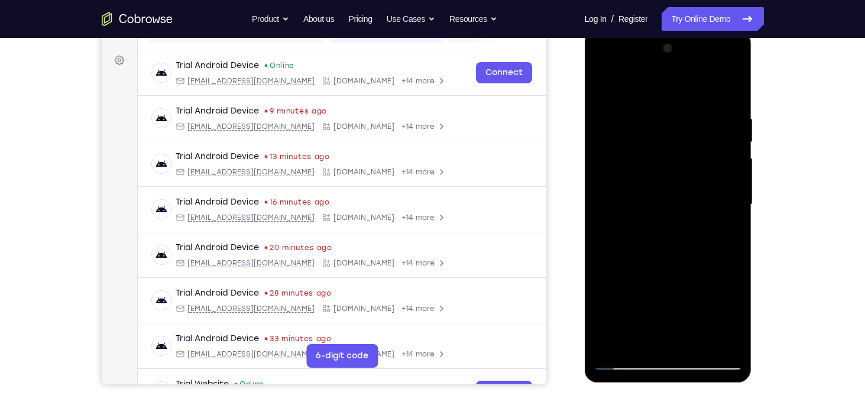
scroll to position [229, 0]
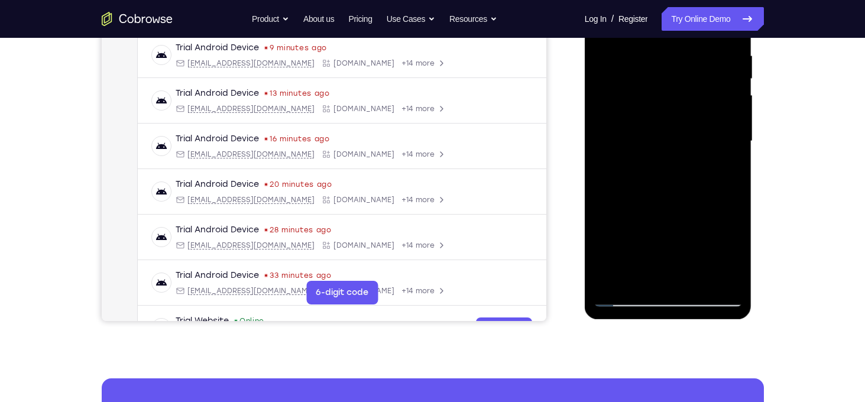
click at [615, 277] on div at bounding box center [668, 141] width 149 height 331
click at [612, 282] on div at bounding box center [668, 141] width 149 height 331
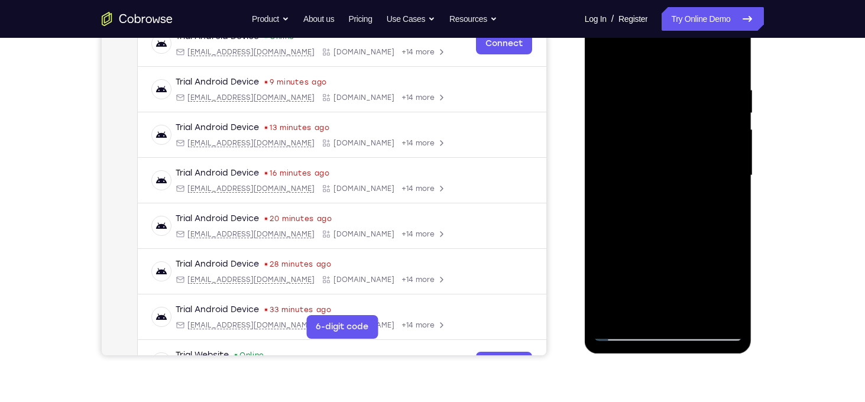
scroll to position [208, 0]
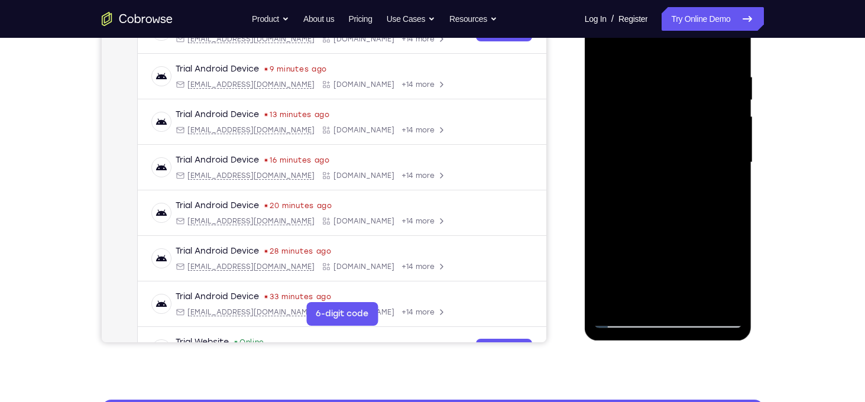
click at [614, 299] on div at bounding box center [668, 162] width 149 height 331
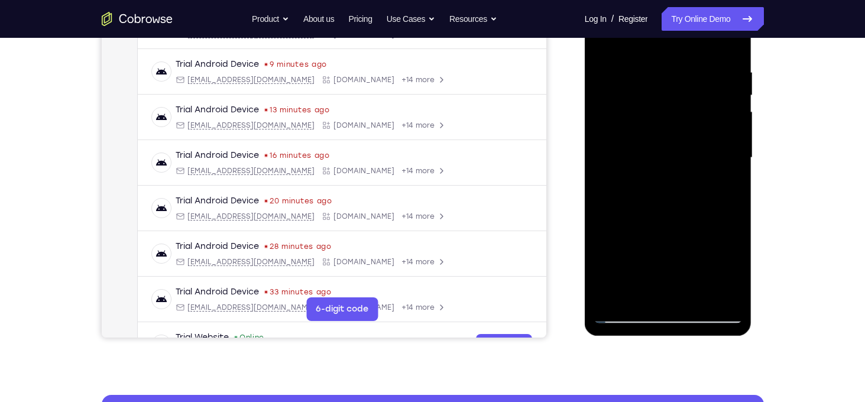
scroll to position [209, 0]
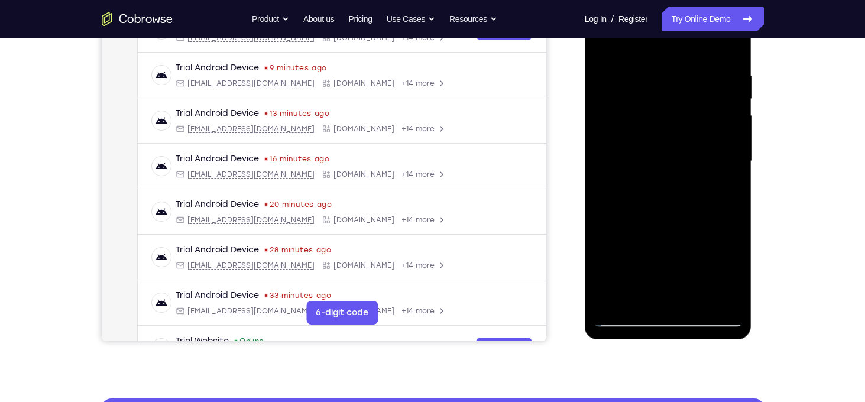
click at [735, 153] on div at bounding box center [668, 161] width 149 height 331
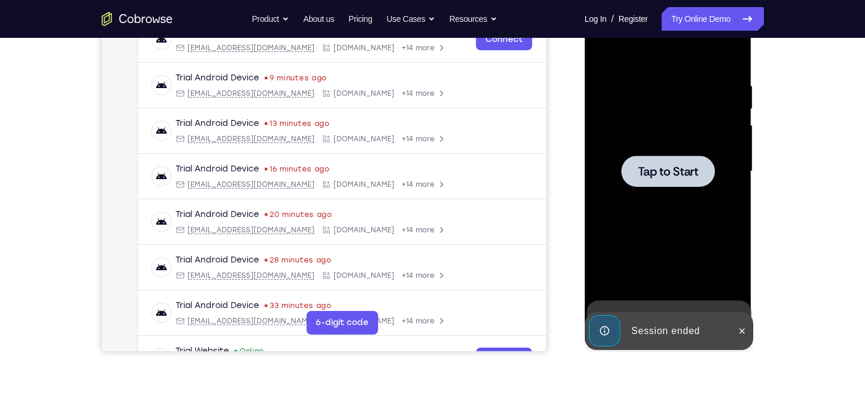
scroll to position [193, 0]
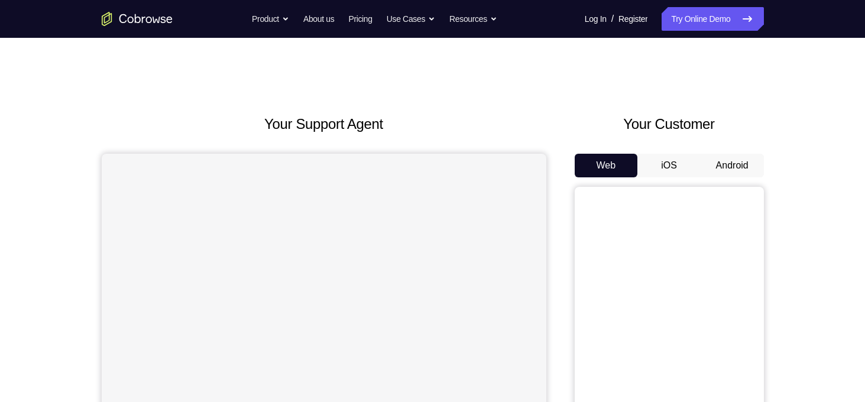
click at [731, 168] on button "Android" at bounding box center [732, 166] width 63 height 24
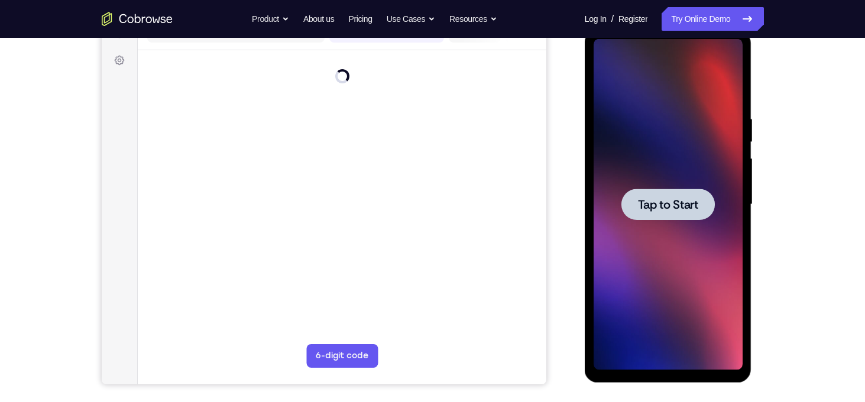
click at [649, 242] on div at bounding box center [668, 204] width 149 height 331
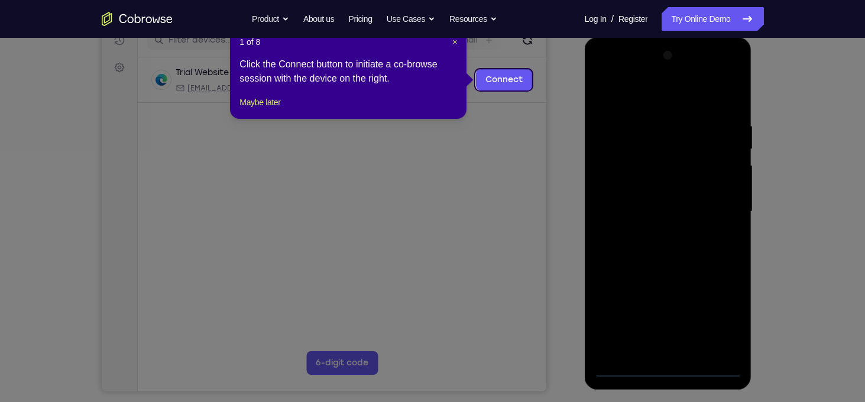
scroll to position [158, 0]
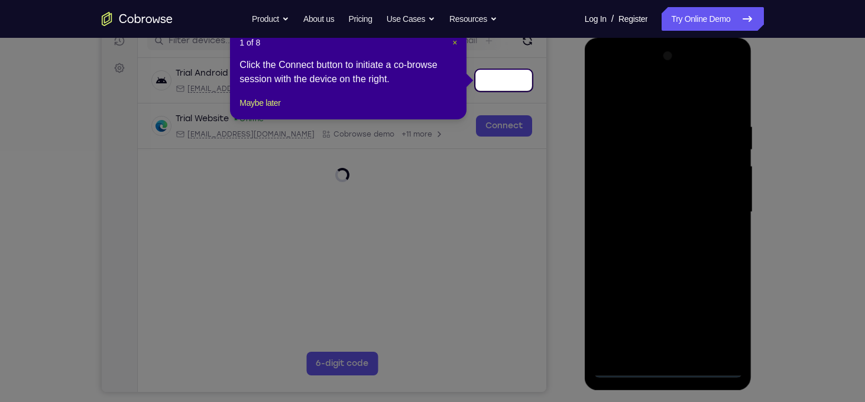
click at [455, 46] on span "×" at bounding box center [455, 42] width 5 height 9
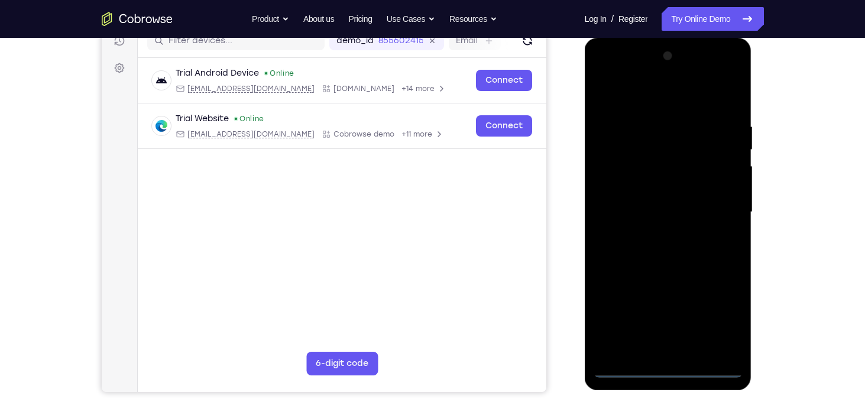
scroll to position [240, 0]
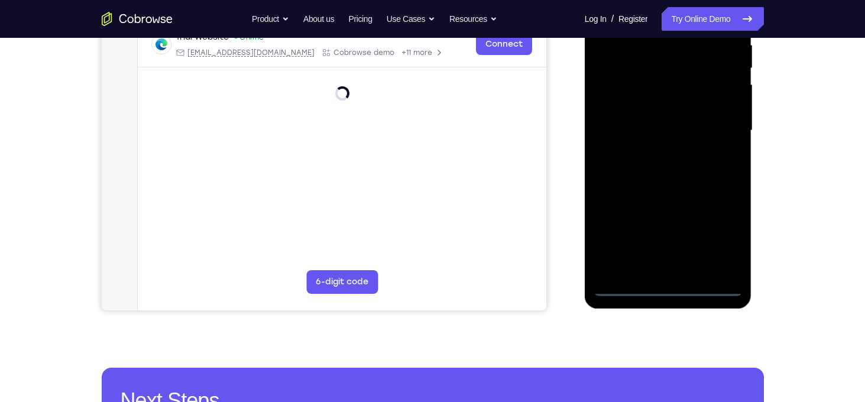
click at [664, 286] on div at bounding box center [668, 130] width 149 height 331
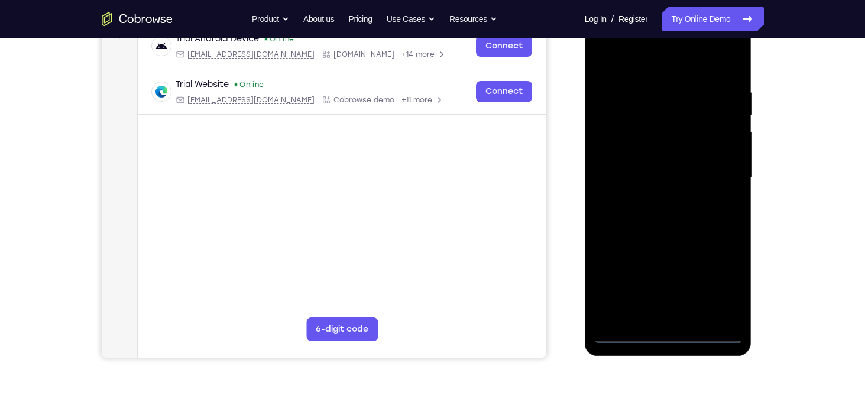
scroll to position [192, 0]
click at [723, 280] on div at bounding box center [668, 178] width 149 height 331
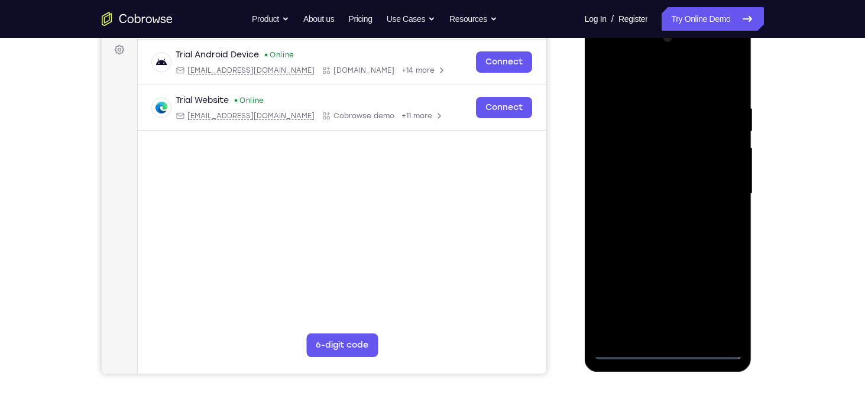
scroll to position [170, 0]
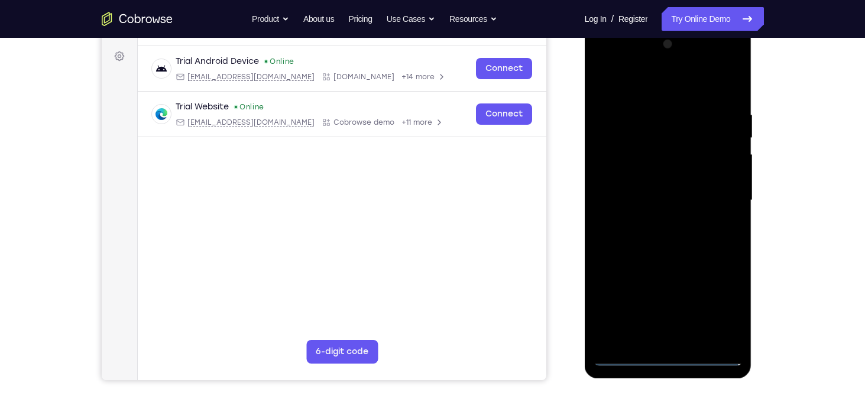
click at [626, 63] on div at bounding box center [668, 200] width 149 height 331
click at [715, 190] on div at bounding box center [668, 200] width 149 height 331
click at [657, 223] on div at bounding box center [668, 200] width 149 height 331
click at [678, 177] on div at bounding box center [668, 200] width 149 height 331
click at [671, 190] on div at bounding box center [668, 200] width 149 height 331
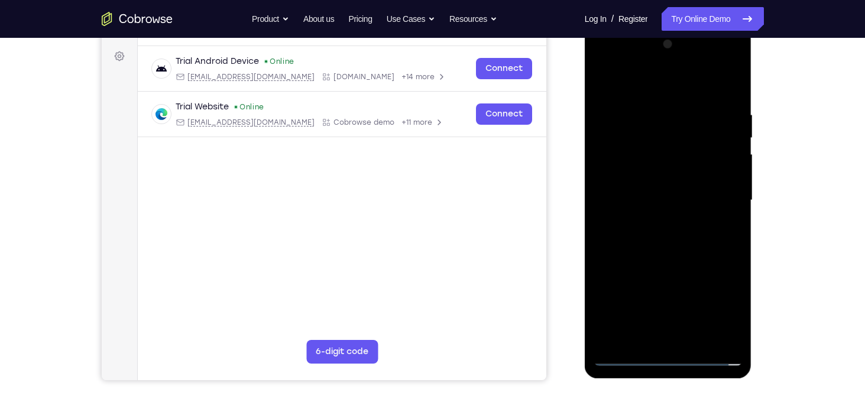
scroll to position [193, 0]
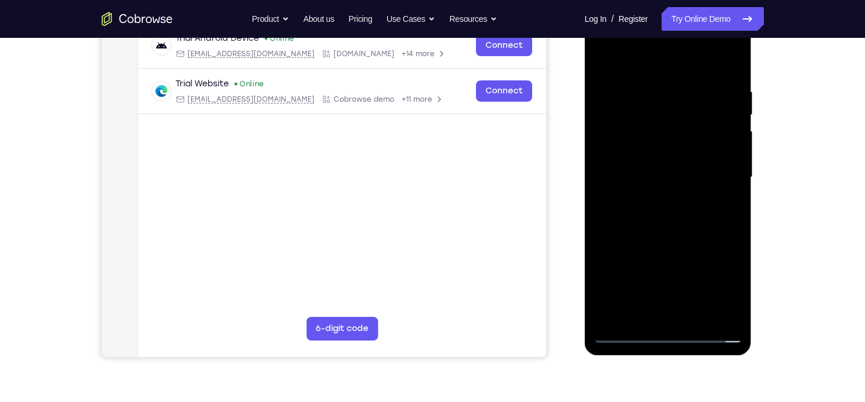
click at [673, 150] on div at bounding box center [668, 177] width 149 height 331
click at [698, 316] on div at bounding box center [668, 177] width 149 height 331
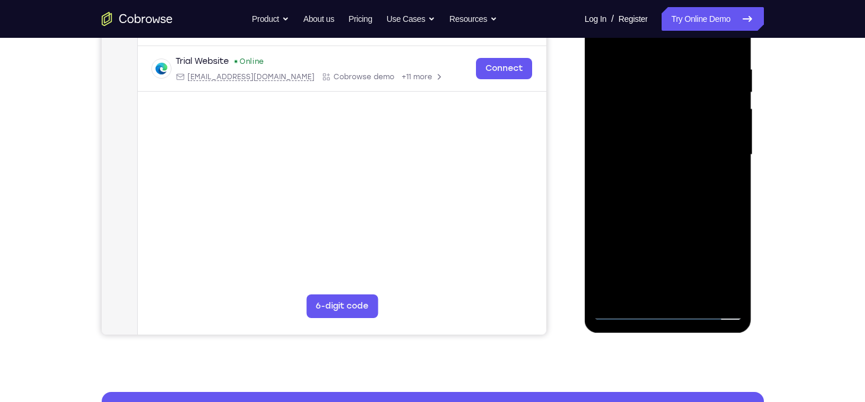
click at [666, 216] on div at bounding box center [668, 154] width 149 height 331
click at [625, 313] on div at bounding box center [668, 154] width 149 height 331
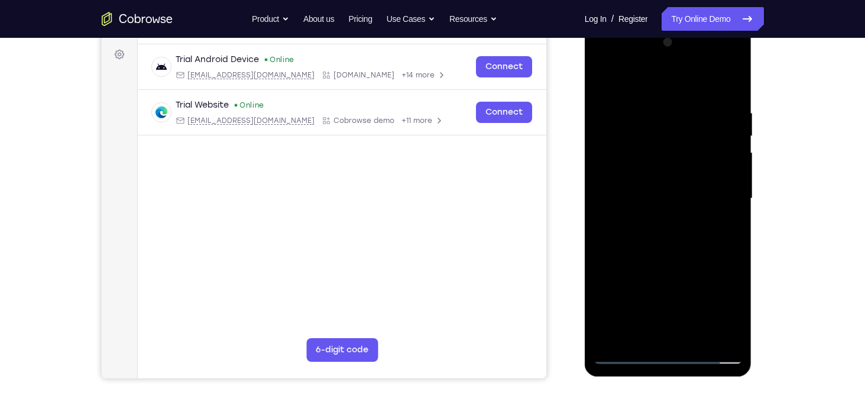
scroll to position [171, 0]
click at [655, 97] on div at bounding box center [668, 199] width 149 height 331
click at [730, 85] on div at bounding box center [668, 199] width 149 height 331
click at [735, 209] on div at bounding box center [668, 199] width 149 height 331
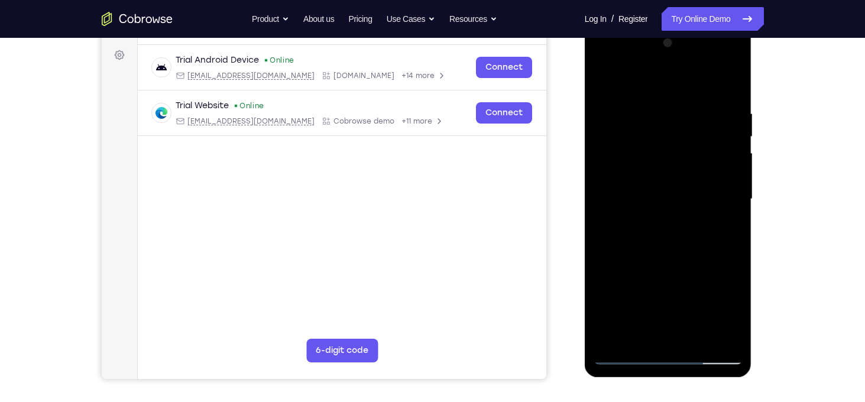
click at [735, 209] on div at bounding box center [668, 199] width 149 height 331
click at [734, 171] on div at bounding box center [668, 199] width 149 height 331
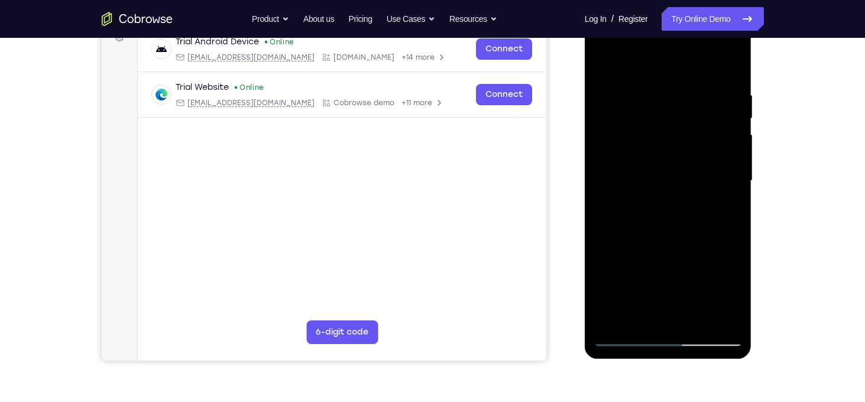
scroll to position [177, 0]
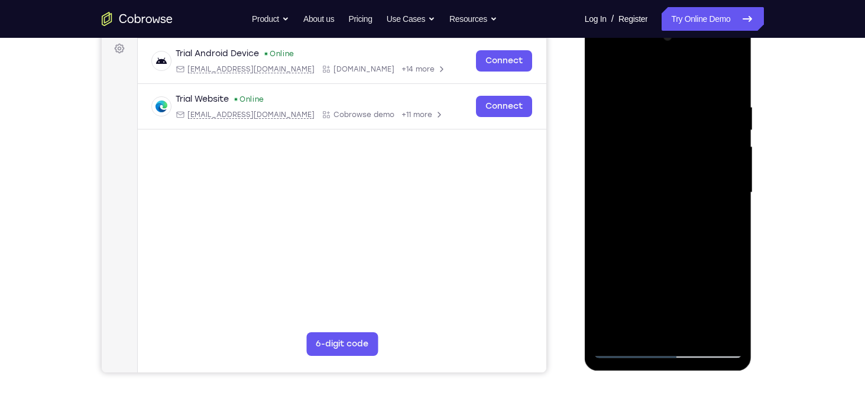
click at [737, 163] on div at bounding box center [668, 192] width 149 height 331
click at [735, 198] on div at bounding box center [668, 192] width 149 height 331
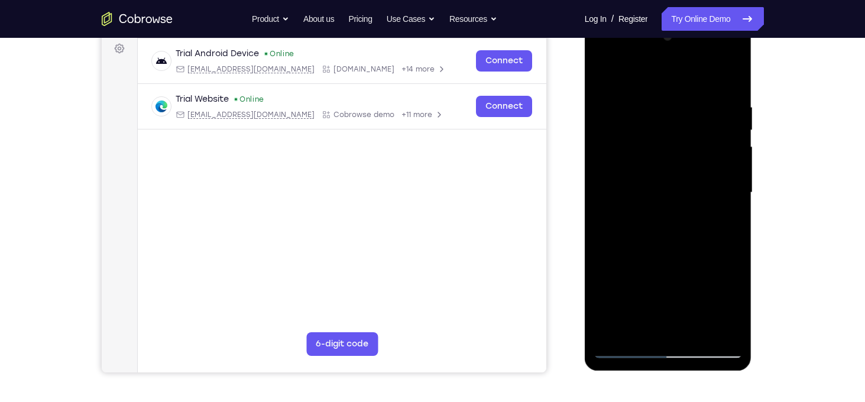
click at [735, 198] on div at bounding box center [668, 192] width 149 height 331
click at [732, 199] on div at bounding box center [668, 192] width 149 height 331
click at [602, 205] on div at bounding box center [668, 192] width 149 height 331
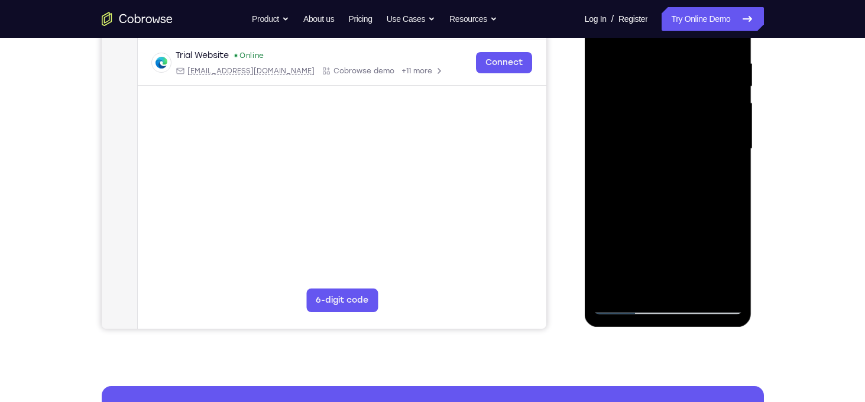
scroll to position [221, 0]
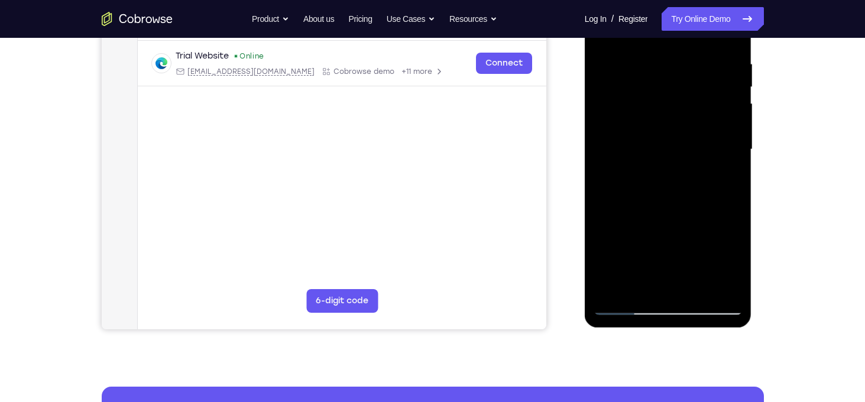
click at [638, 289] on div at bounding box center [668, 149] width 149 height 331
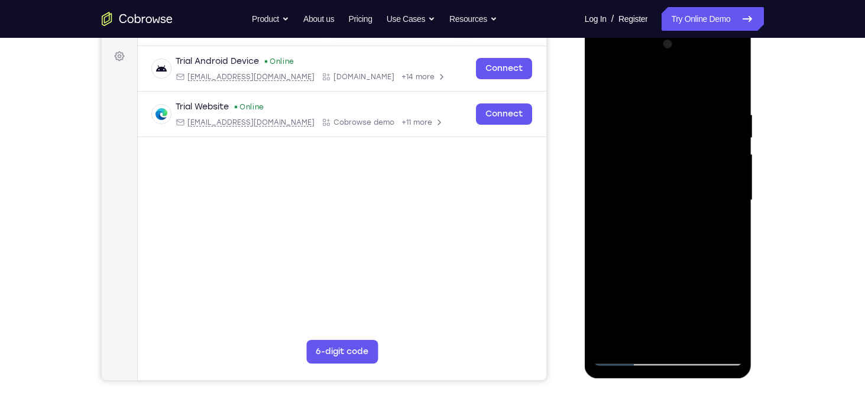
scroll to position [169, 0]
click at [674, 81] on div at bounding box center [668, 200] width 149 height 331
click at [656, 110] on div at bounding box center [668, 200] width 149 height 331
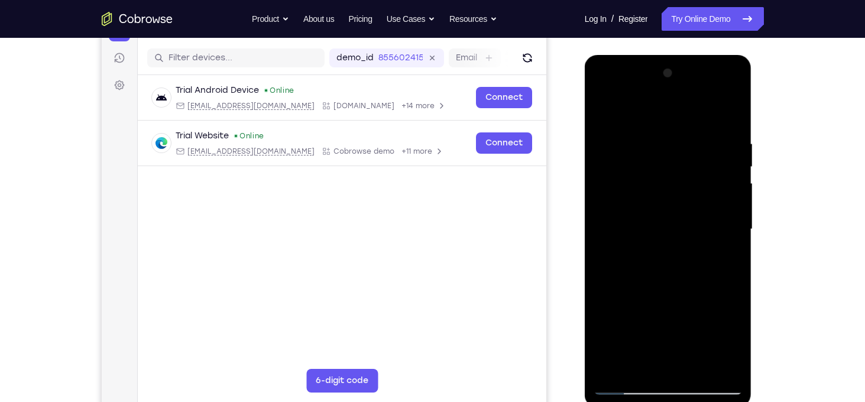
scroll to position [140, 0]
click at [618, 135] on div at bounding box center [668, 229] width 149 height 331
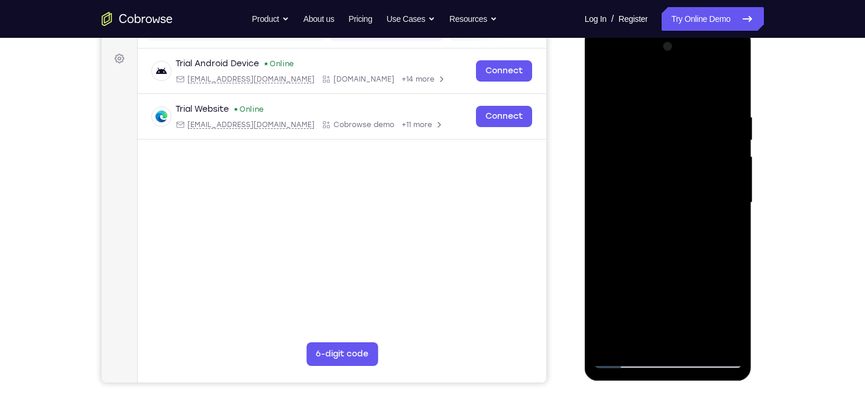
scroll to position [168, 0]
click at [737, 208] on div at bounding box center [668, 202] width 149 height 331
click at [596, 193] on div at bounding box center [668, 202] width 149 height 331
click at [593, 181] on div at bounding box center [668, 204] width 167 height 353
click at [615, 100] on div at bounding box center [668, 202] width 149 height 331
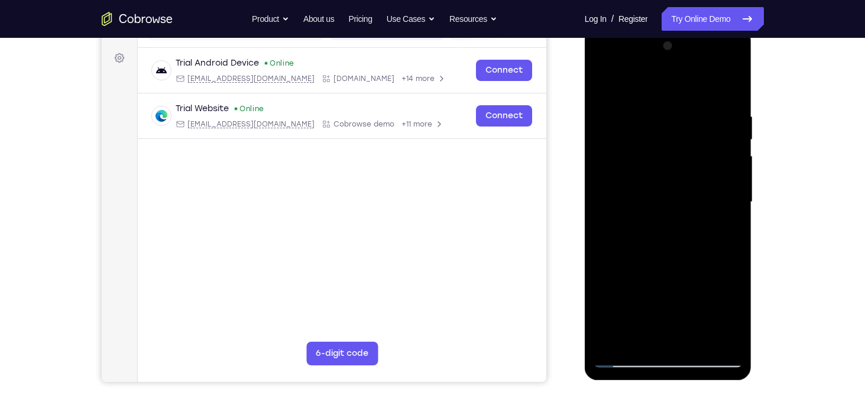
click at [738, 166] on div at bounding box center [668, 202] width 149 height 331
click at [729, 89] on div at bounding box center [668, 202] width 149 height 331
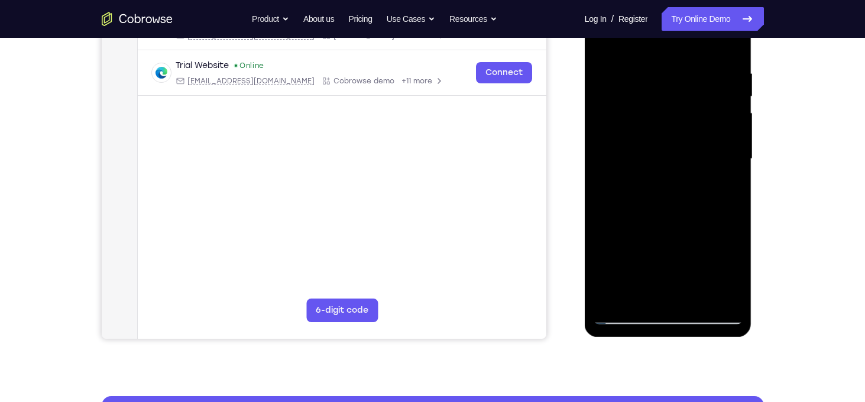
scroll to position [212, 0]
click at [695, 291] on div at bounding box center [668, 158] width 149 height 331
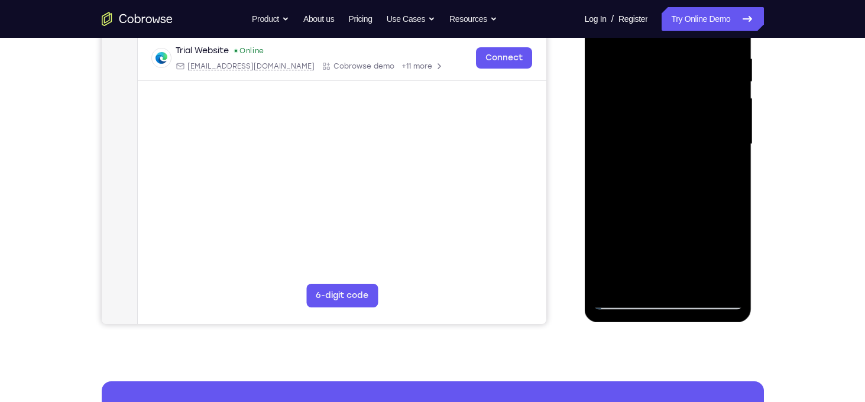
click at [685, 126] on div at bounding box center [668, 144] width 149 height 331
click at [727, 175] on div at bounding box center [668, 144] width 149 height 331
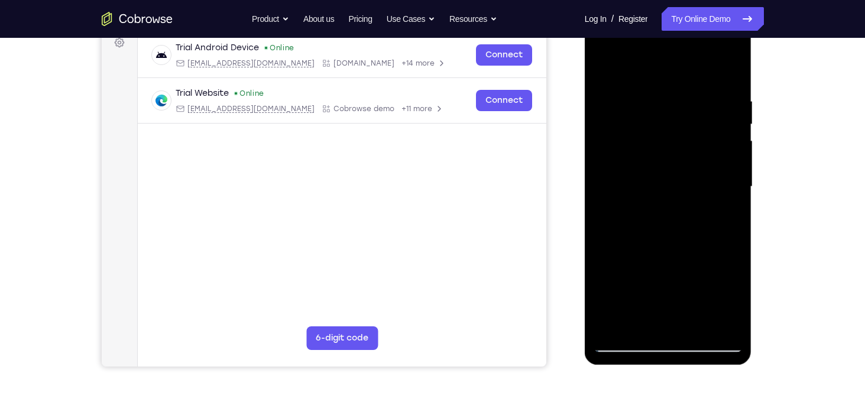
scroll to position [183, 0]
click at [609, 74] on div at bounding box center [668, 187] width 149 height 331
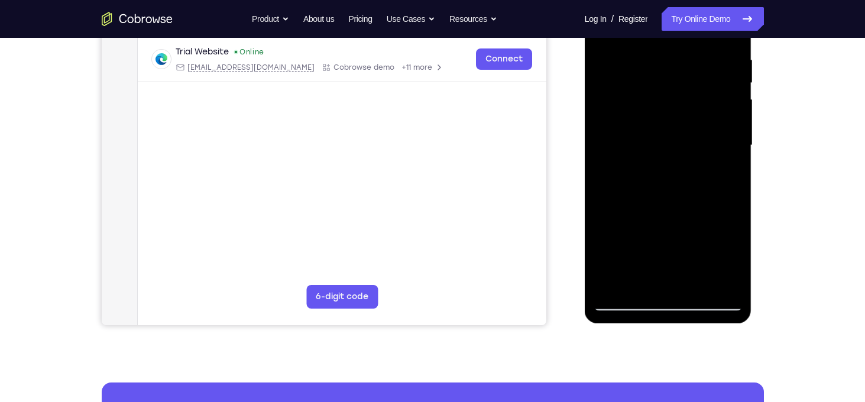
scroll to position [225, 0]
